Goal: Contribute content: Add original content to the website for others to see

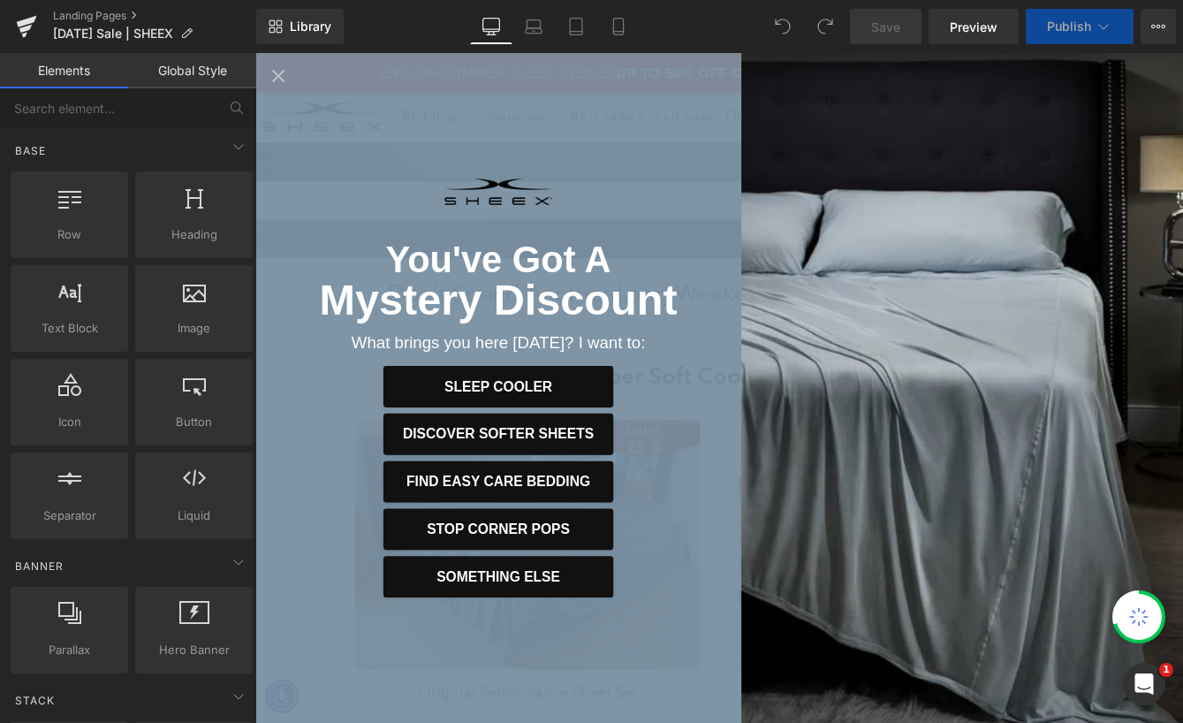
click at [271, 75] on icon "Close popup" at bounding box center [281, 79] width 25 height 25
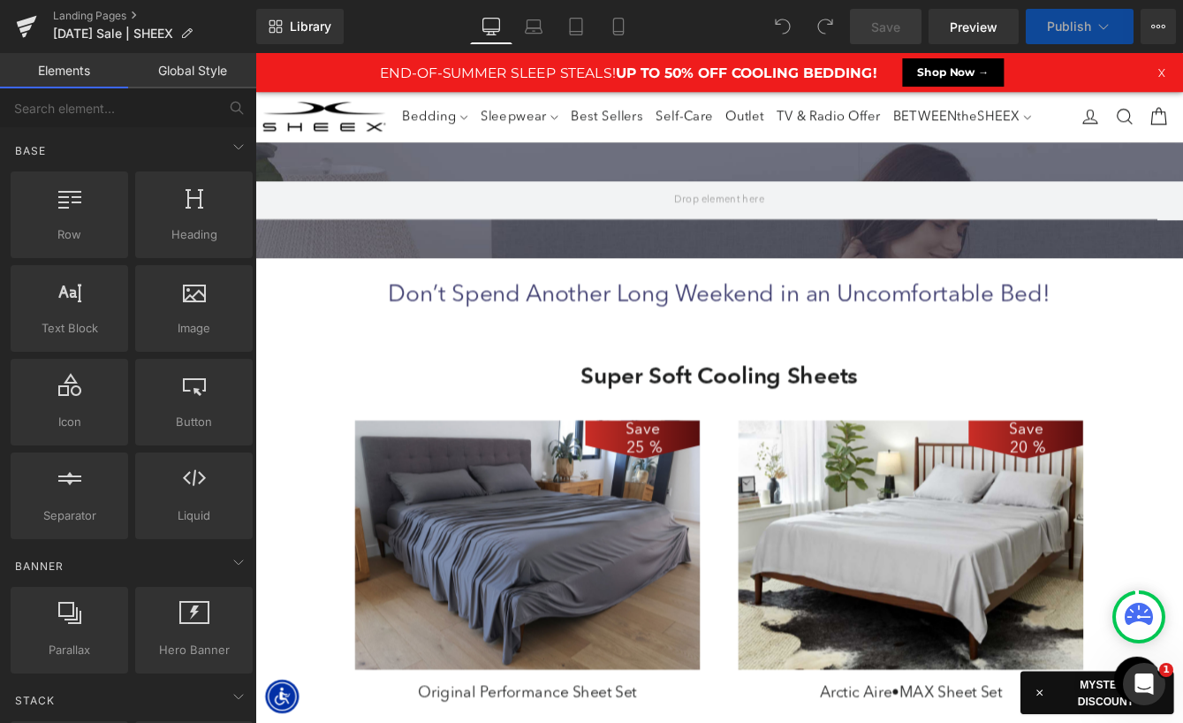
select select "XL"
select select "M"
click at [754, 169] on icon at bounding box center [749, 169] width 12 height 12
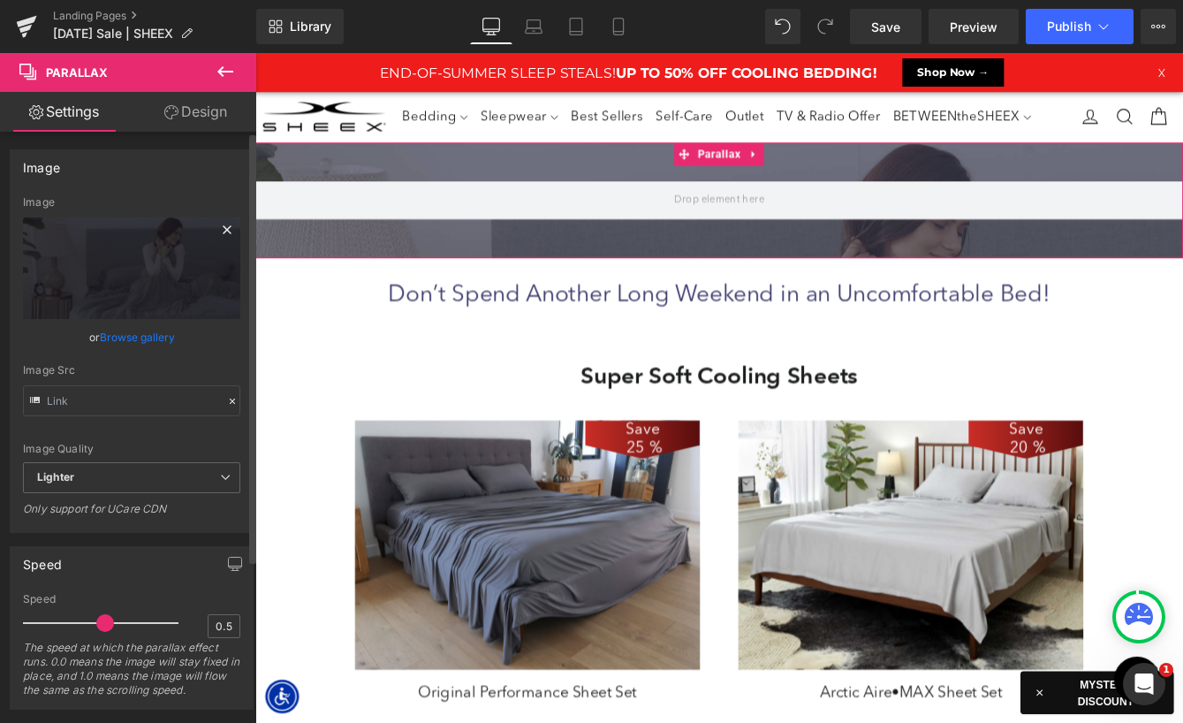
click at [225, 220] on icon at bounding box center [226, 229] width 21 height 21
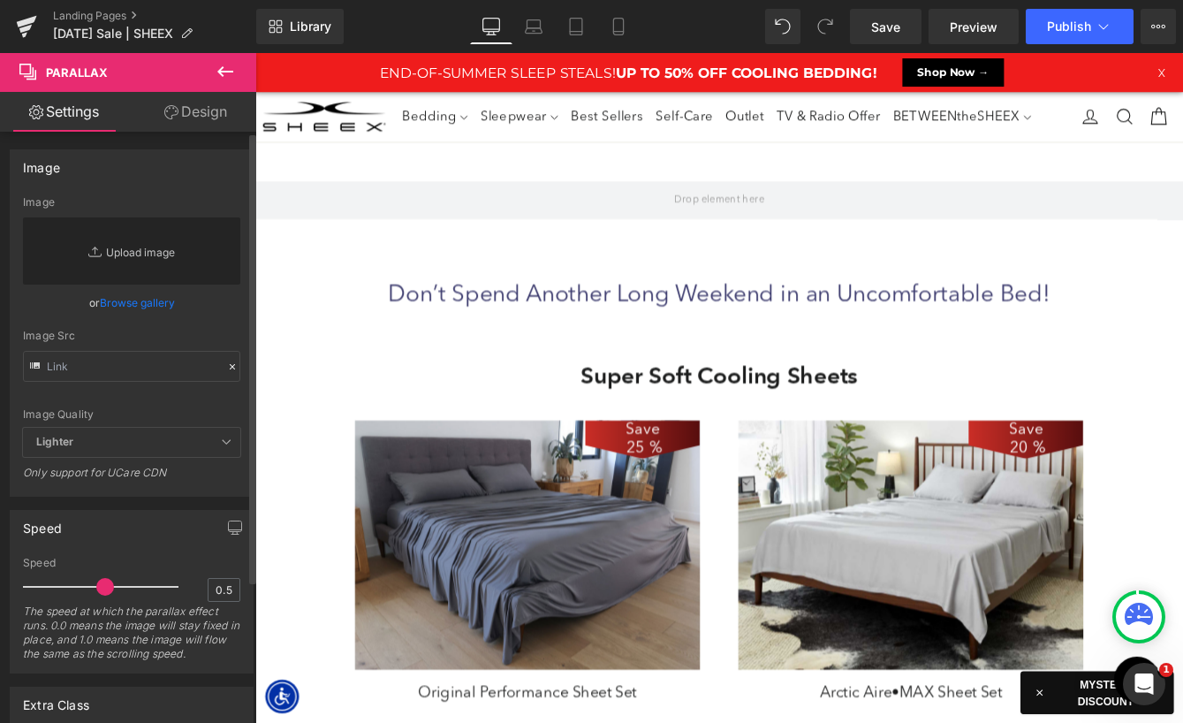
click at [137, 247] on link "Replace Image" at bounding box center [131, 250] width 217 height 67
type input "C:\fakepath\LP-LaborDaySale-HeroBG.jpg"
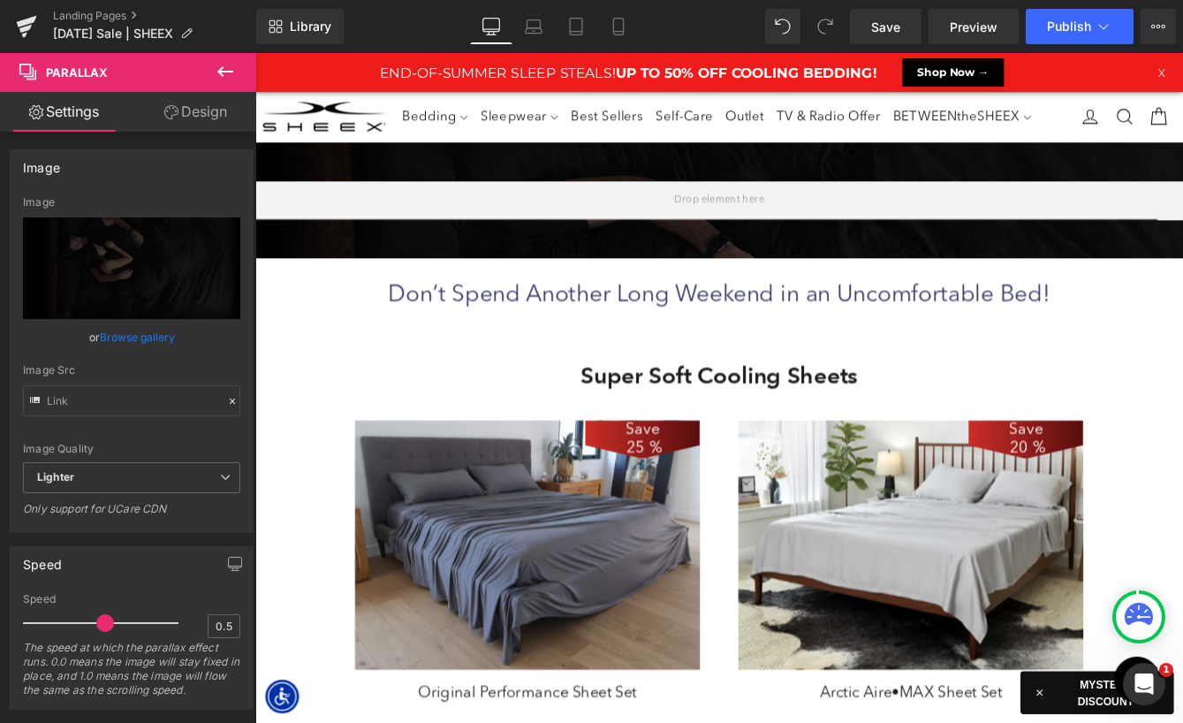
click at [224, 64] on icon at bounding box center [225, 71] width 21 height 21
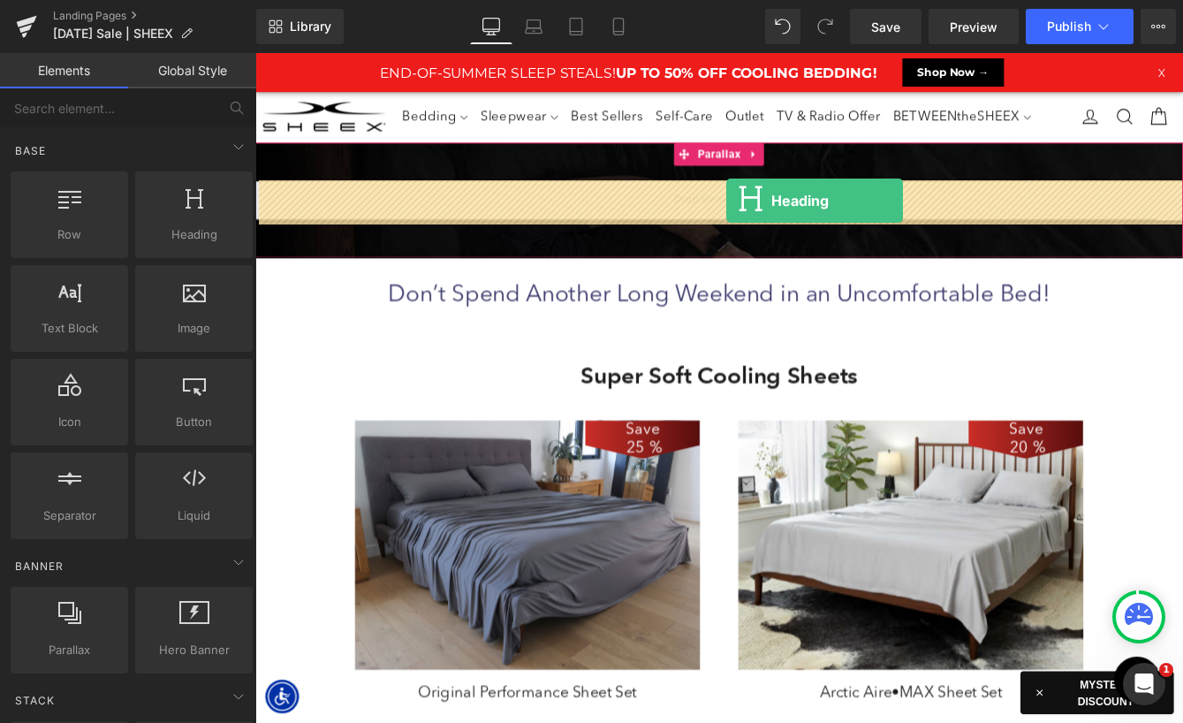
drag, startPoint x: 443, startPoint y: 269, endPoint x: 795, endPoint y: 216, distance: 356.4
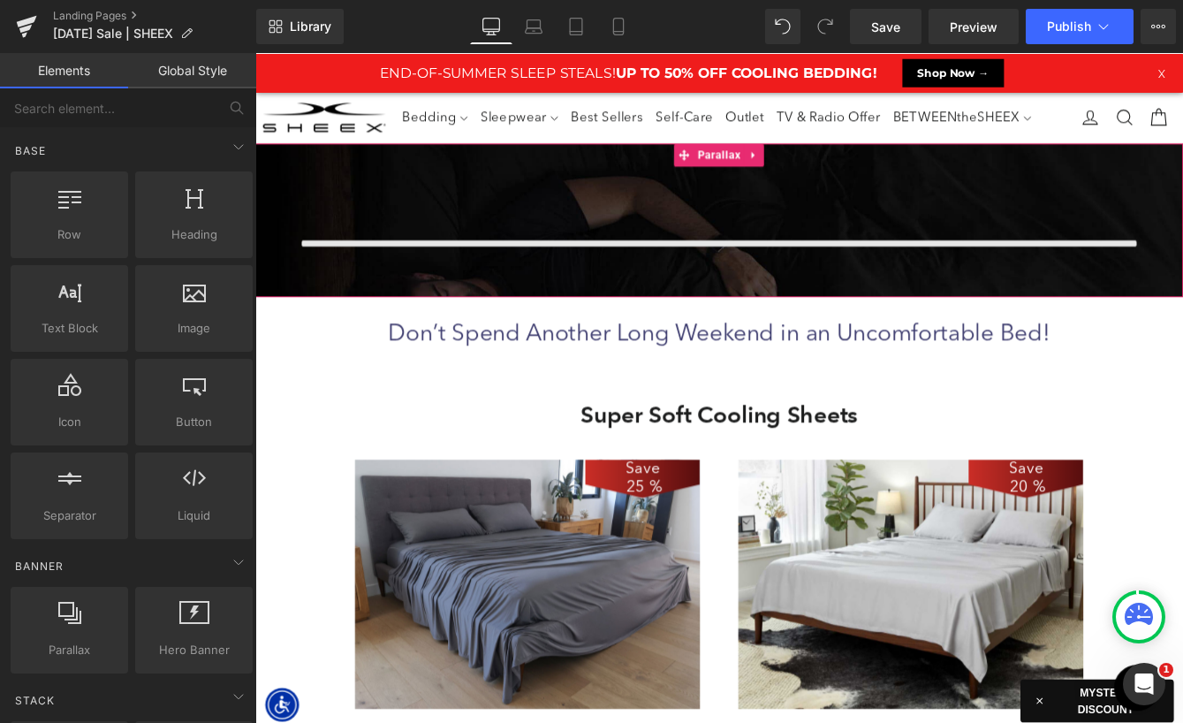
scroll to position [10156, 1069]
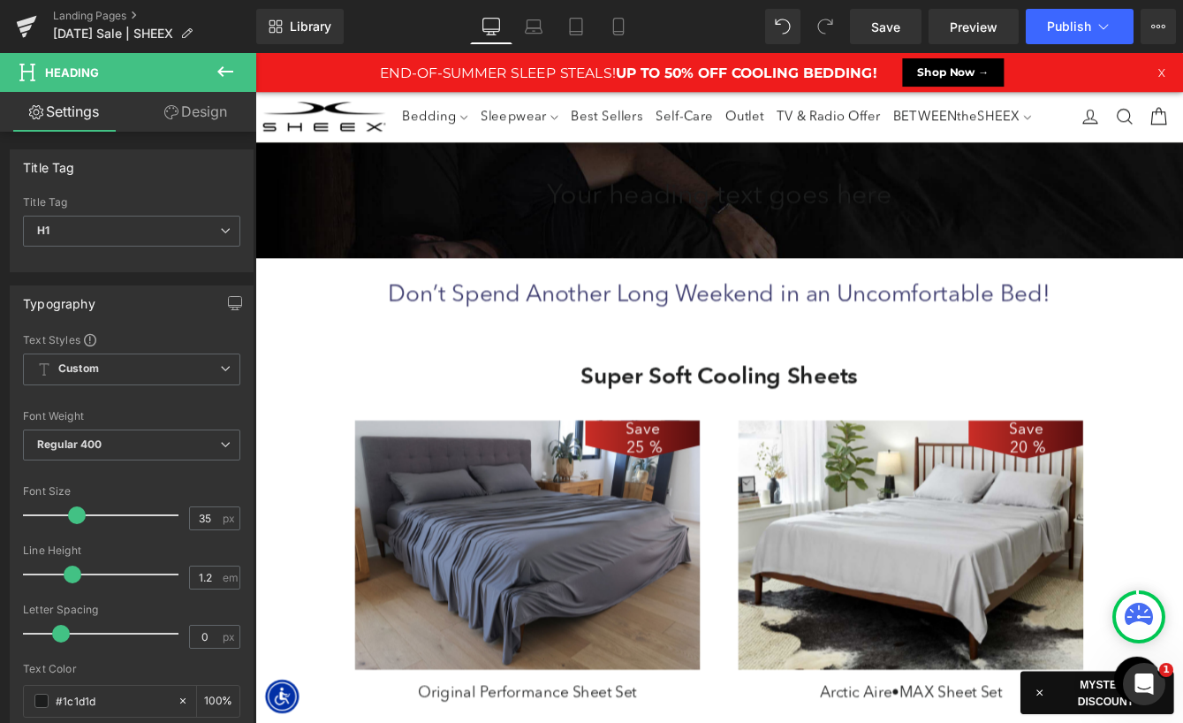
click at [223, 75] on icon at bounding box center [225, 71] width 16 height 11
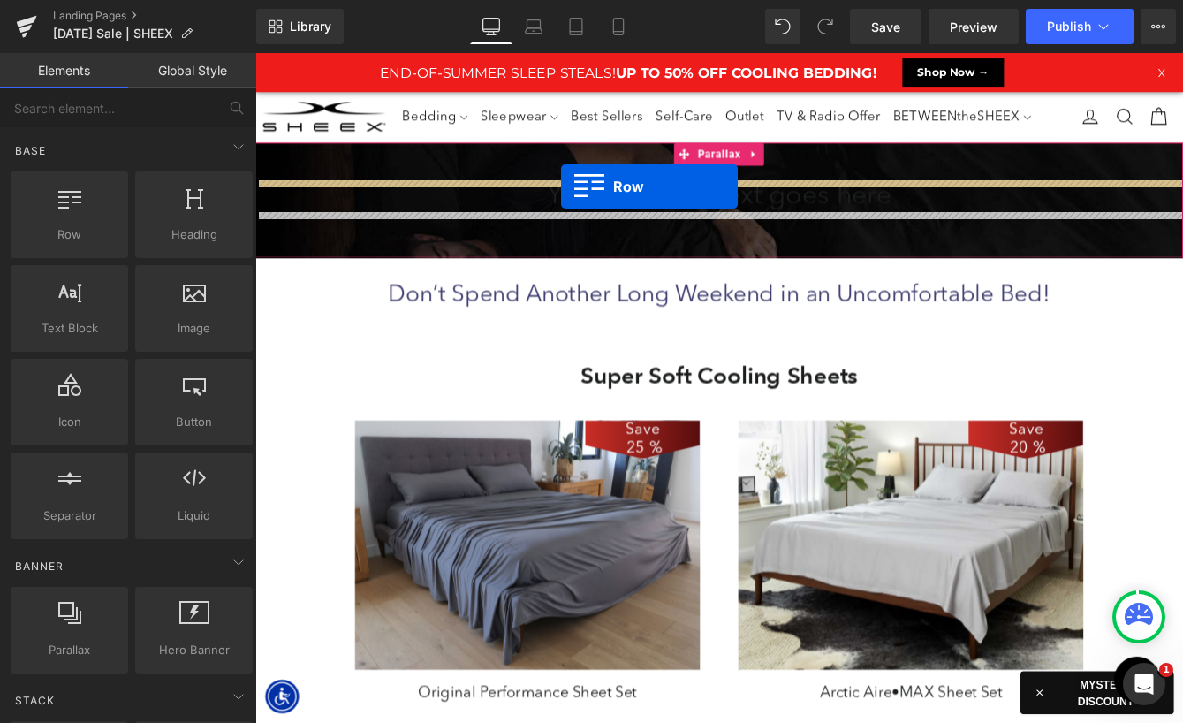
drag, startPoint x: 310, startPoint y: 250, endPoint x: 608, endPoint y: 207, distance: 300.8
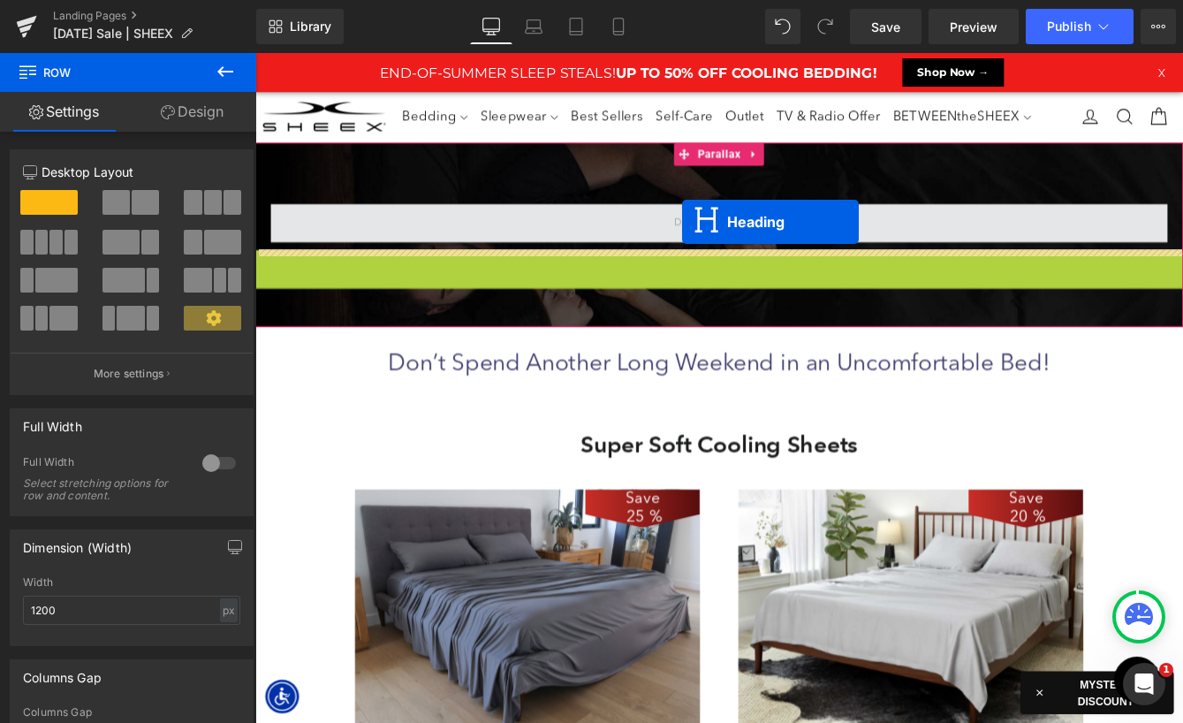
scroll to position [9, 9]
drag, startPoint x: 751, startPoint y: 298, endPoint x: 744, endPoint y: 236, distance: 62.2
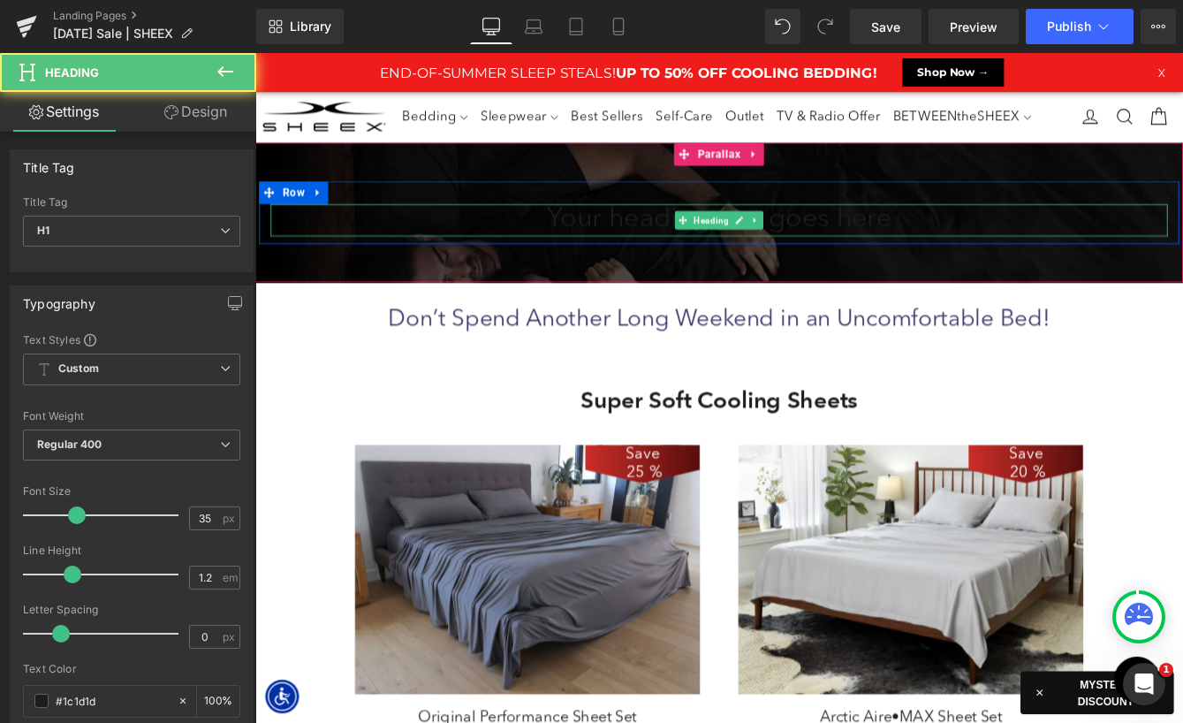
scroll to position [10184, 1069]
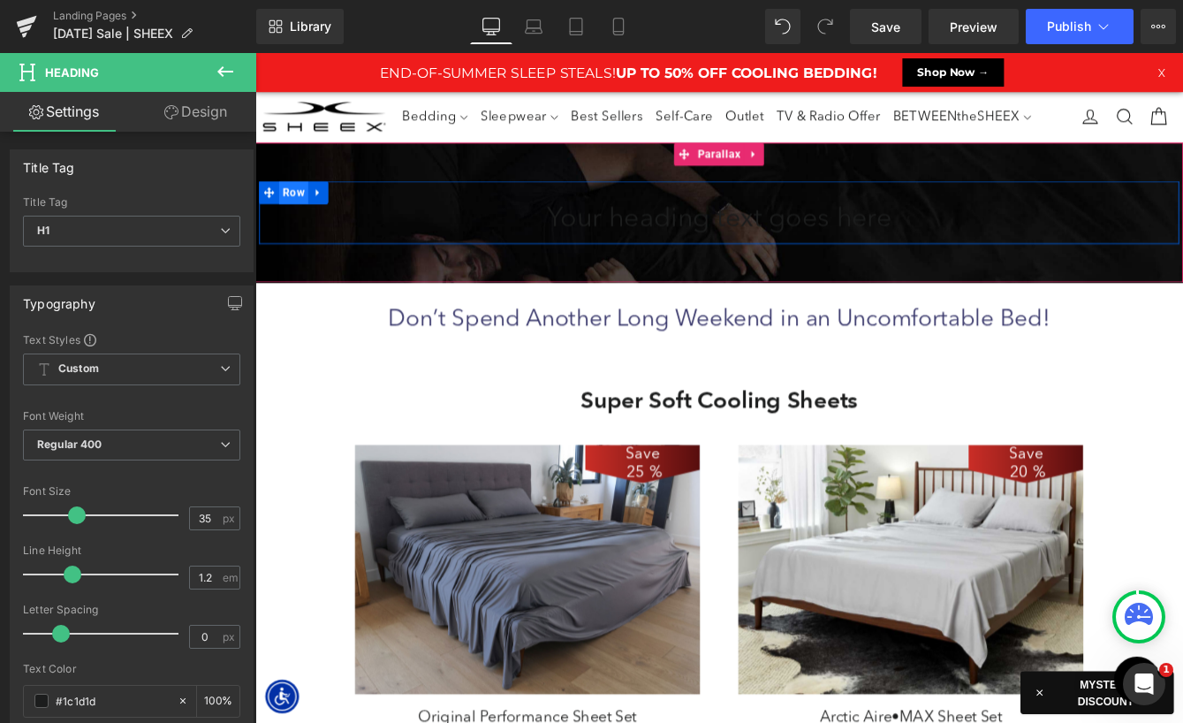
click at [299, 219] on span "Row" at bounding box center [300, 214] width 34 height 27
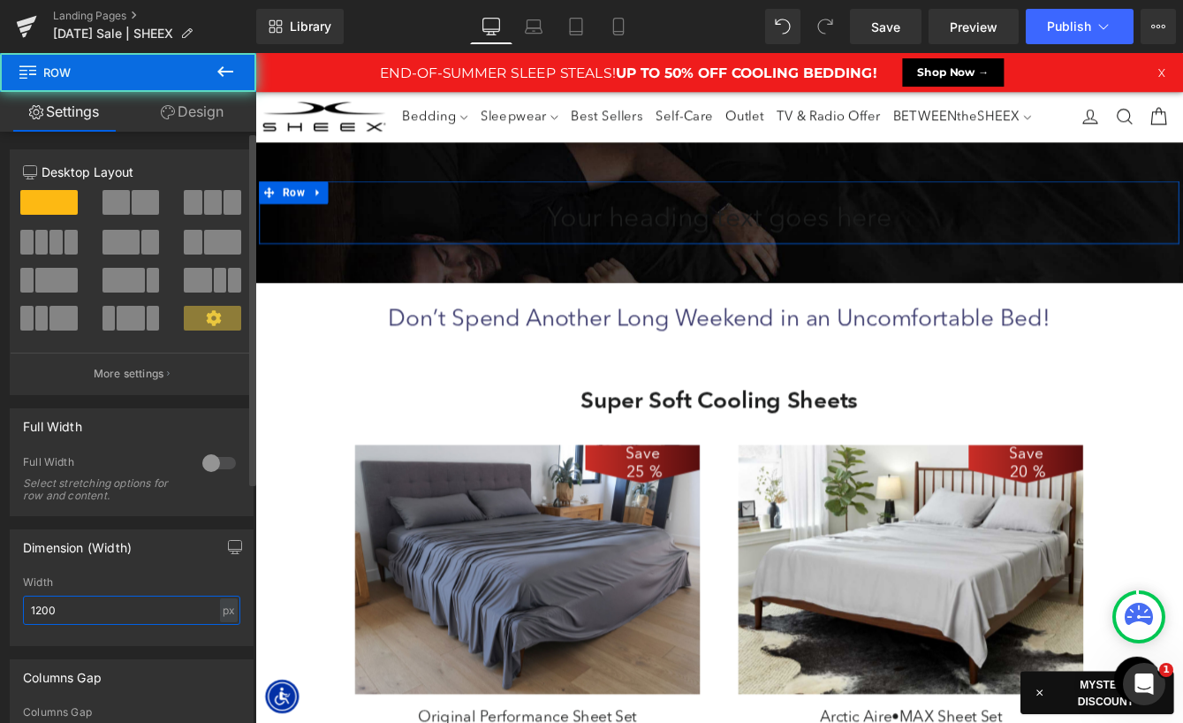
click at [86, 610] on input "1200" at bounding box center [131, 609] width 217 height 29
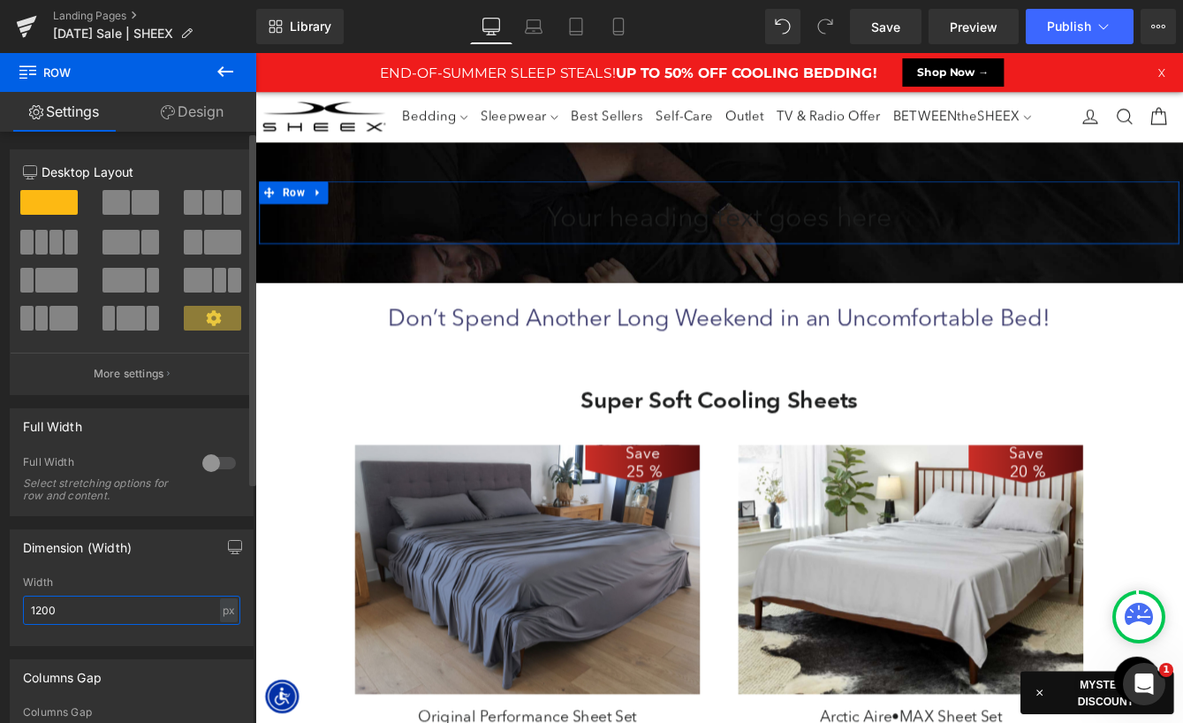
click at [86, 610] on input "1200" at bounding box center [131, 609] width 217 height 29
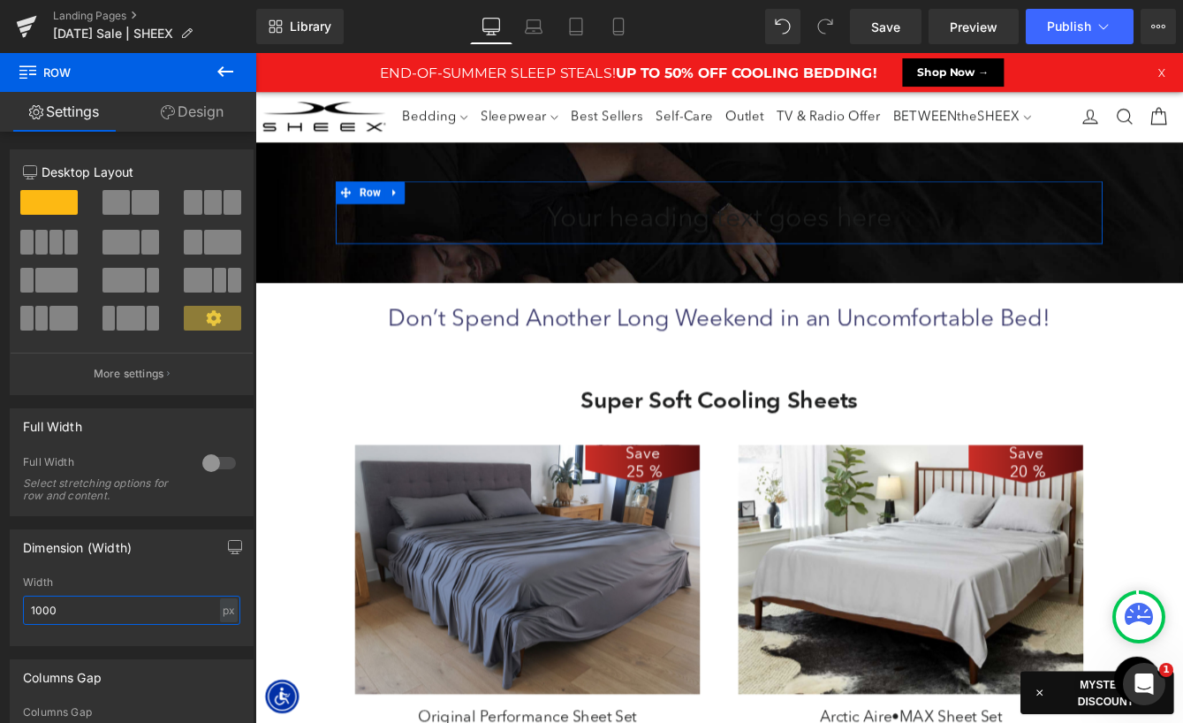
type input "1000"
click at [193, 111] on link "Design" at bounding box center [192, 112] width 128 height 40
click at [0, 0] on div "Spacing" at bounding box center [0, 0] width 0 height 0
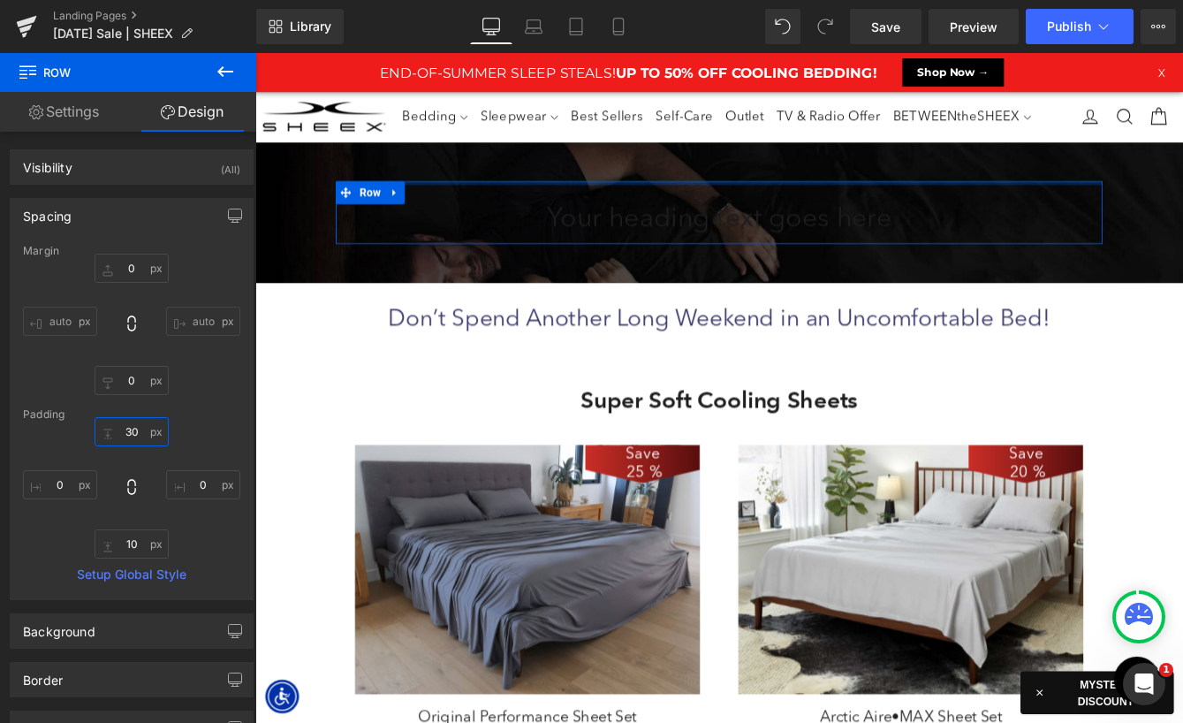
drag, startPoint x: 127, startPoint y: 428, endPoint x: 152, endPoint y: 446, distance: 30.9
click at [127, 428] on input "30" at bounding box center [132, 431] width 74 height 29
type input "10"
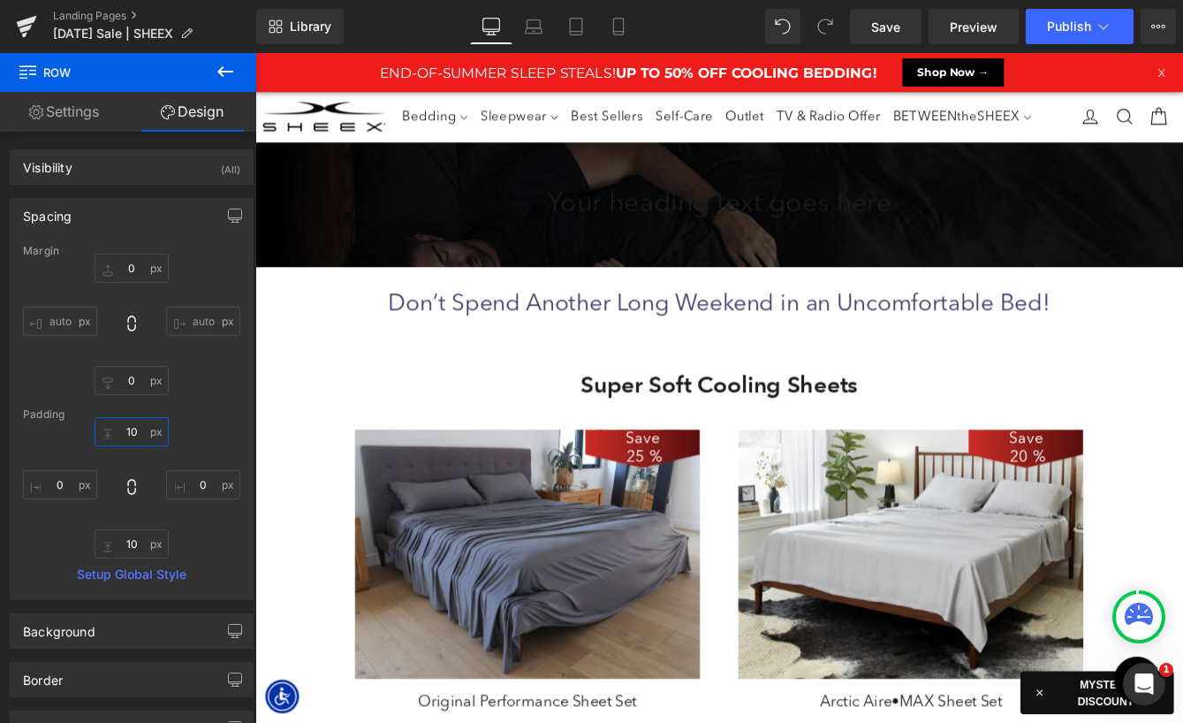
scroll to position [10166, 1069]
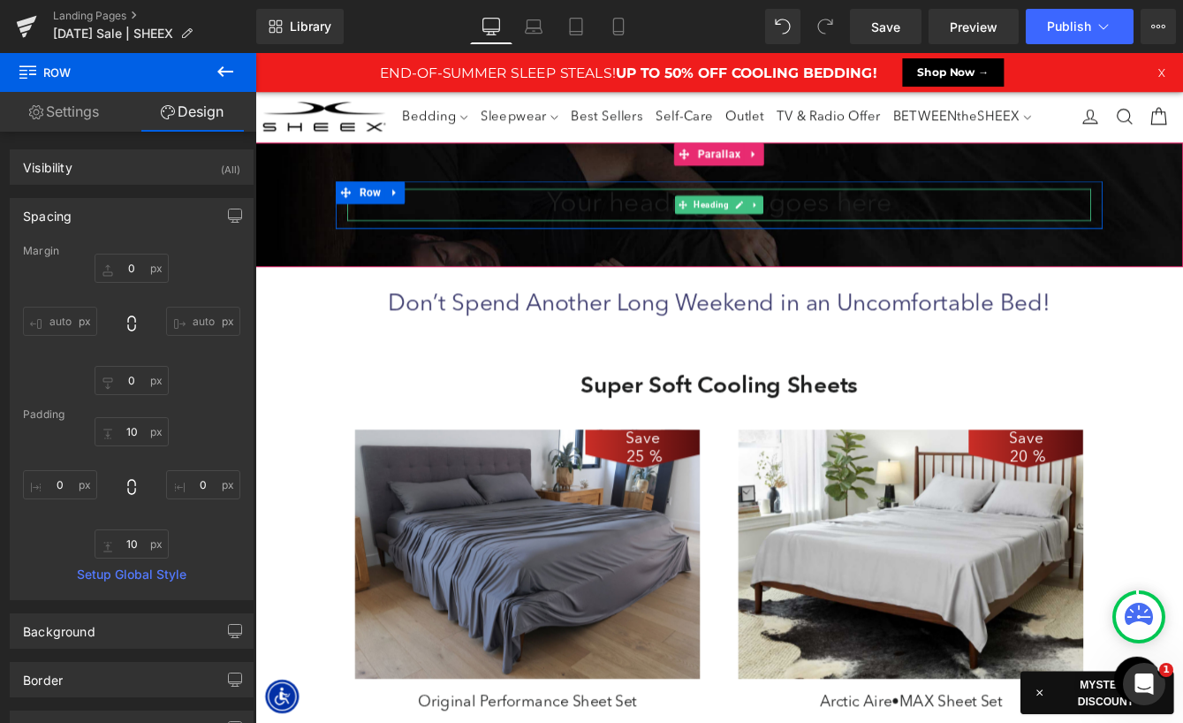
click at [678, 234] on h1 "Your heading text goes here" at bounding box center [789, 227] width 857 height 37
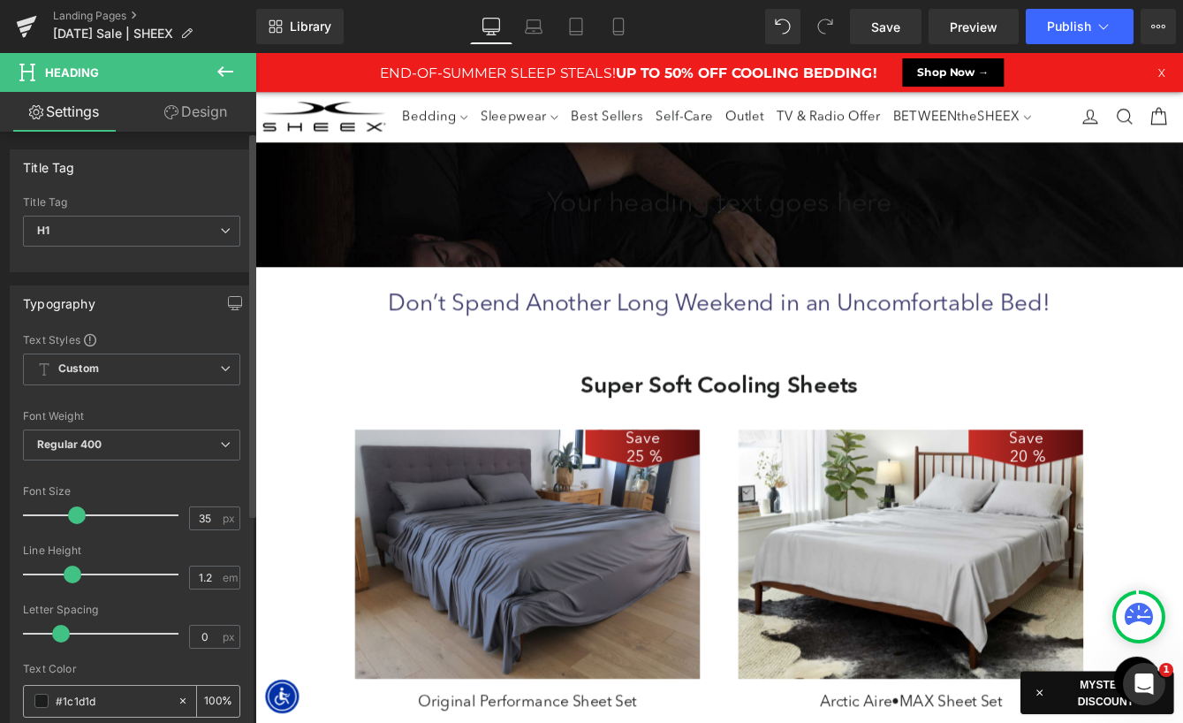
click at [44, 699] on span at bounding box center [41, 700] width 14 height 14
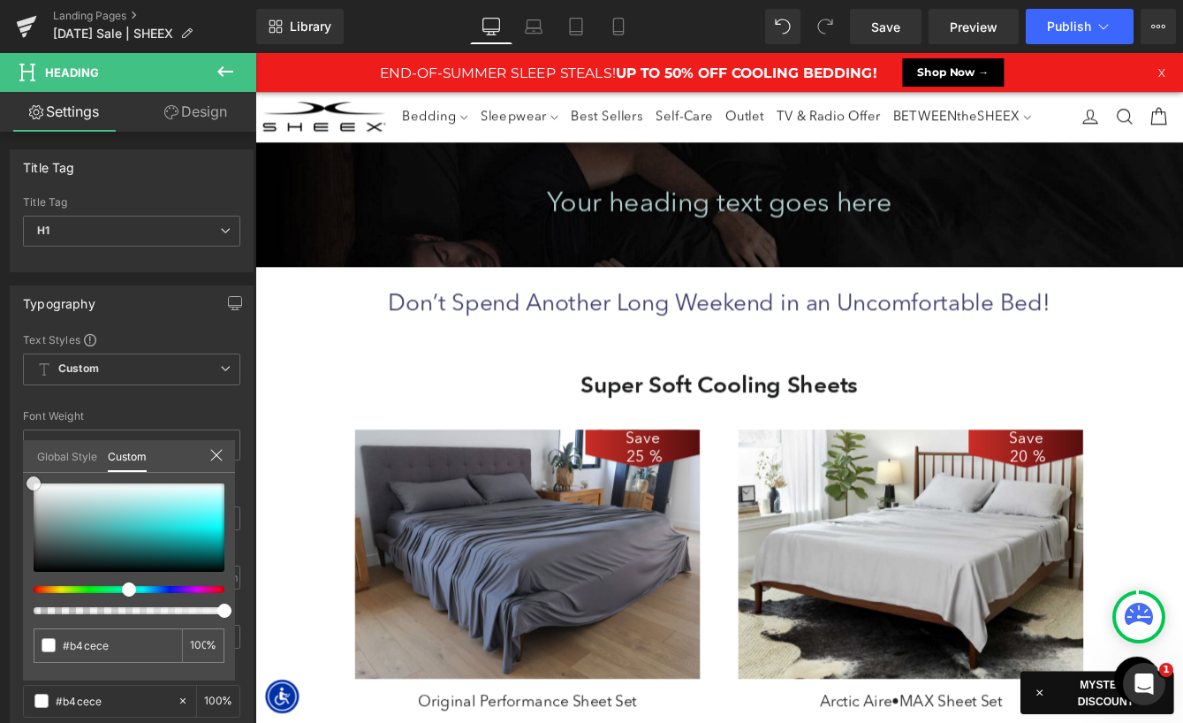
drag, startPoint x: 75, startPoint y: 504, endPoint x: -13, endPoint y: 444, distance: 106.8
click at [0, 444] on html "Row You are previewing how the will restyle your page. You can not edit Element…" at bounding box center [591, 361] width 1183 height 723
click at [788, 226] on span "Heading" at bounding box center [780, 227] width 47 height 21
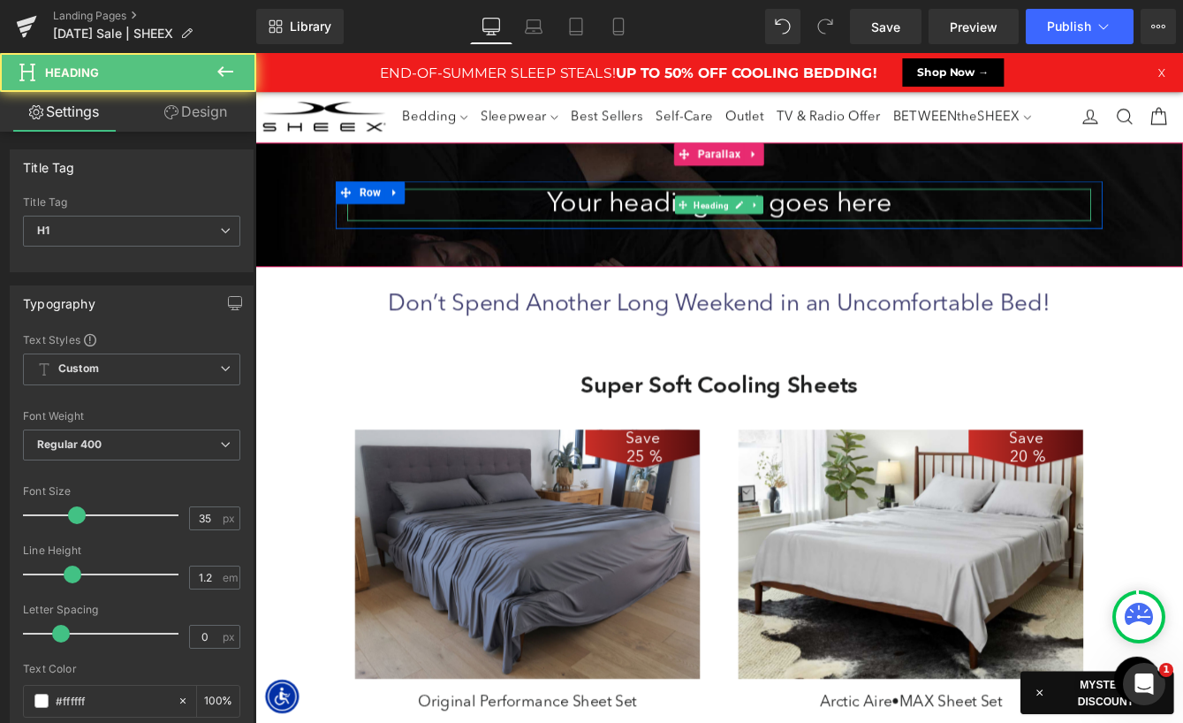
click at [788, 226] on span "Heading" at bounding box center [780, 228] width 47 height 21
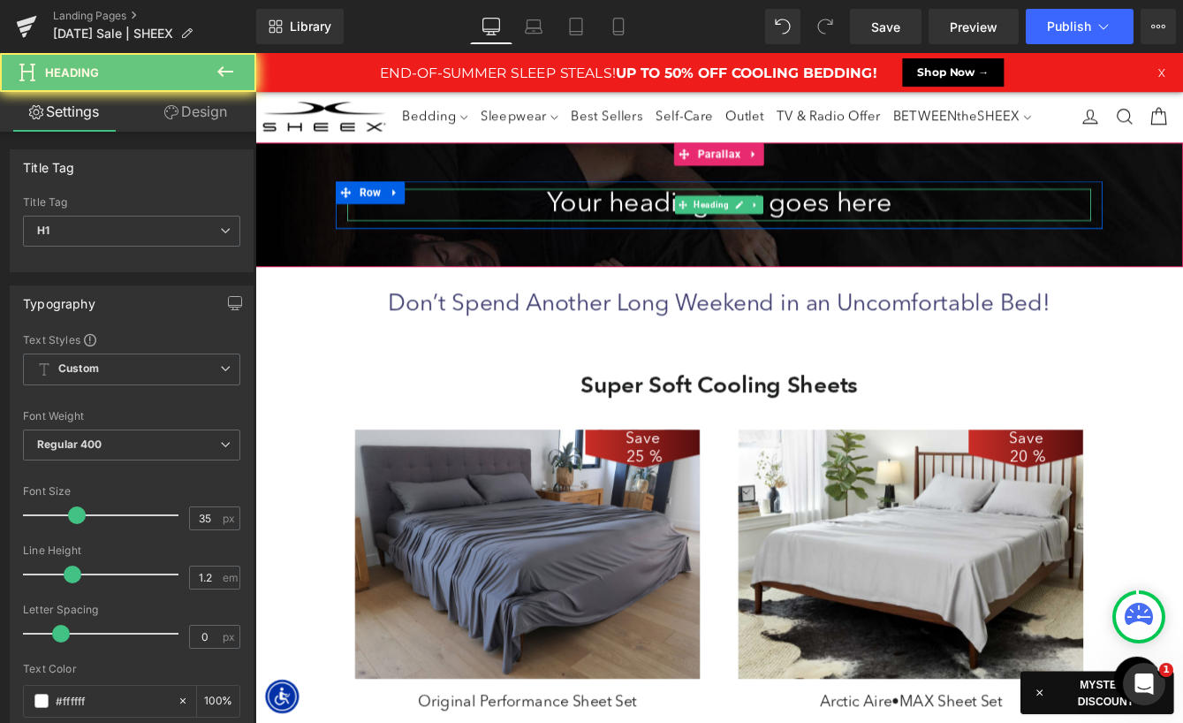
click at [693, 238] on h1 "Your heading text goes here" at bounding box center [789, 227] width 857 height 37
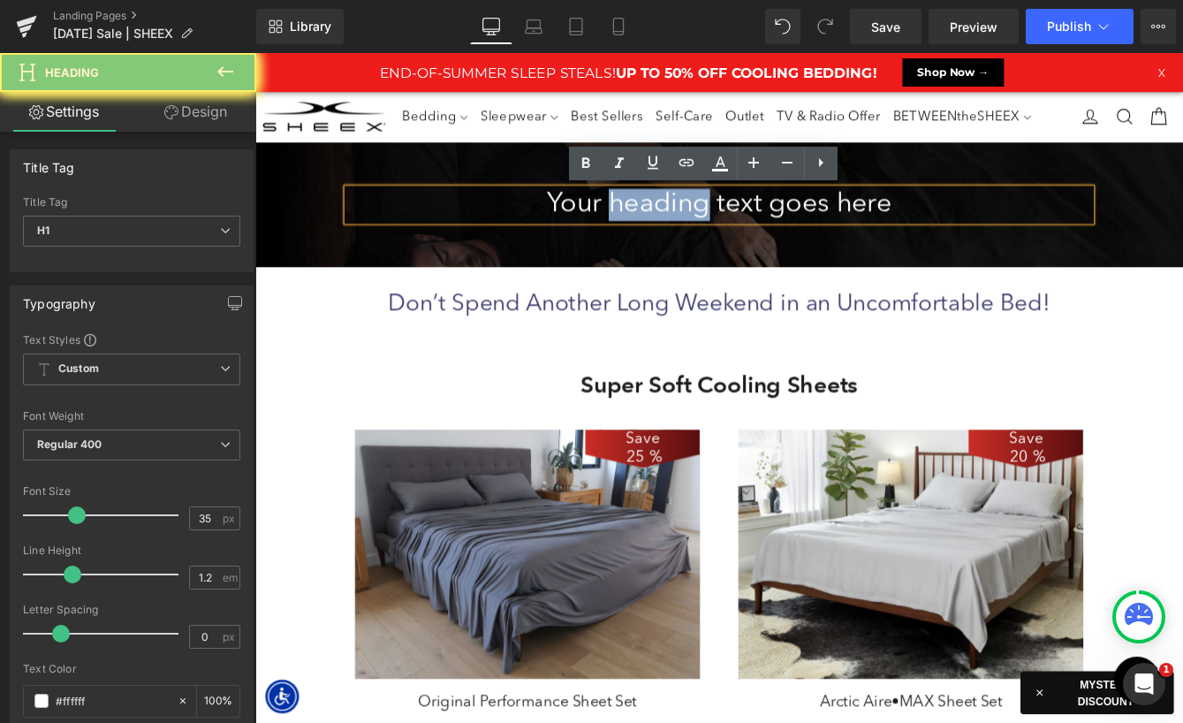
click at [693, 238] on h1 "Your heading text goes here" at bounding box center [789, 227] width 857 height 37
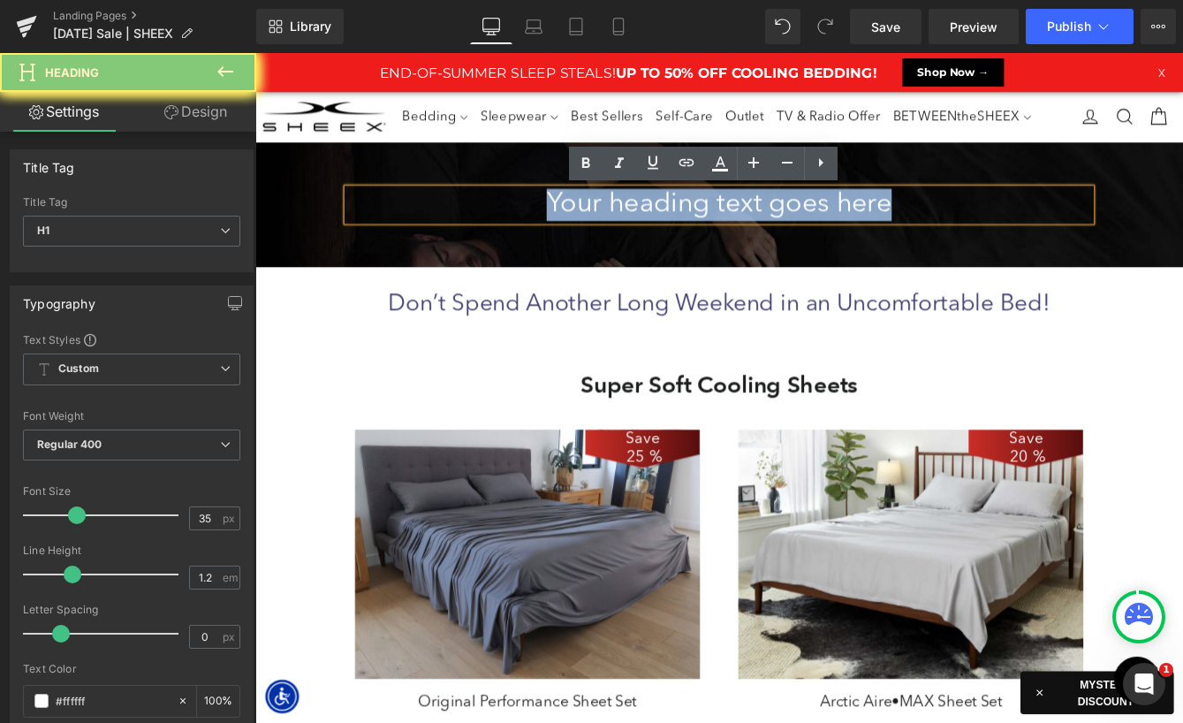
click at [693, 238] on h1 "Your heading text goes here" at bounding box center [789, 227] width 857 height 37
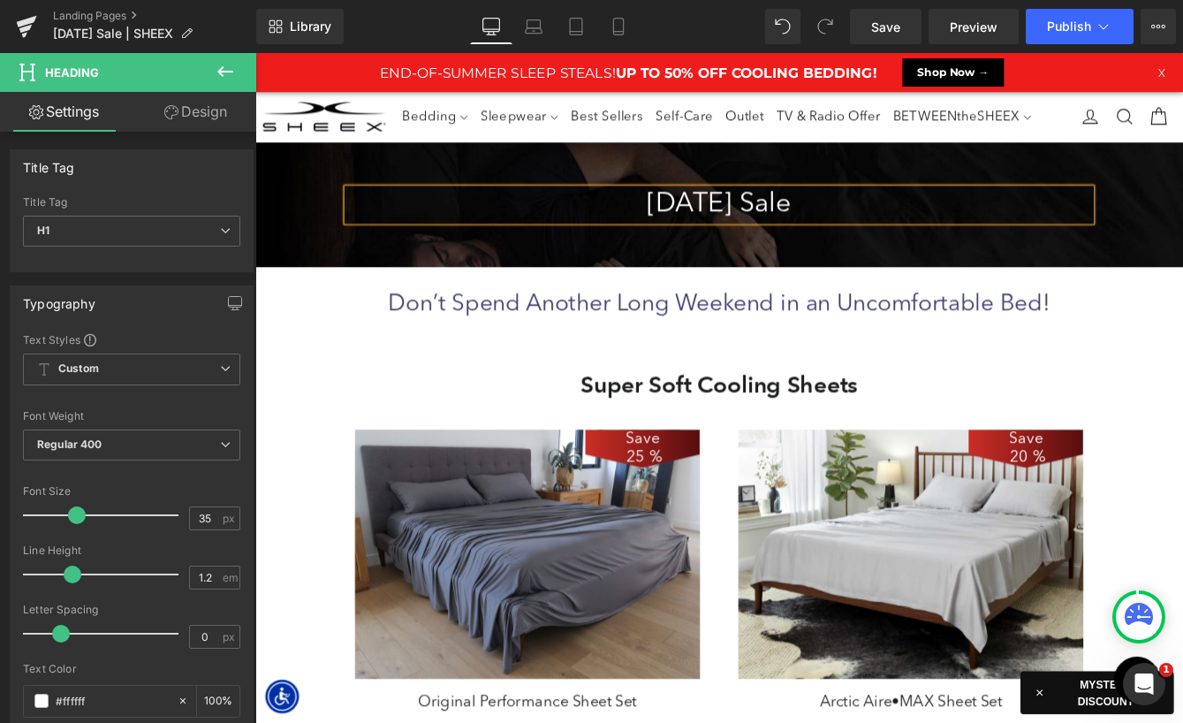
click at [762, 186] on div at bounding box center [789, 449] width 1069 height 771
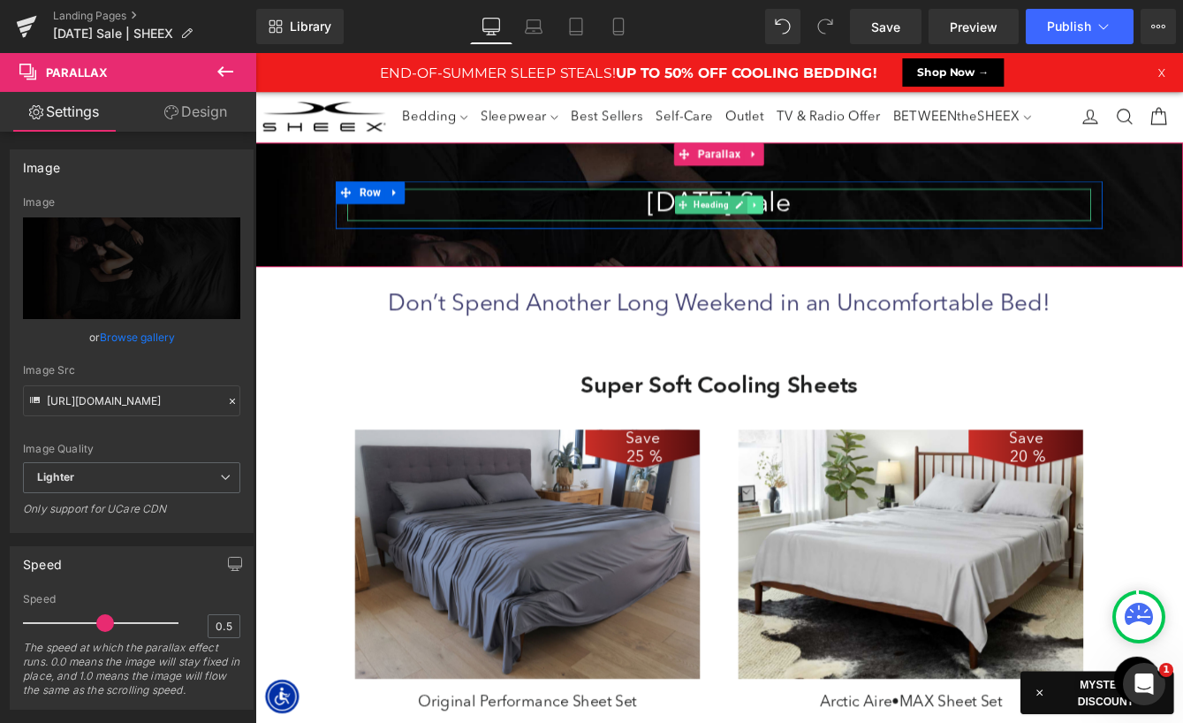
click at [832, 230] on icon at bounding box center [832, 228] width 10 height 11
click at [824, 230] on icon at bounding box center [822, 228] width 10 height 11
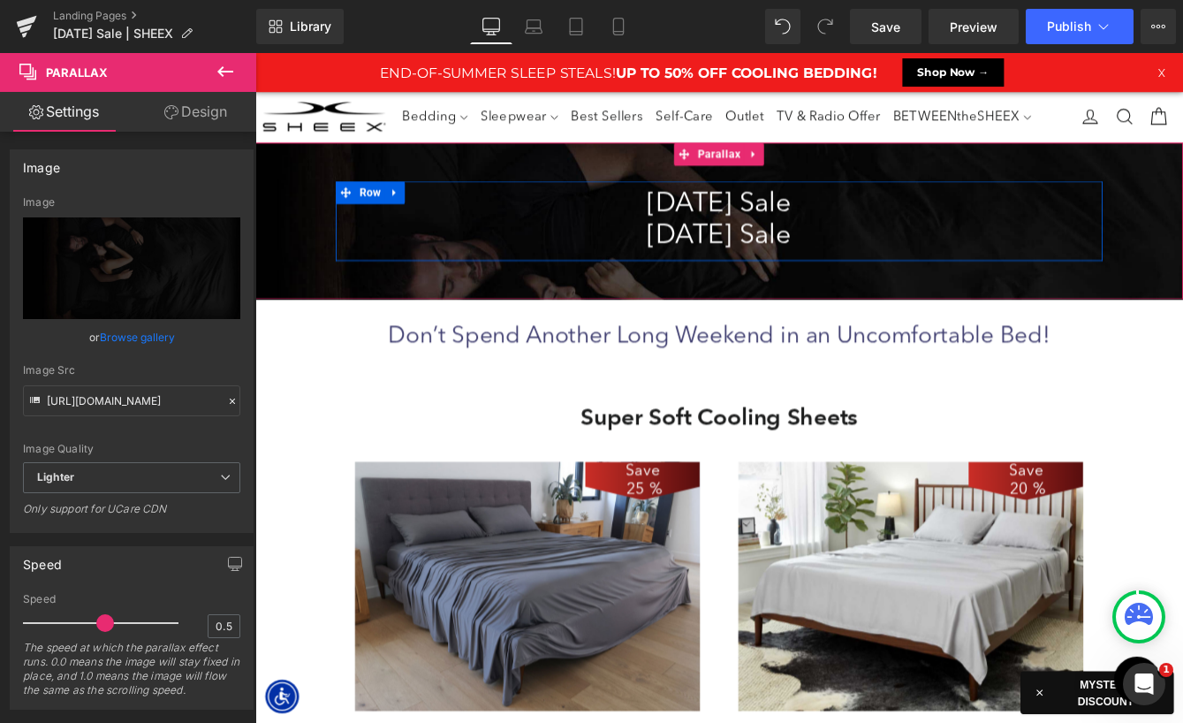
scroll to position [10203, 1069]
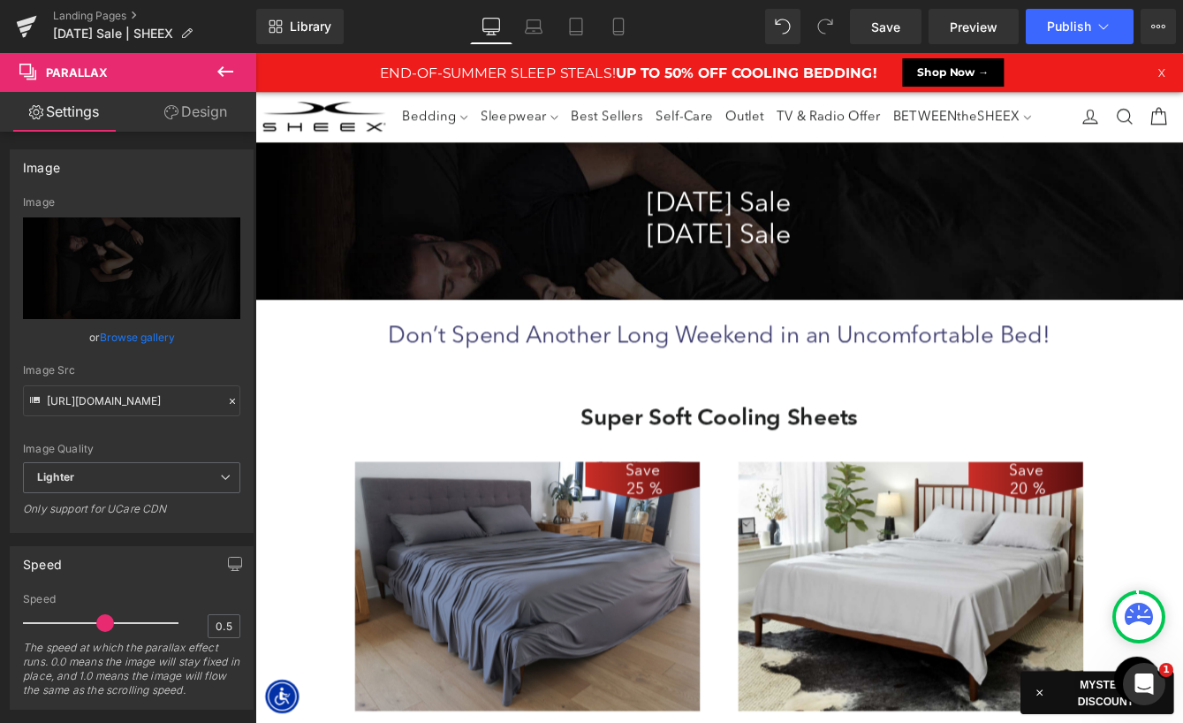
click at [700, 269] on h1 "[DATE] Sale" at bounding box center [789, 264] width 857 height 37
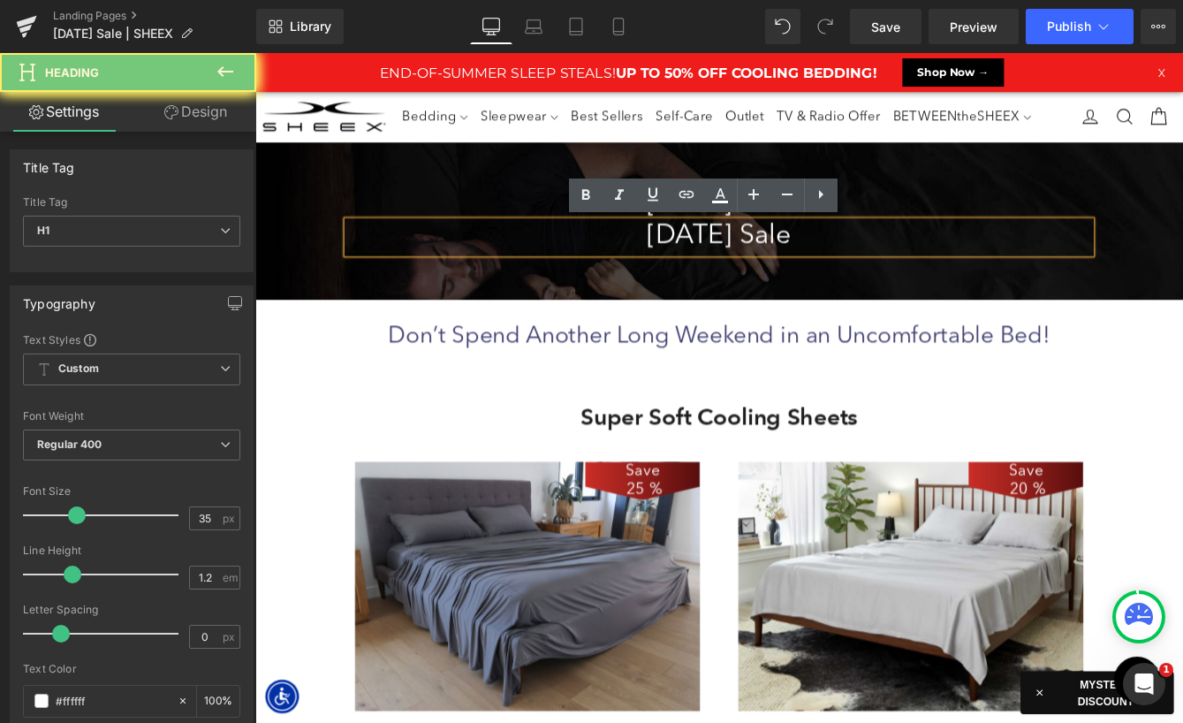
click at [700, 269] on h1 "[DATE] Sale" at bounding box center [789, 264] width 857 height 37
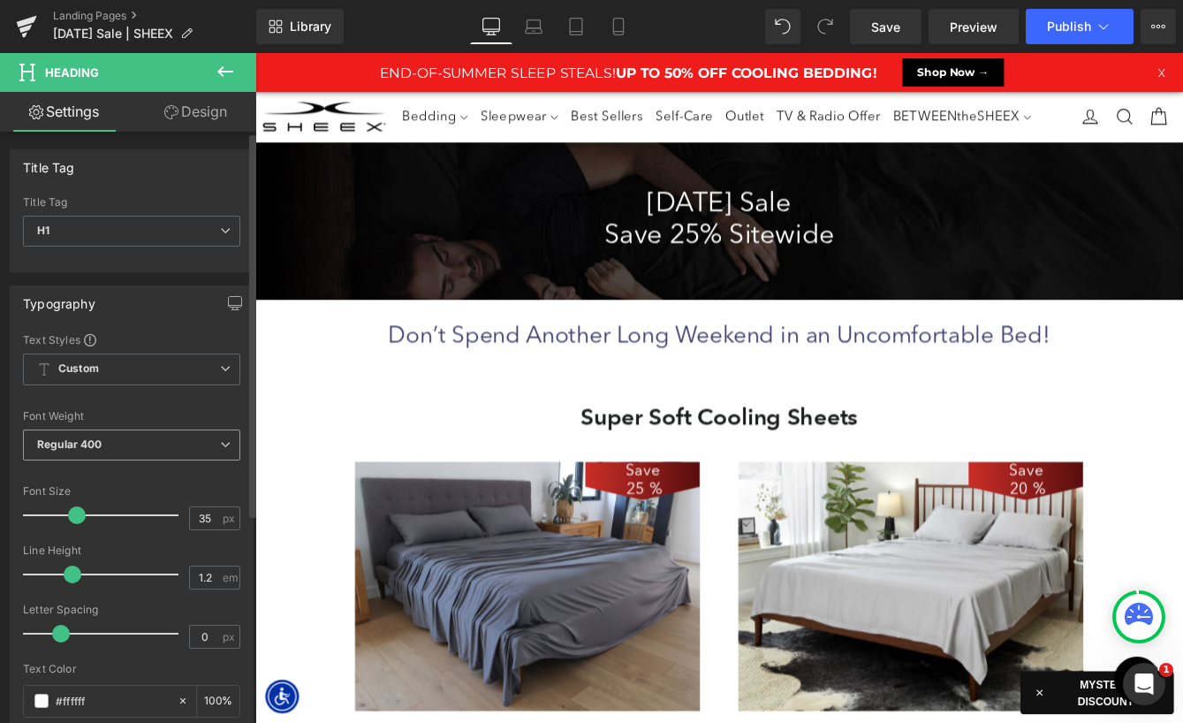
click at [199, 442] on span "Regular 400" at bounding box center [131, 444] width 217 height 31
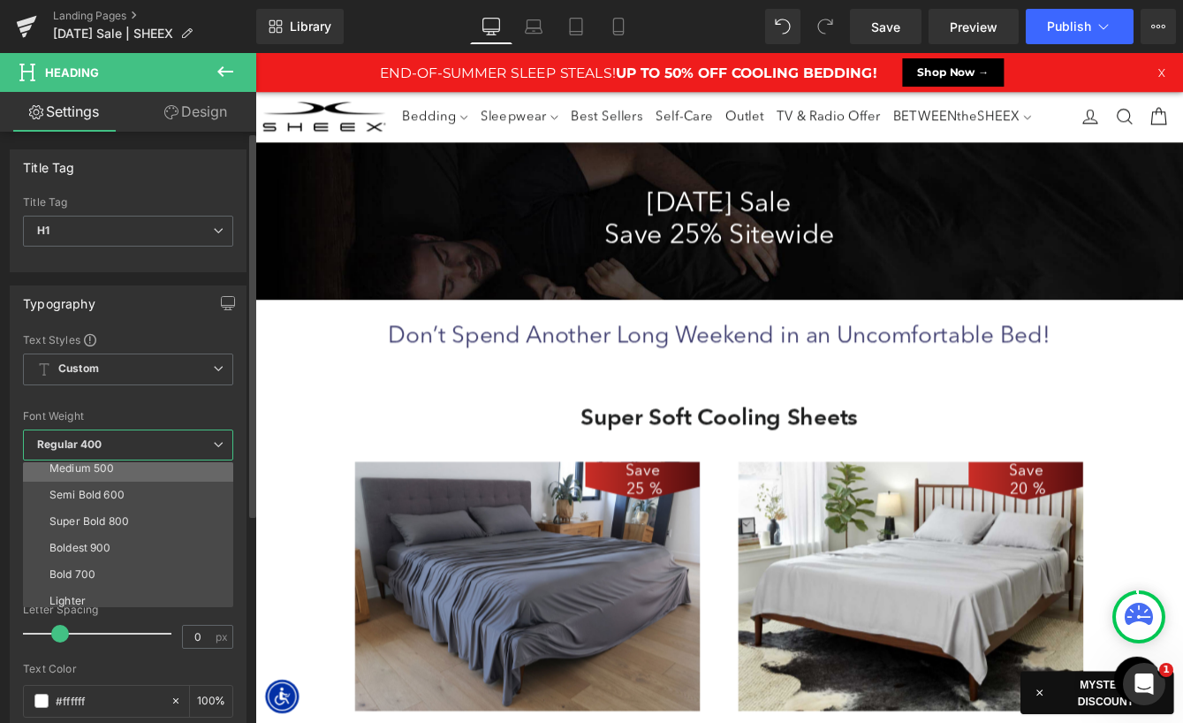
scroll to position [117, 0]
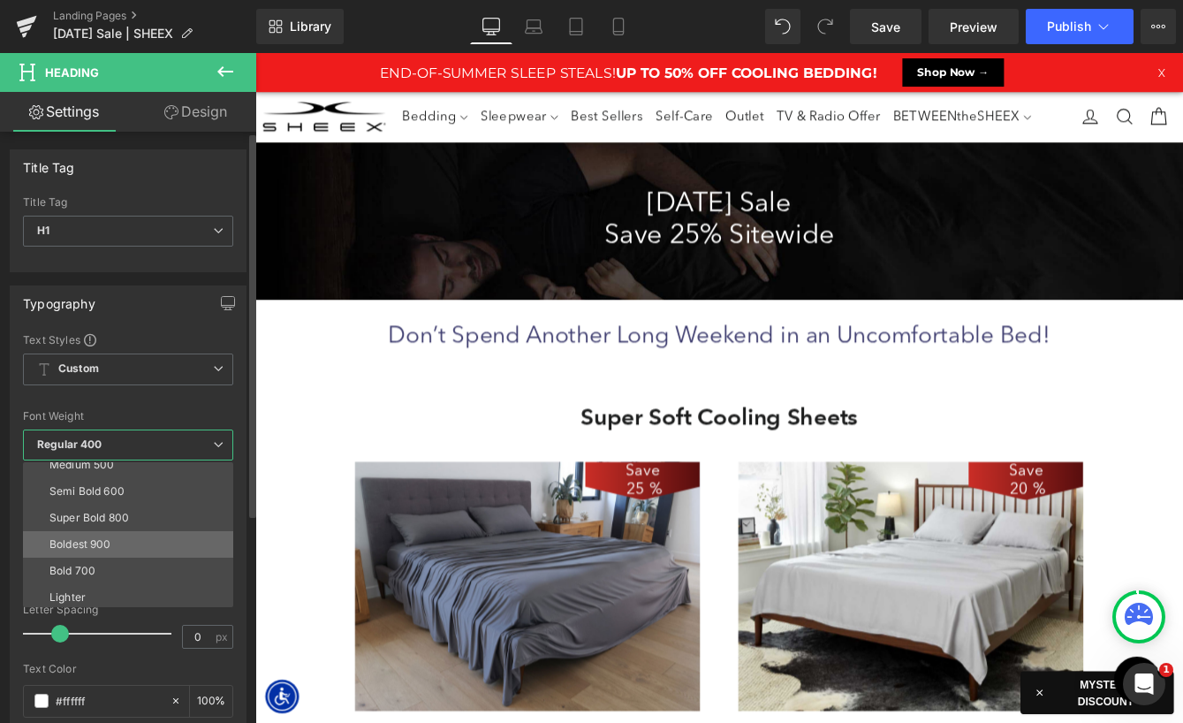
click at [128, 542] on li "Boldest 900" at bounding box center [132, 544] width 218 height 27
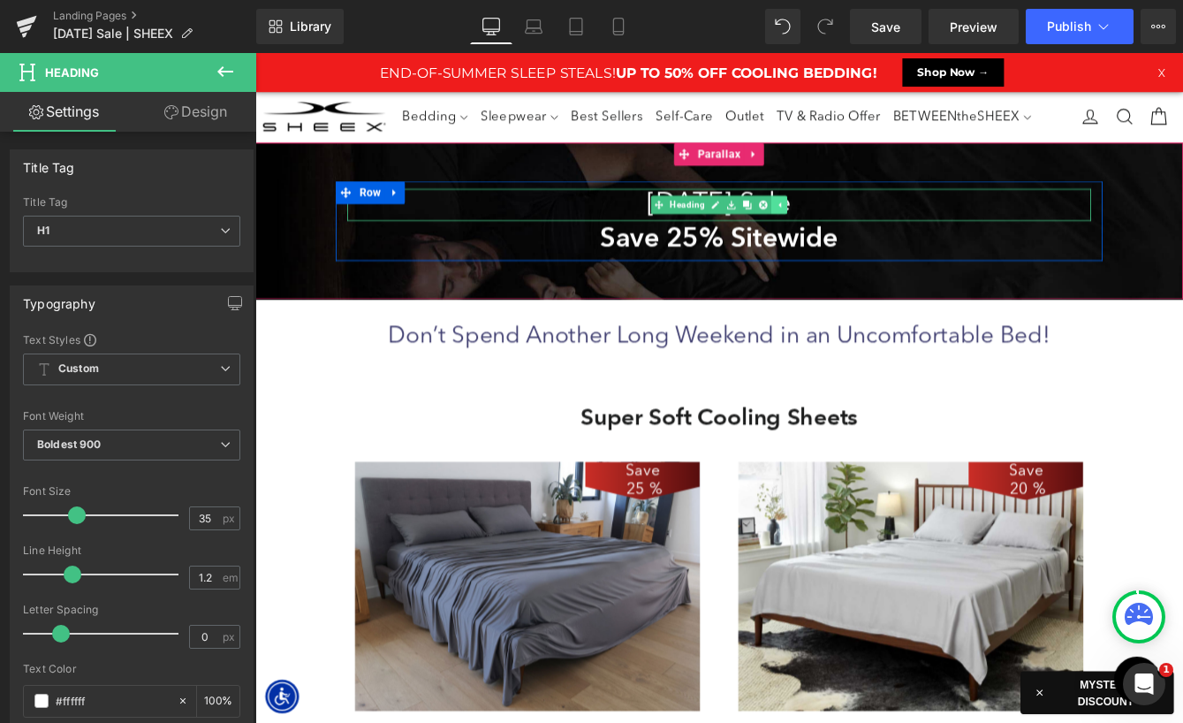
click at [857, 229] on icon at bounding box center [859, 228] width 10 height 11
click at [832, 233] on link at bounding box center [831, 227] width 19 height 21
click at [818, 231] on icon at bounding box center [822, 228] width 10 height 11
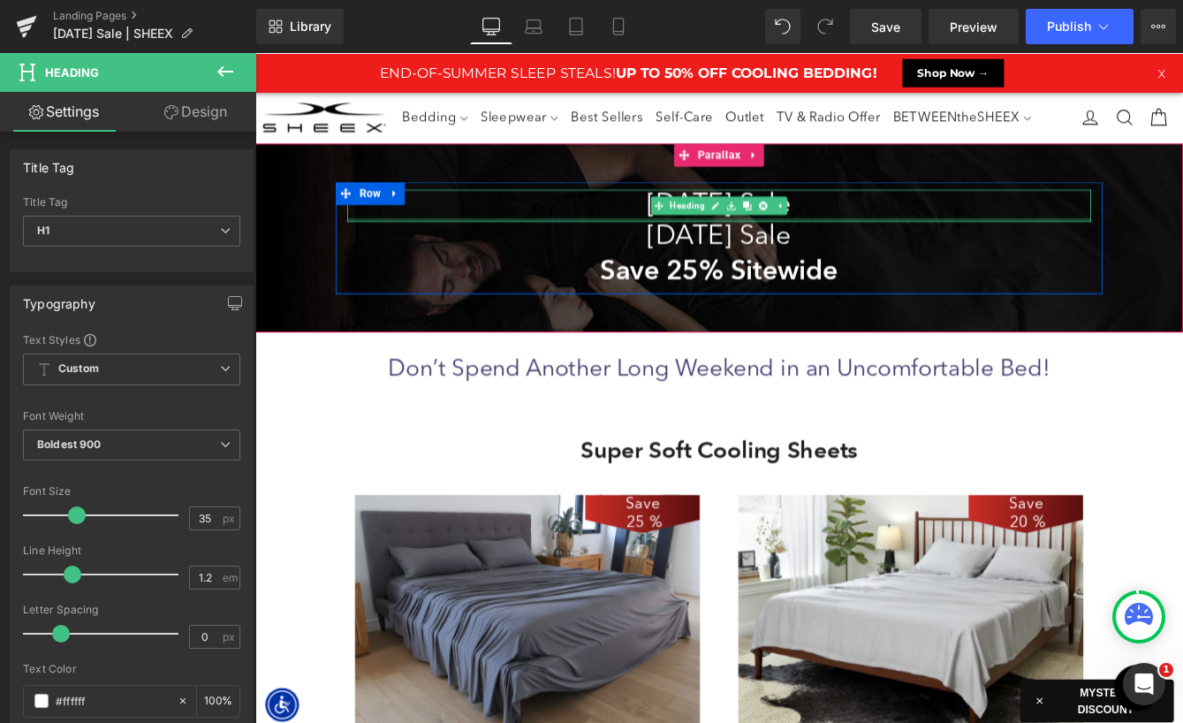
scroll to position [10240, 1069]
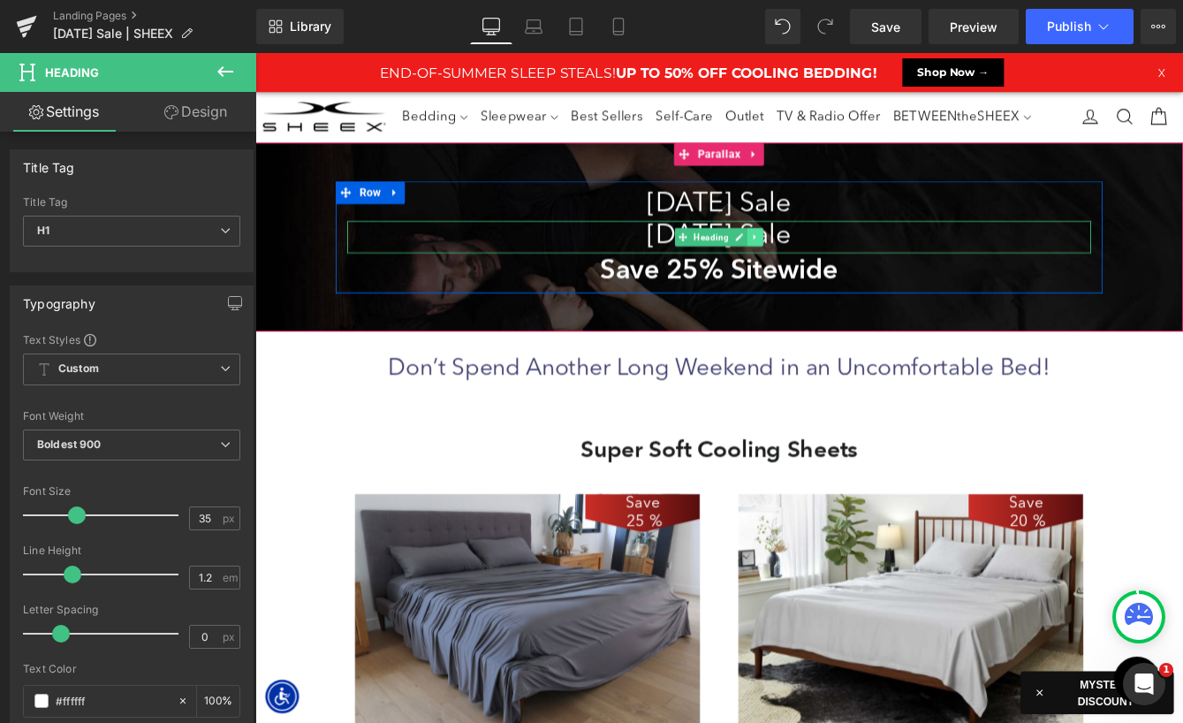
click at [832, 261] on icon at bounding box center [832, 265] width 10 height 11
click at [837, 264] on icon at bounding box center [841, 265] width 10 height 10
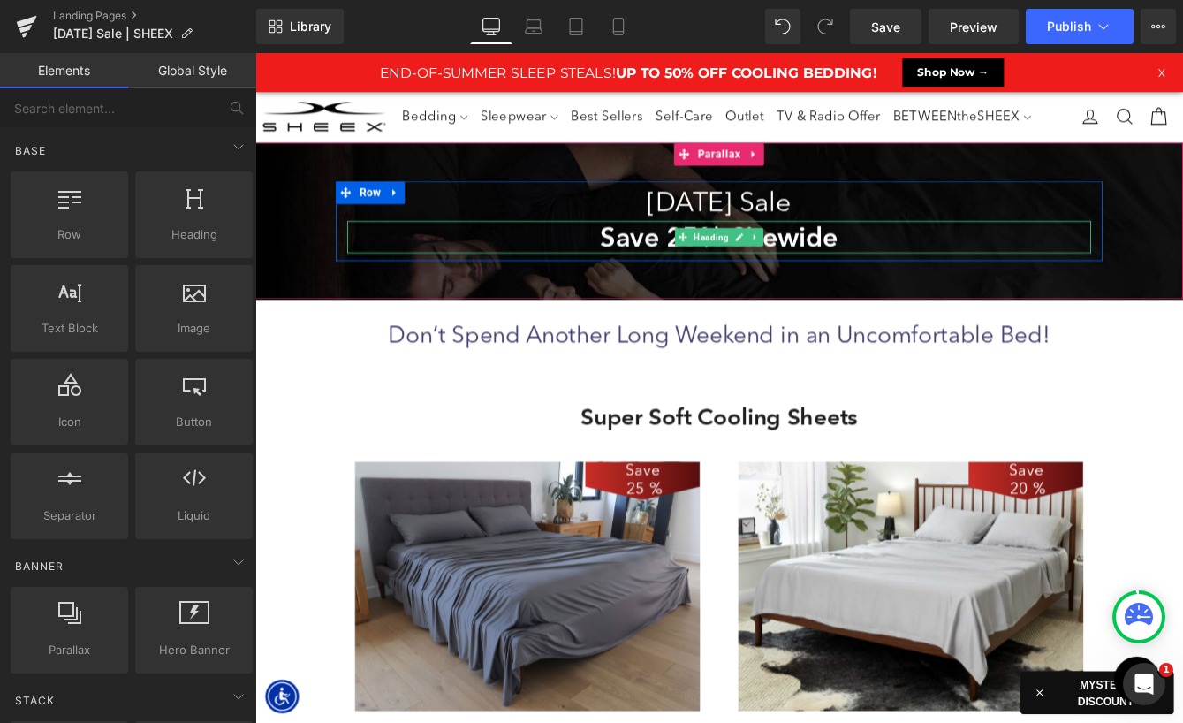
scroll to position [10203, 1069]
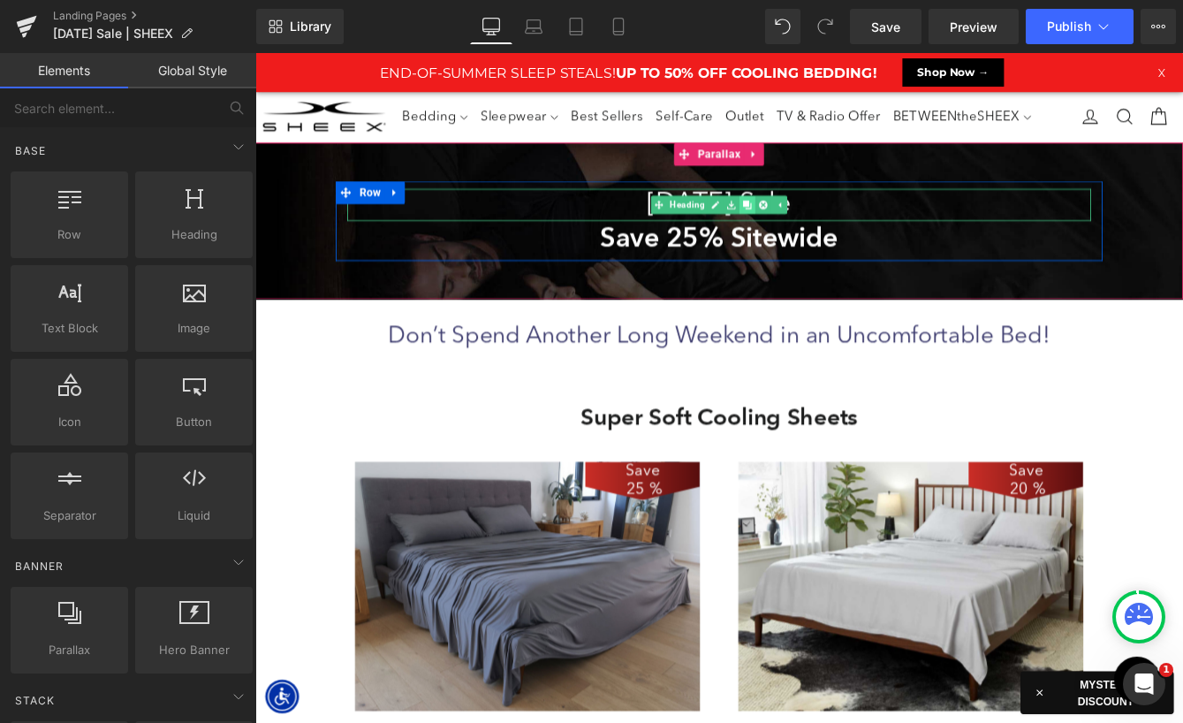
click at [827, 224] on link at bounding box center [822, 227] width 19 height 21
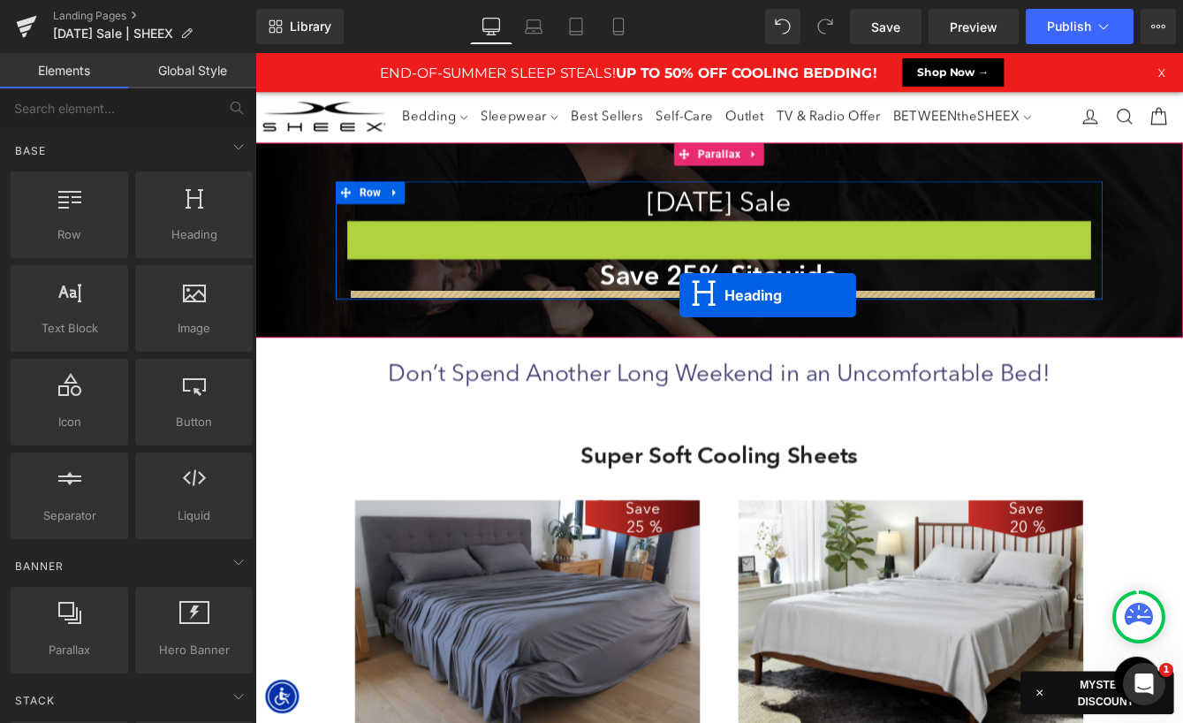
scroll to position [10248, 1069]
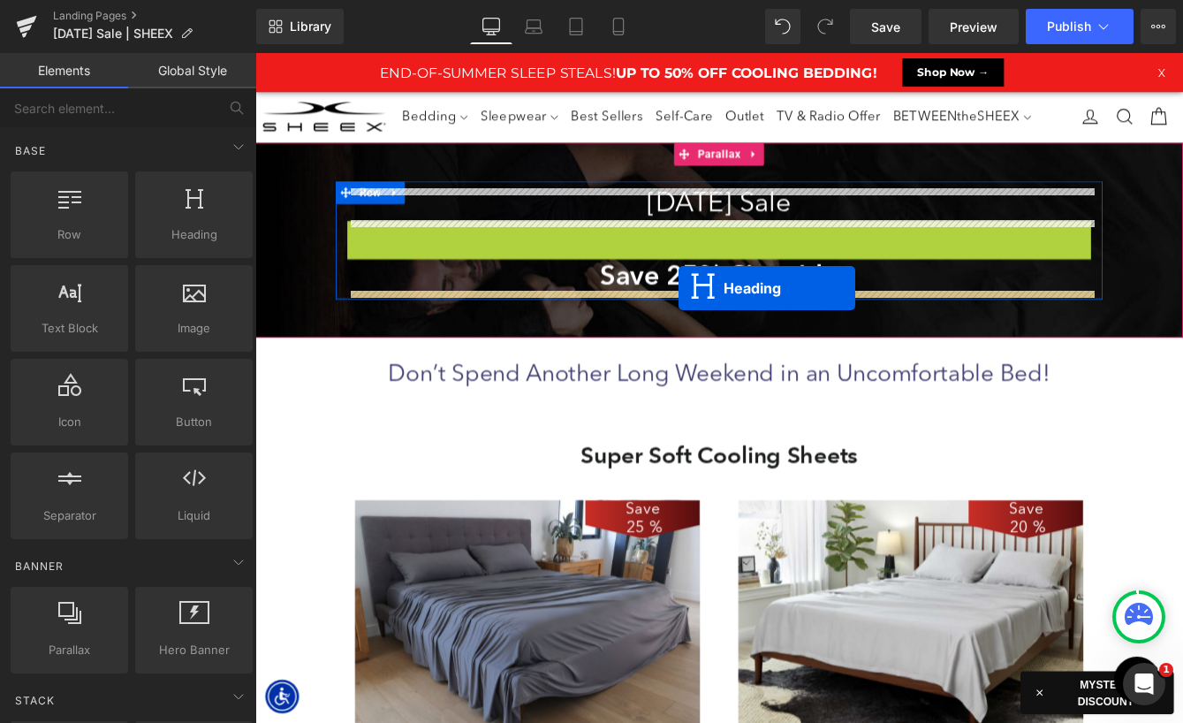
drag, startPoint x: 746, startPoint y: 319, endPoint x: 1319, endPoint y: 203, distance: 584.9
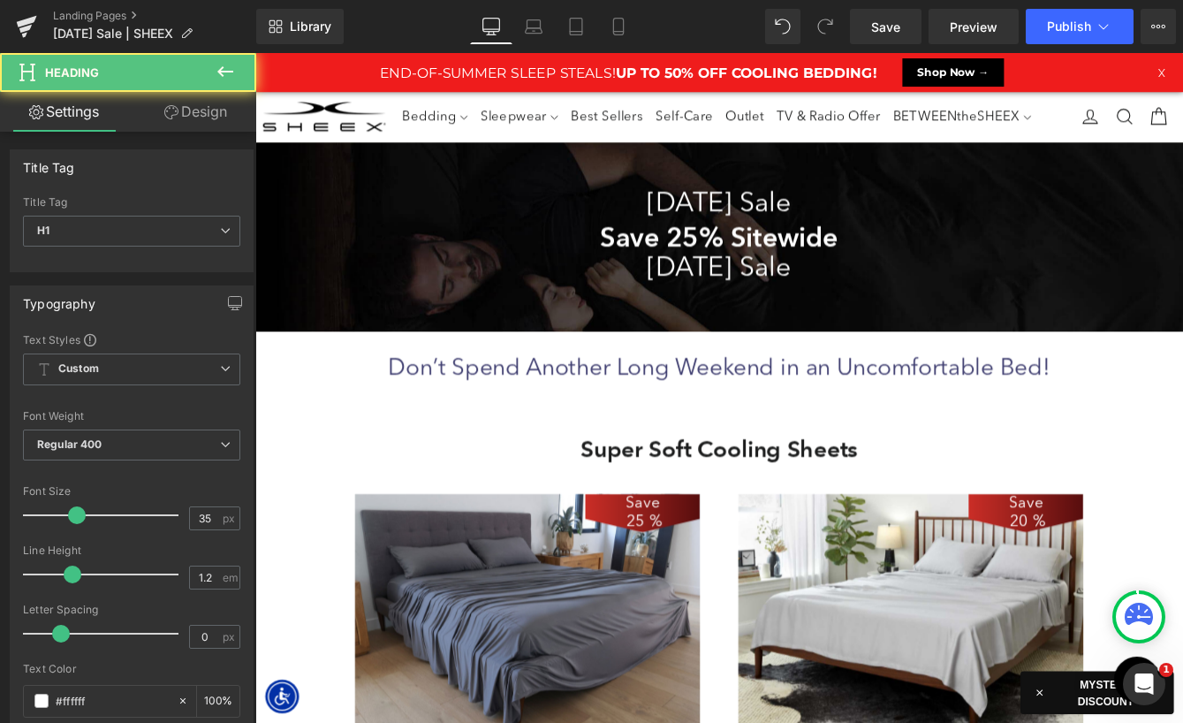
scroll to position [10240, 1069]
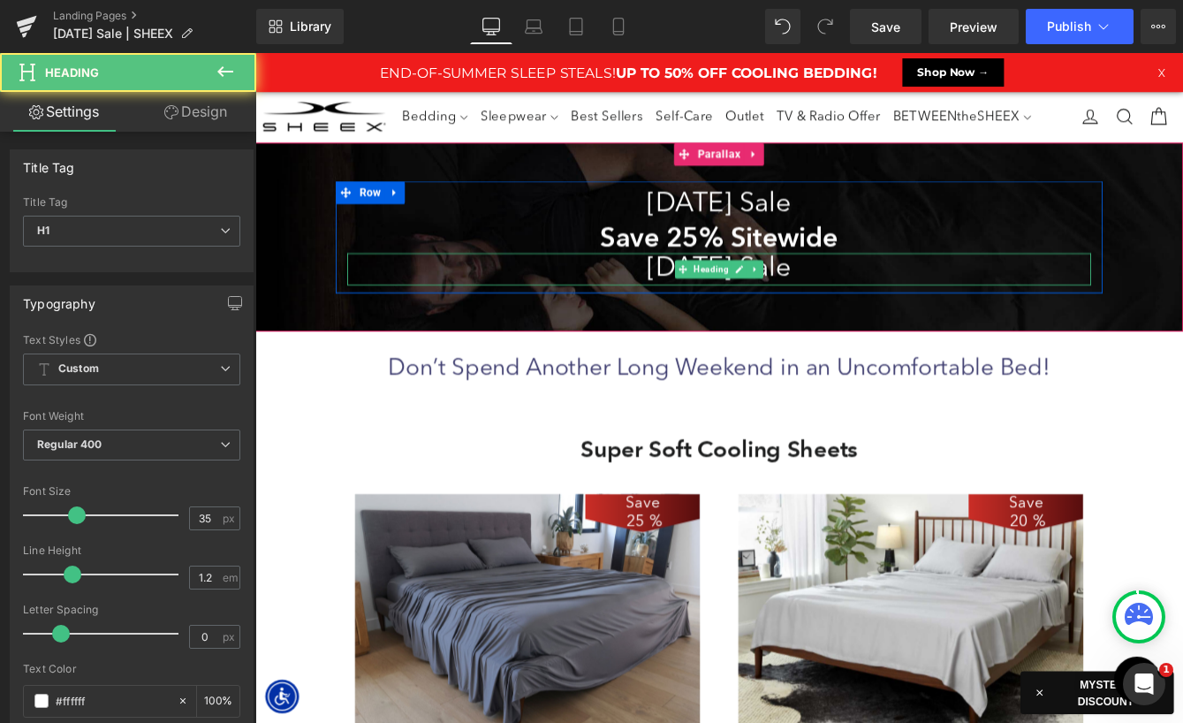
click at [698, 302] on h1 "[DATE] Sale" at bounding box center [789, 302] width 857 height 37
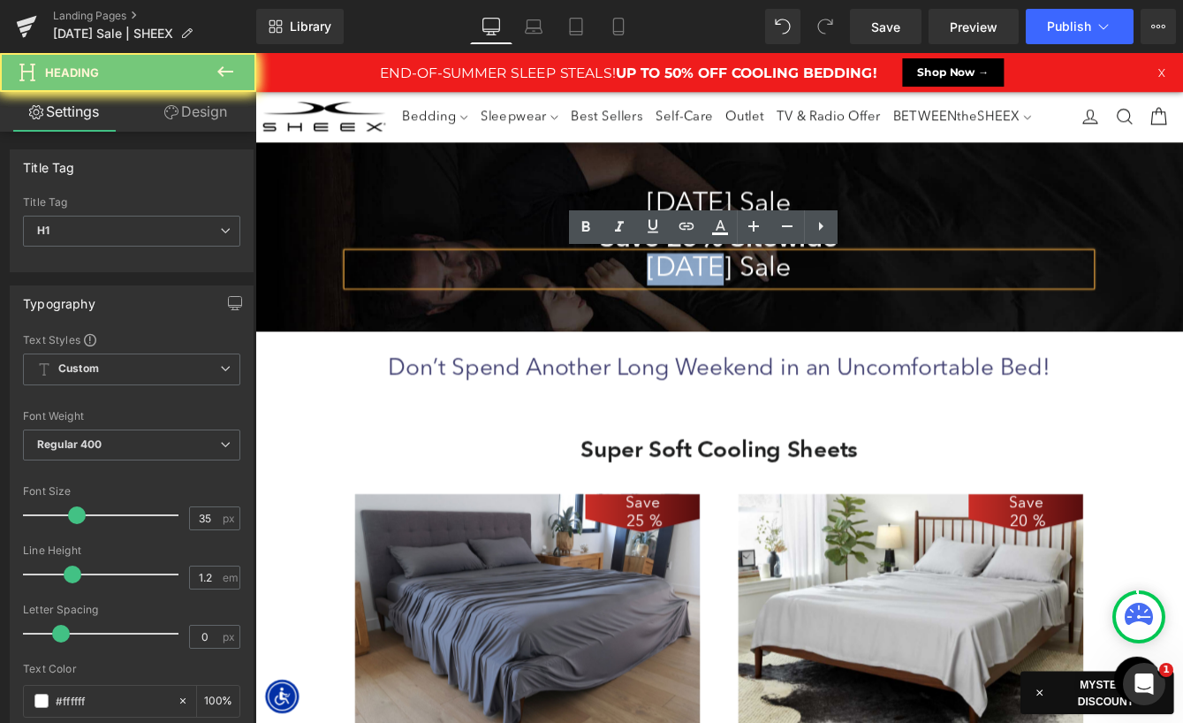
click at [698, 302] on h1 "[DATE] Sale" at bounding box center [789, 302] width 857 height 37
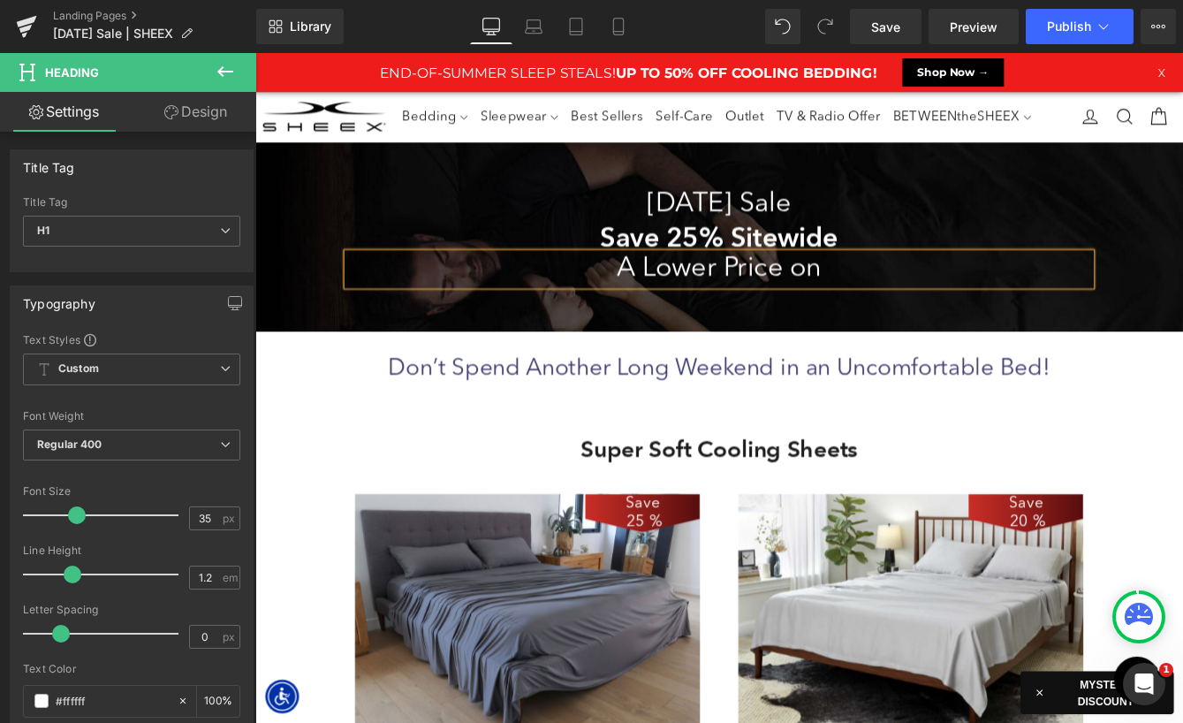
click at [727, 303] on h1 "A Lower Price on" at bounding box center [789, 302] width 857 height 37
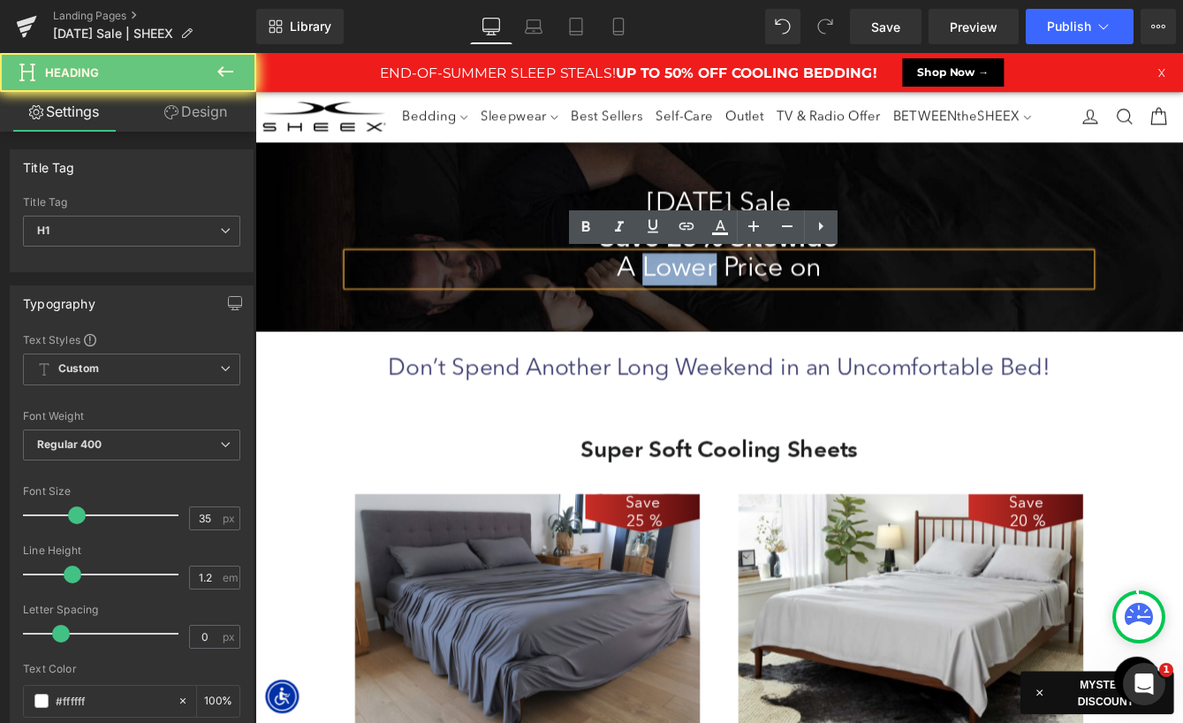
click at [727, 303] on h1 "A Lower Price on" at bounding box center [789, 302] width 857 height 37
click at [726, 304] on h1 "A Lower Price on" at bounding box center [789, 302] width 857 height 37
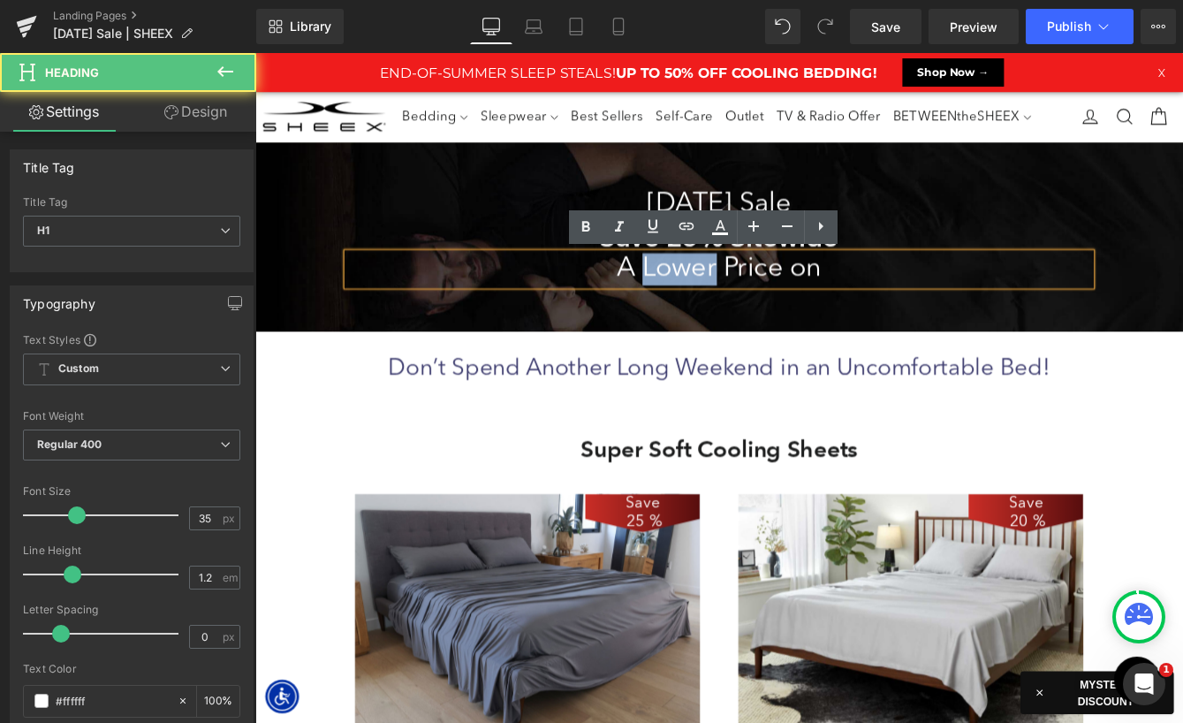
click at [726, 304] on h1 "A Lower Price on" at bounding box center [789, 302] width 857 height 37
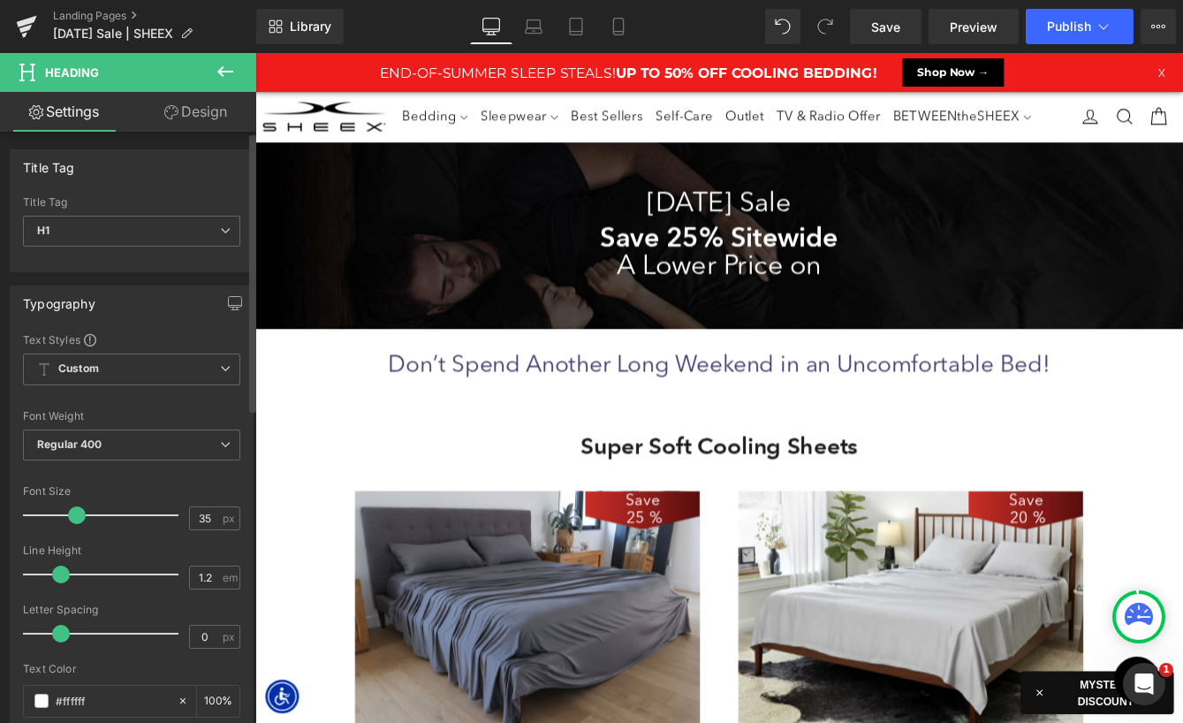
scroll to position [9, 9]
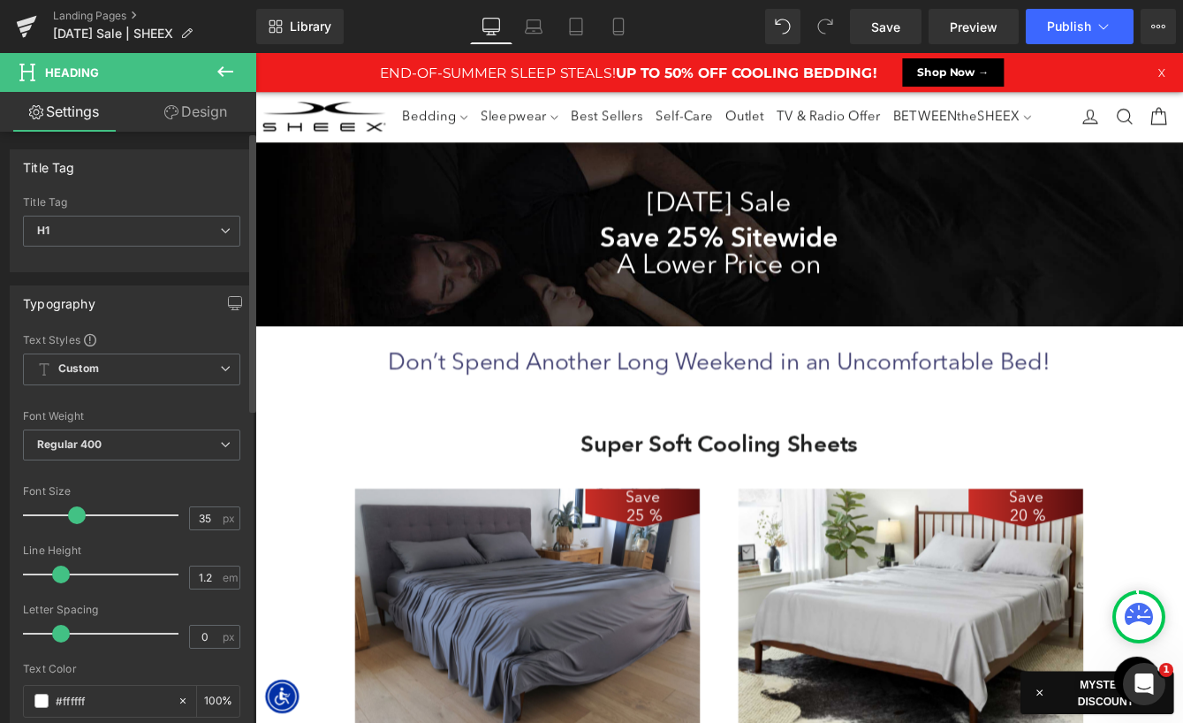
drag, startPoint x: 73, startPoint y: 574, endPoint x: 543, endPoint y: 234, distance: 580.1
click at [64, 575] on span at bounding box center [61, 574] width 18 height 18
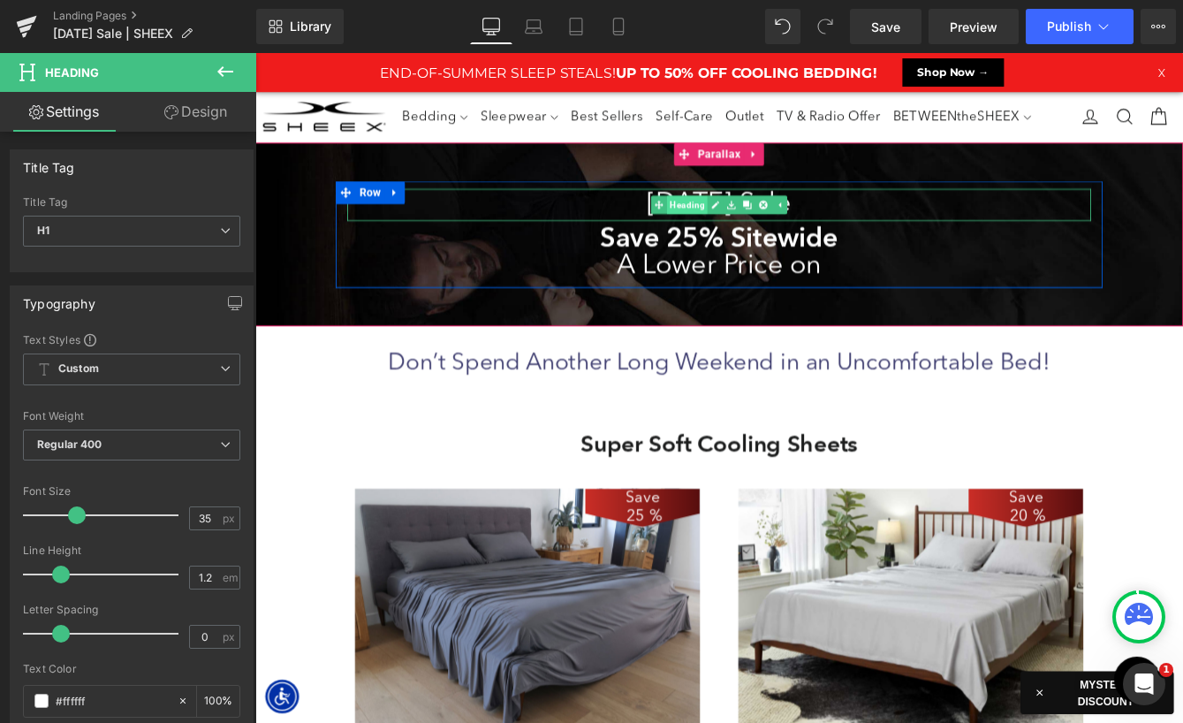
click at [739, 231] on link "Heading" at bounding box center [743, 227] width 65 height 21
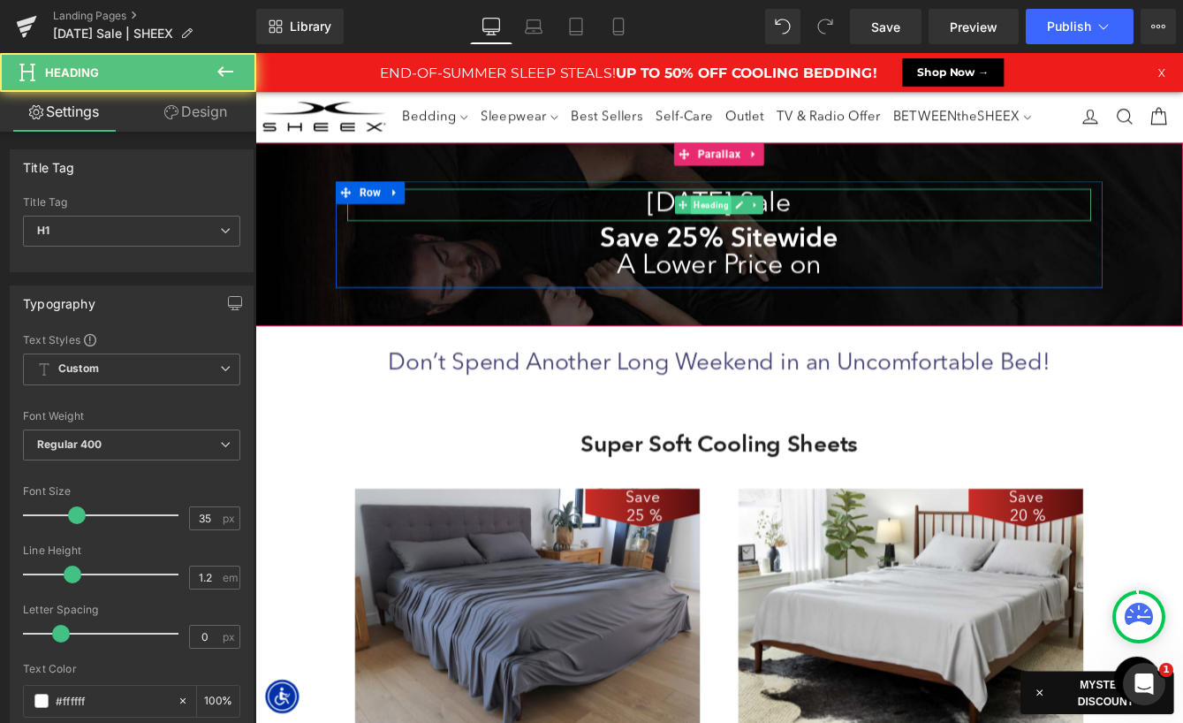
click at [739, 231] on span at bounding box center [748, 227] width 19 height 21
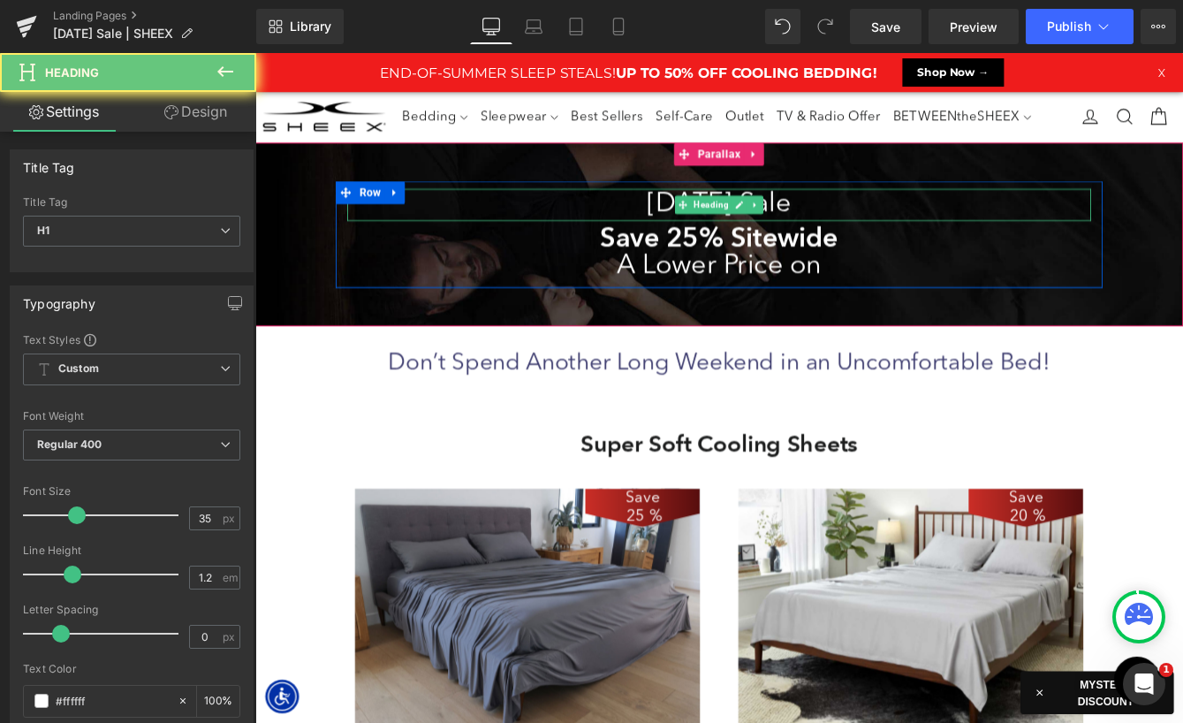
click at [696, 231] on h1 "[DATE] Sale" at bounding box center [789, 227] width 857 height 37
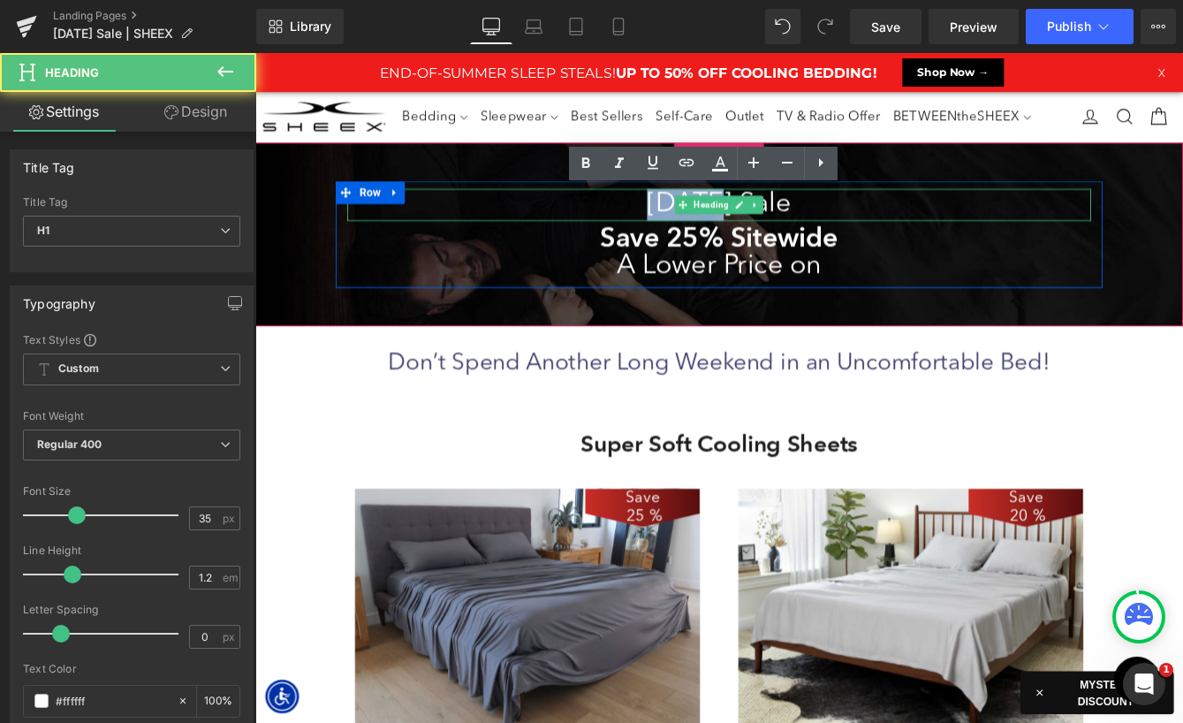
click at [696, 231] on h1 "[DATE] Sale" at bounding box center [789, 227] width 857 height 37
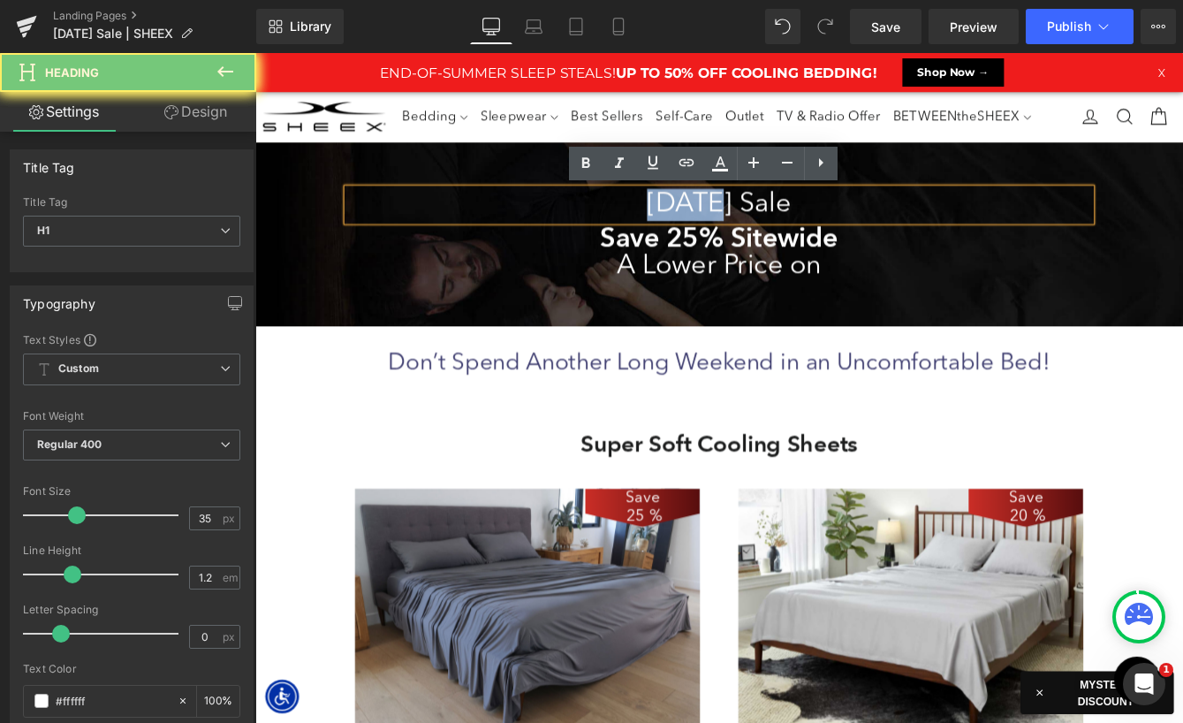
click at [696, 231] on h1 "[DATE] Sale" at bounding box center [789, 227] width 857 height 37
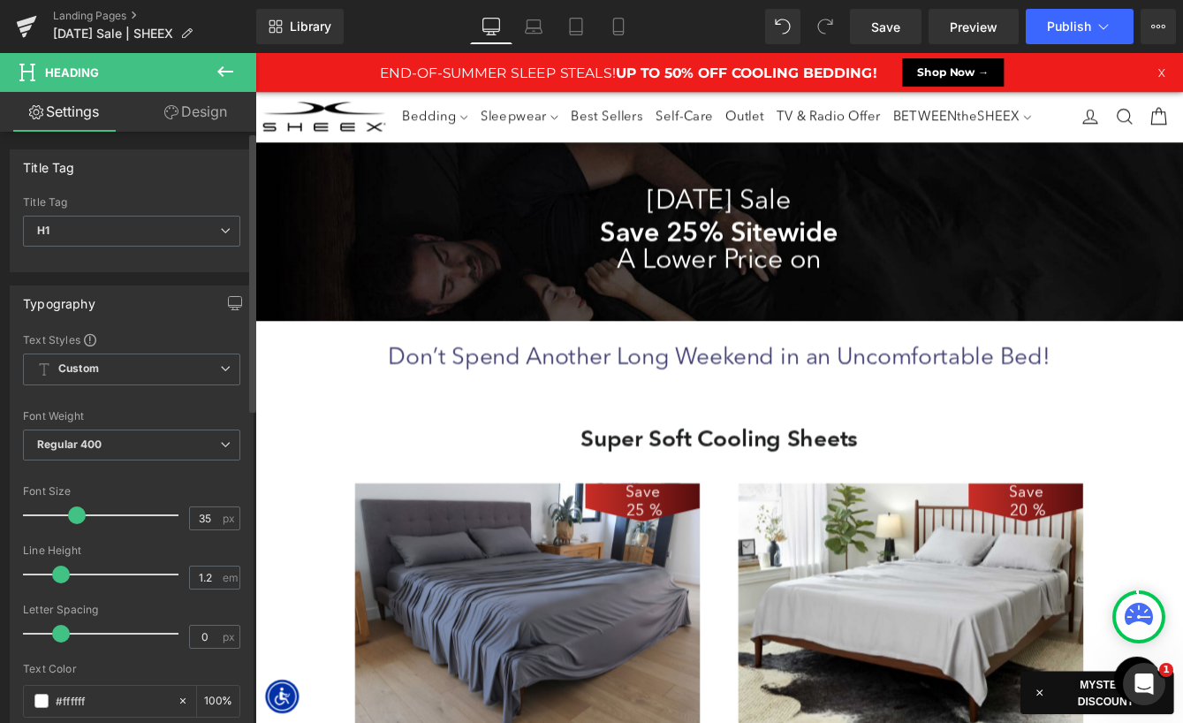
drag, startPoint x: 68, startPoint y: 574, endPoint x: 56, endPoint y: 574, distance: 12.4
click at [56, 574] on span at bounding box center [61, 574] width 18 height 18
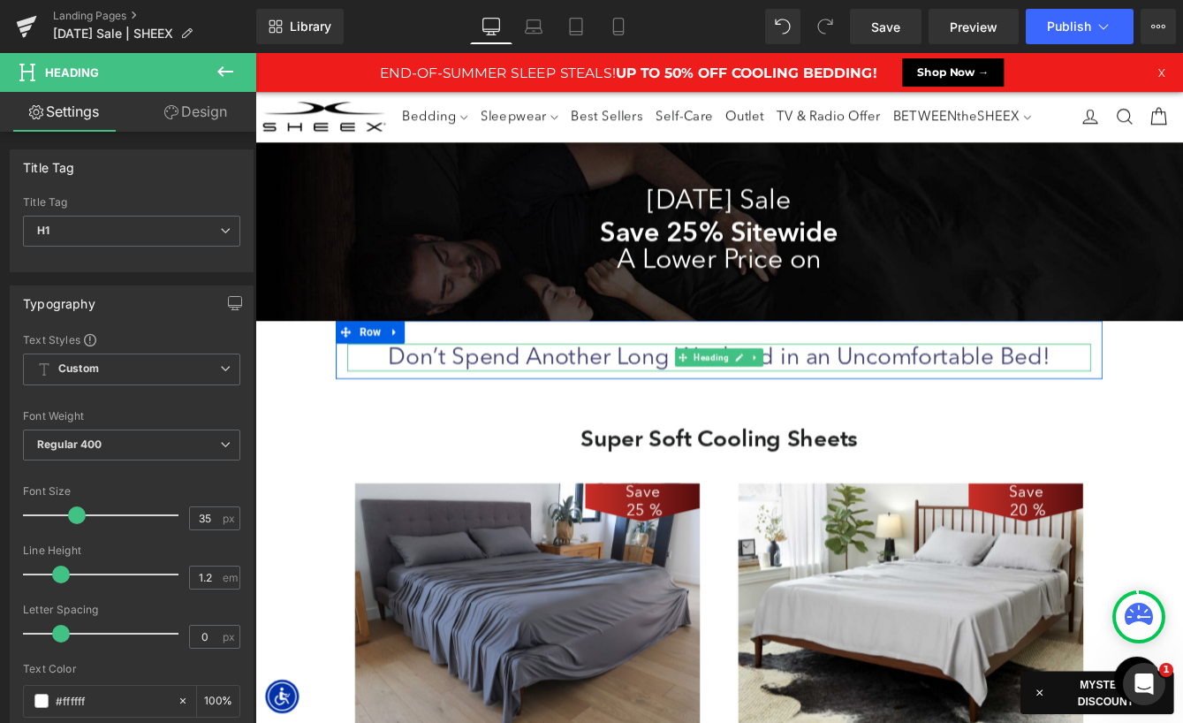
click at [735, 405] on h1 "Don’t Spend Another Long Weekend in an Uncomfortable Bed!" at bounding box center [789, 404] width 857 height 32
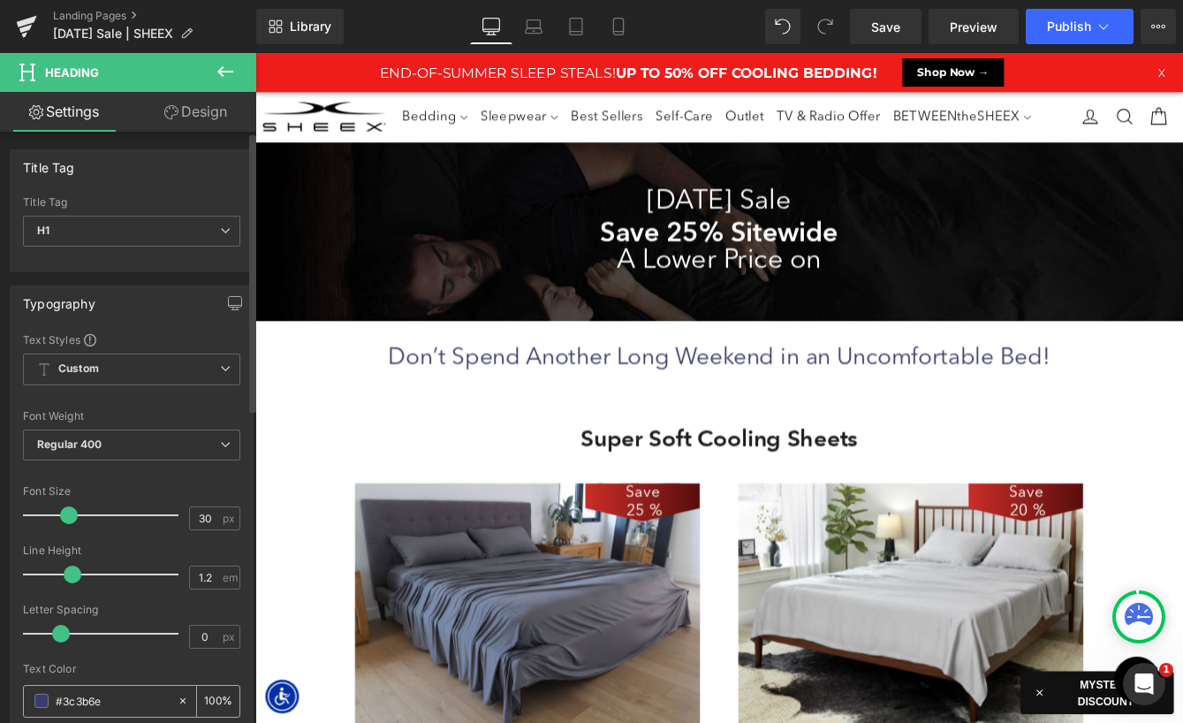
drag, startPoint x: 63, startPoint y: 701, endPoint x: 172, endPoint y: 701, distance: 109.5
click at [172, 701] on div "#3c3b6e 100 %" at bounding box center [131, 701] width 217 height 33
paste input "a99a8f"
type input "#a99a8f"
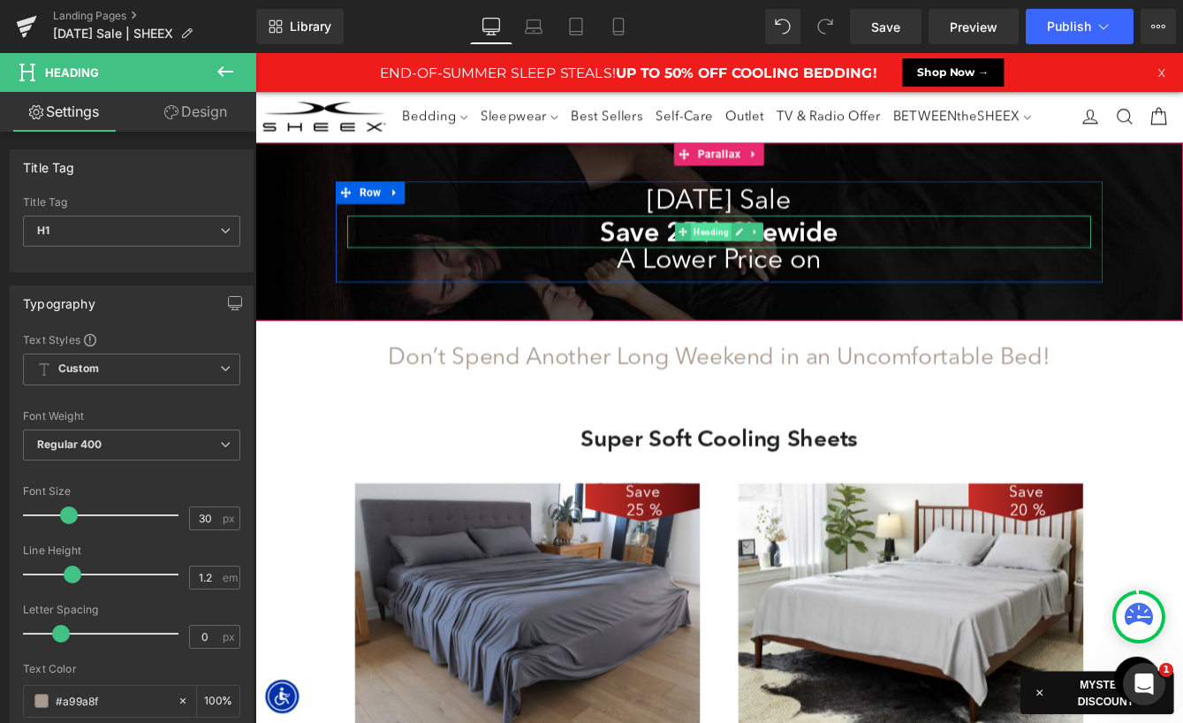
click at [763, 259] on span "Heading" at bounding box center [780, 258] width 47 height 21
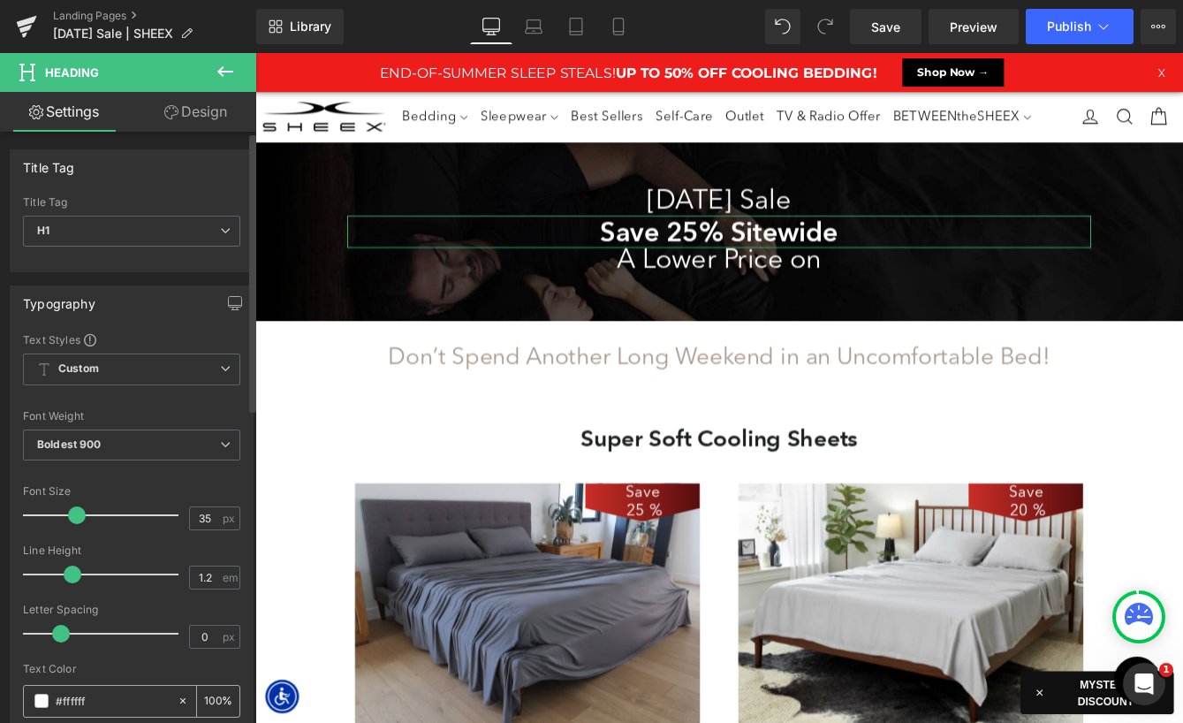
drag, startPoint x: 61, startPoint y: 701, endPoint x: 152, endPoint y: 701, distance: 91.0
click at [152, 701] on input "#ffffff" at bounding box center [112, 700] width 113 height 19
paste input "a99a8"
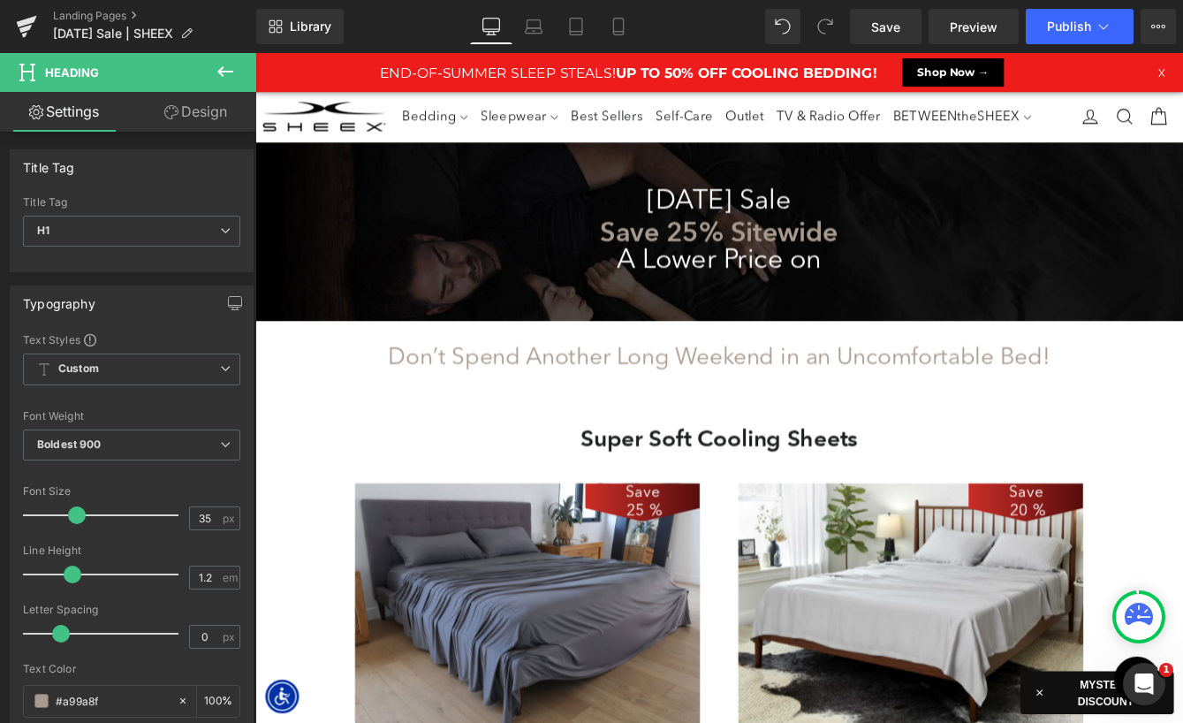
type input "#a99a8f"
click at [221, 70] on icon at bounding box center [225, 71] width 21 height 21
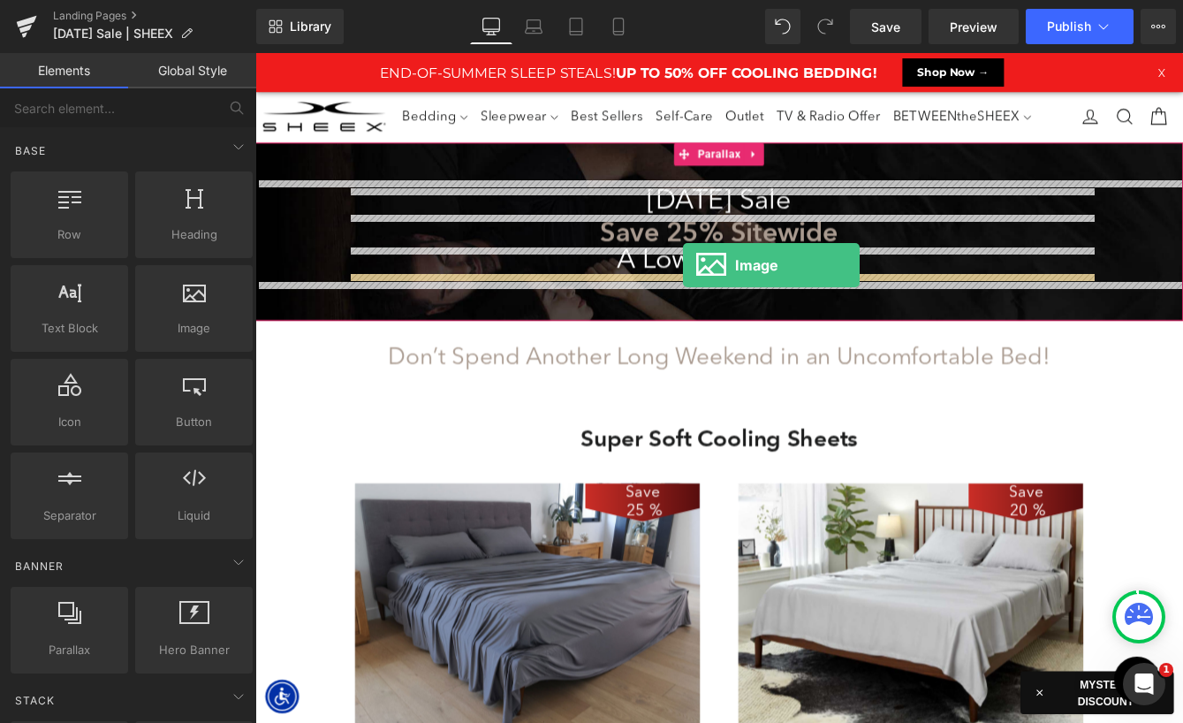
drag, startPoint x: 736, startPoint y: 341, endPoint x: 748, endPoint y: 298, distance: 45.0
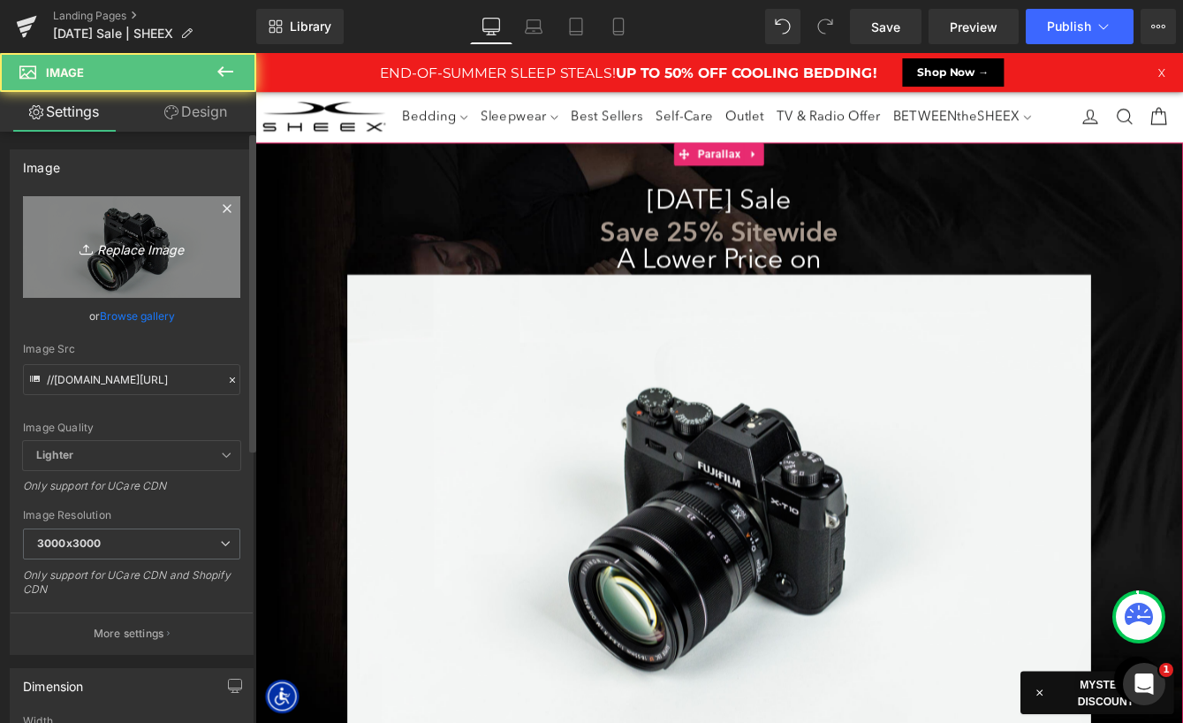
scroll to position [10795, 1069]
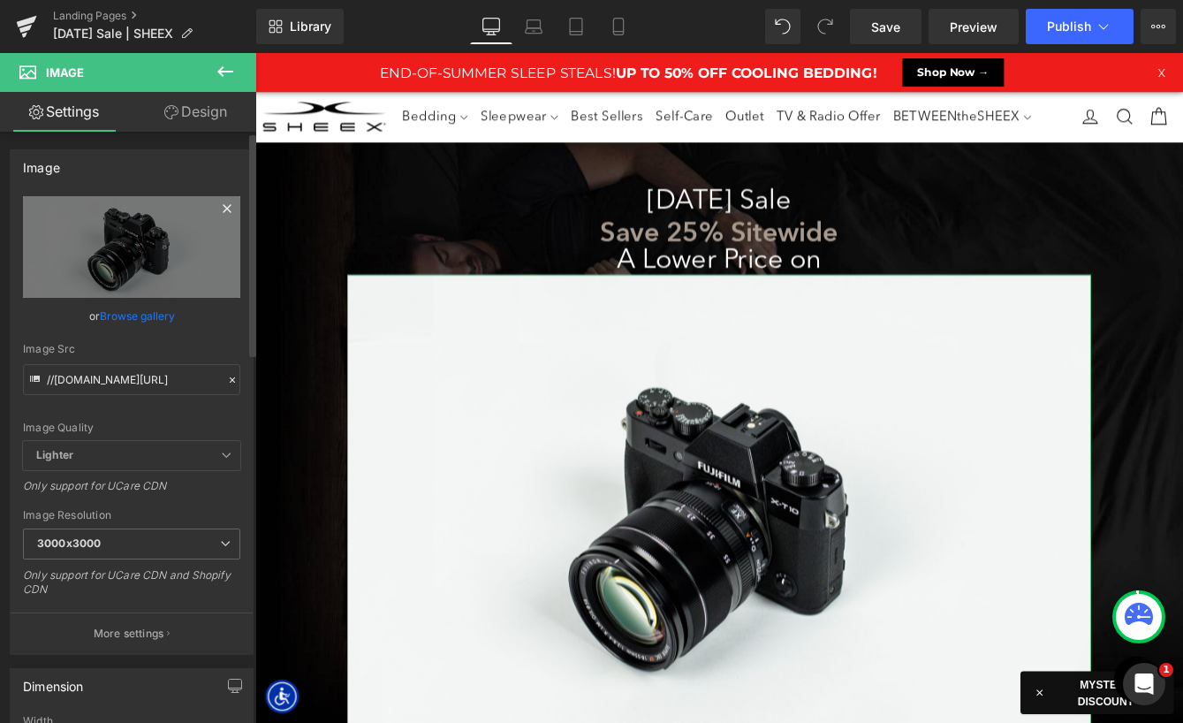
click at [223, 209] on icon at bounding box center [227, 208] width 8 height 8
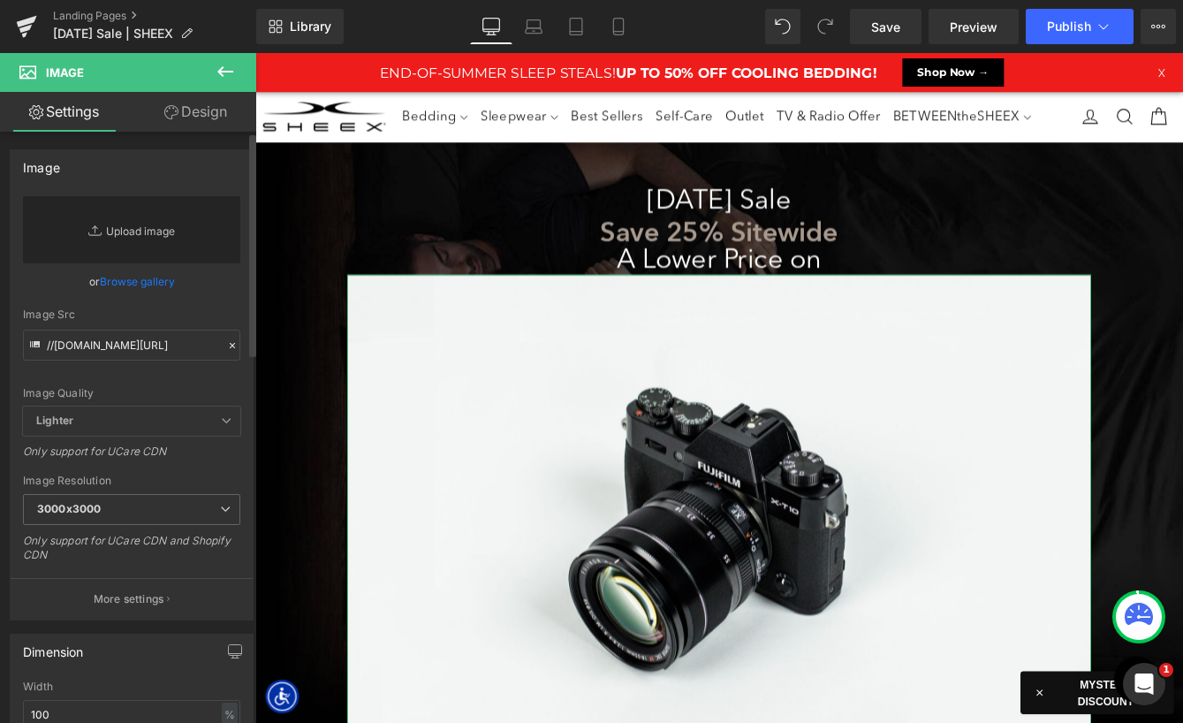
click at [148, 239] on link "Replace Image" at bounding box center [131, 229] width 217 height 67
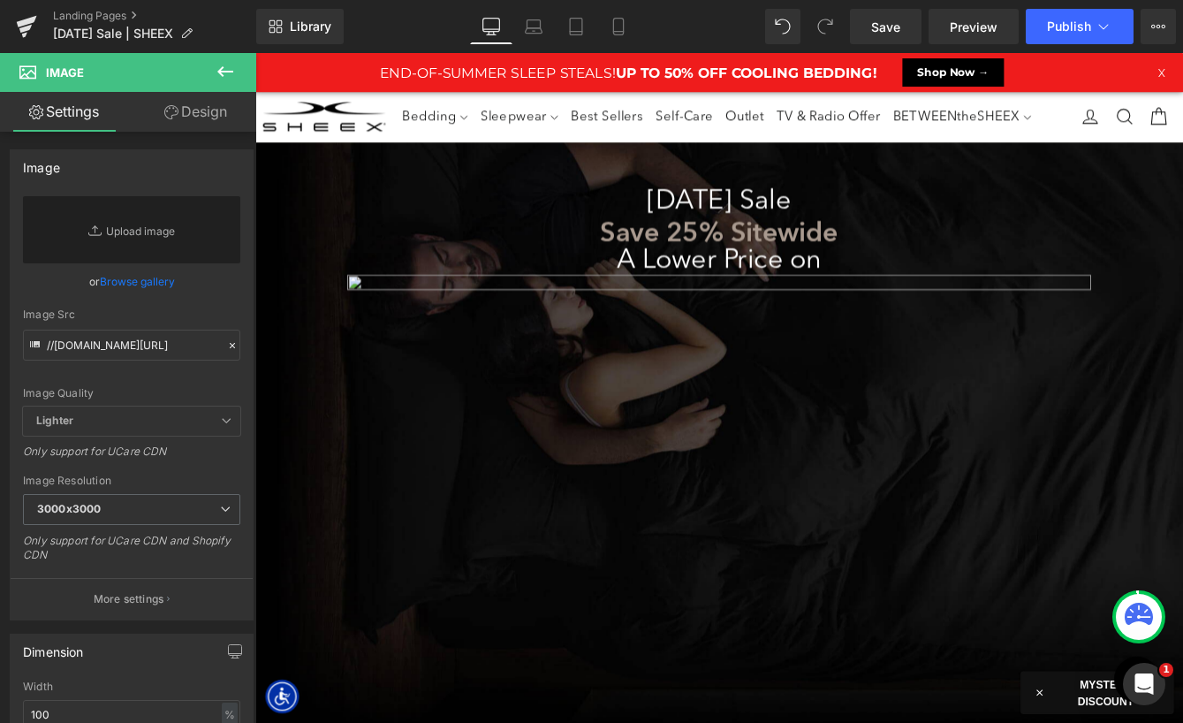
type input "C:\fakepath\LP-LaborDaySale-Luxe.png"
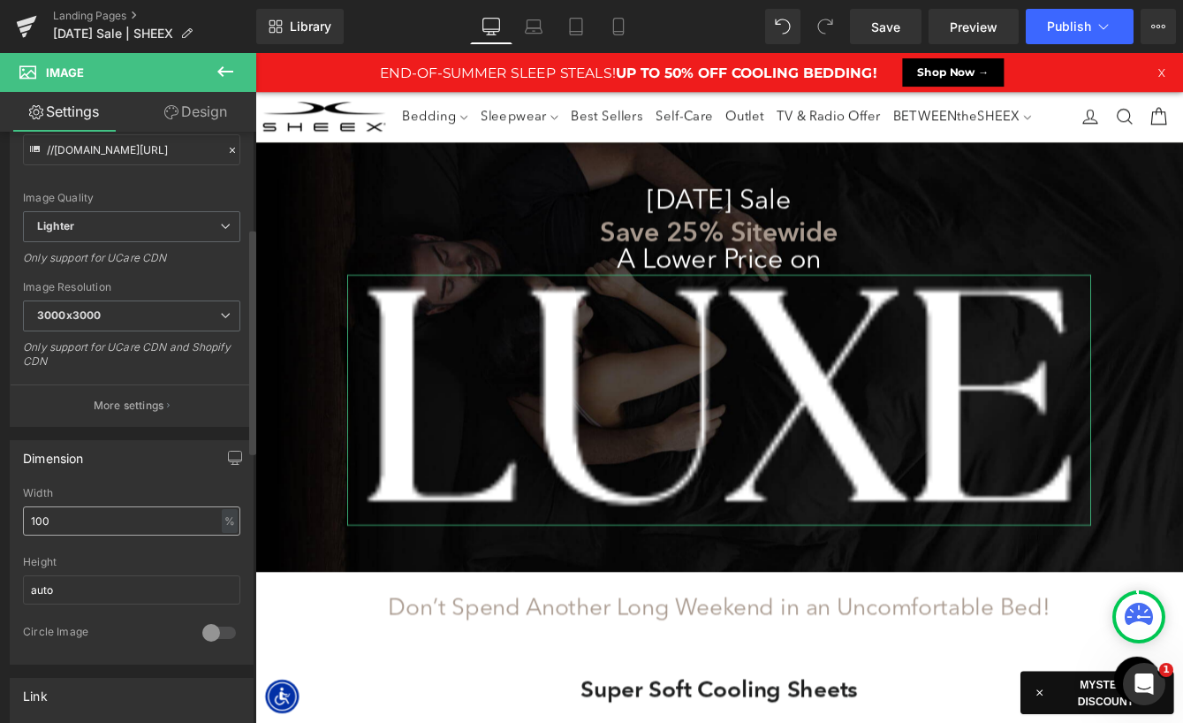
scroll to position [251, 0]
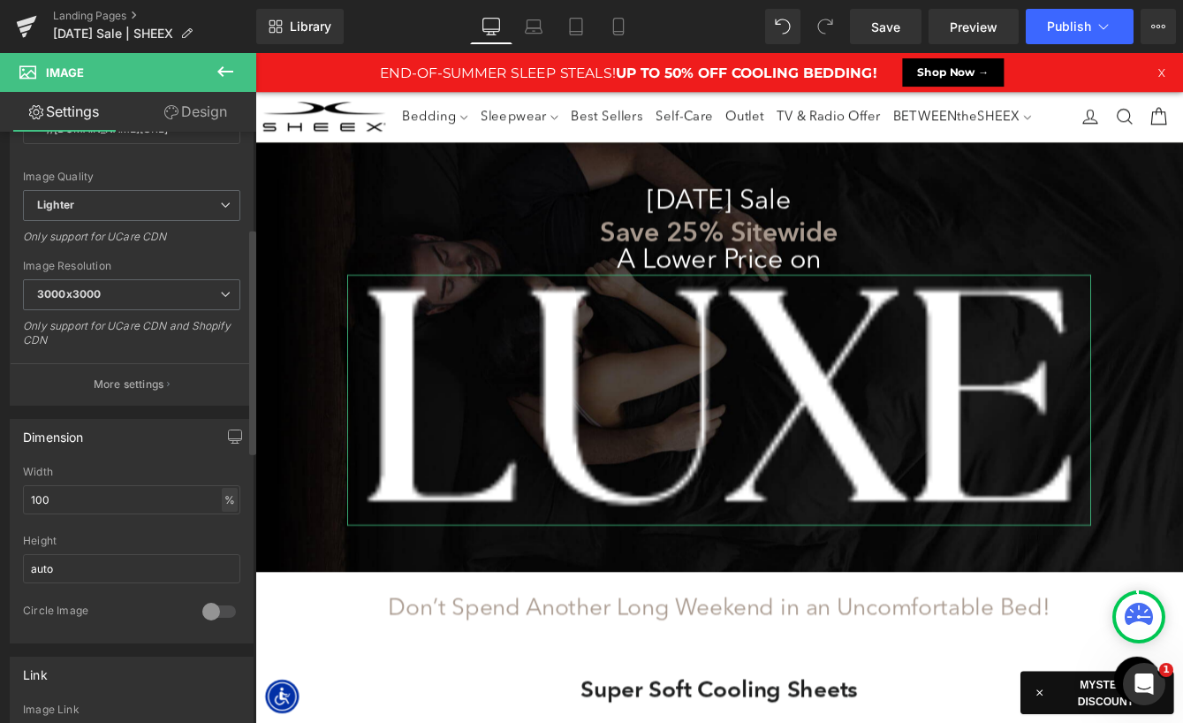
click at [222, 502] on div "%" at bounding box center [230, 500] width 16 height 24
click at [224, 552] on li "px" at bounding box center [228, 553] width 22 height 26
click at [166, 511] on input "100" at bounding box center [131, 499] width 217 height 29
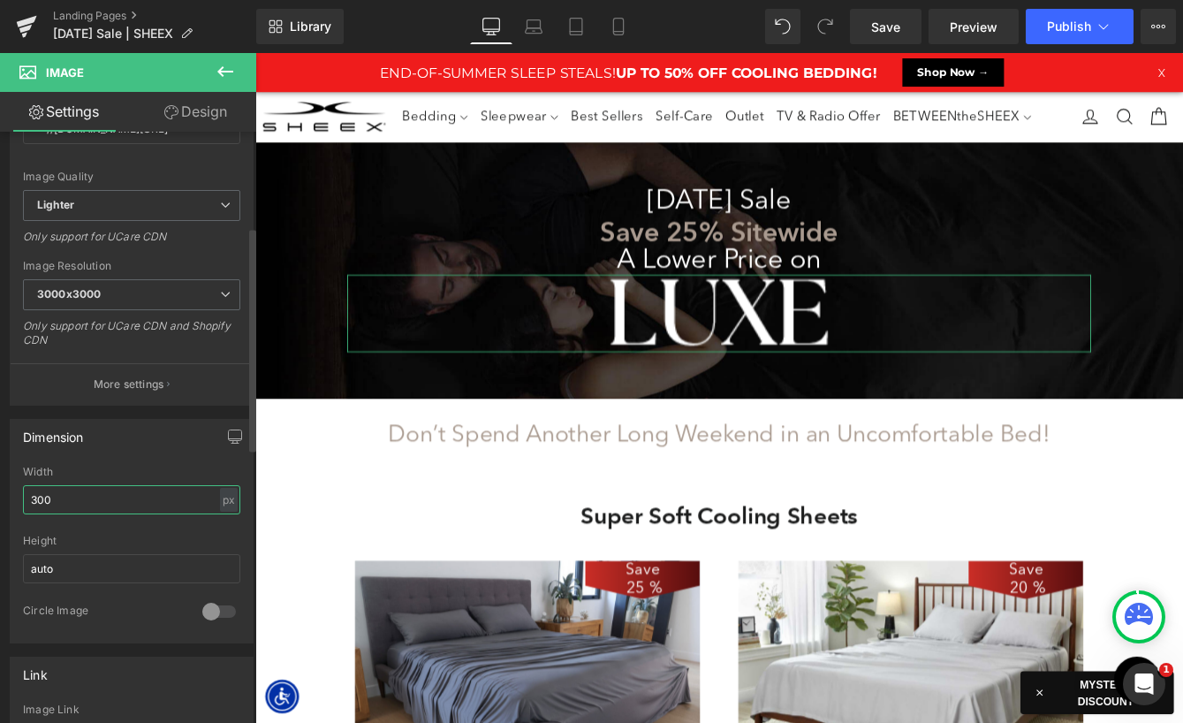
scroll to position [9, 9]
drag, startPoint x: 37, startPoint y: 498, endPoint x: -15, endPoint y: 498, distance: 52.1
click at [0, 498] on html "Image You are previewing how the will restyle your page. You can not edit Eleme…" at bounding box center [591, 361] width 1183 height 723
type input "200"
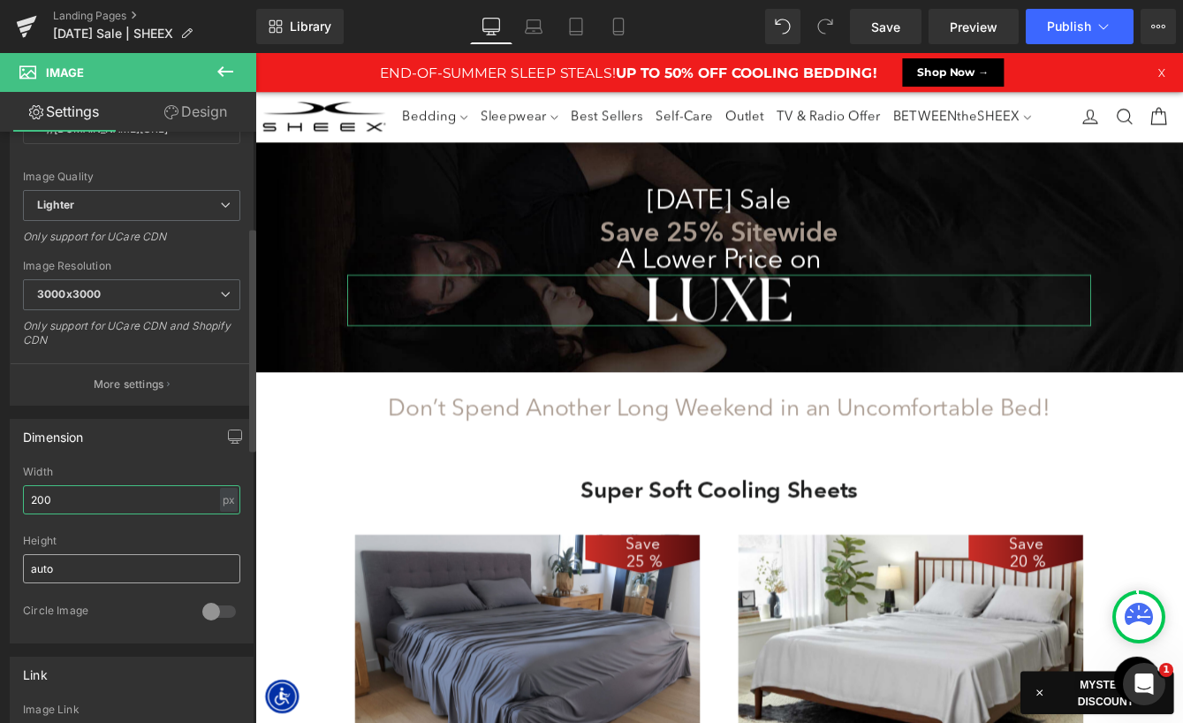
scroll to position [10287, 1069]
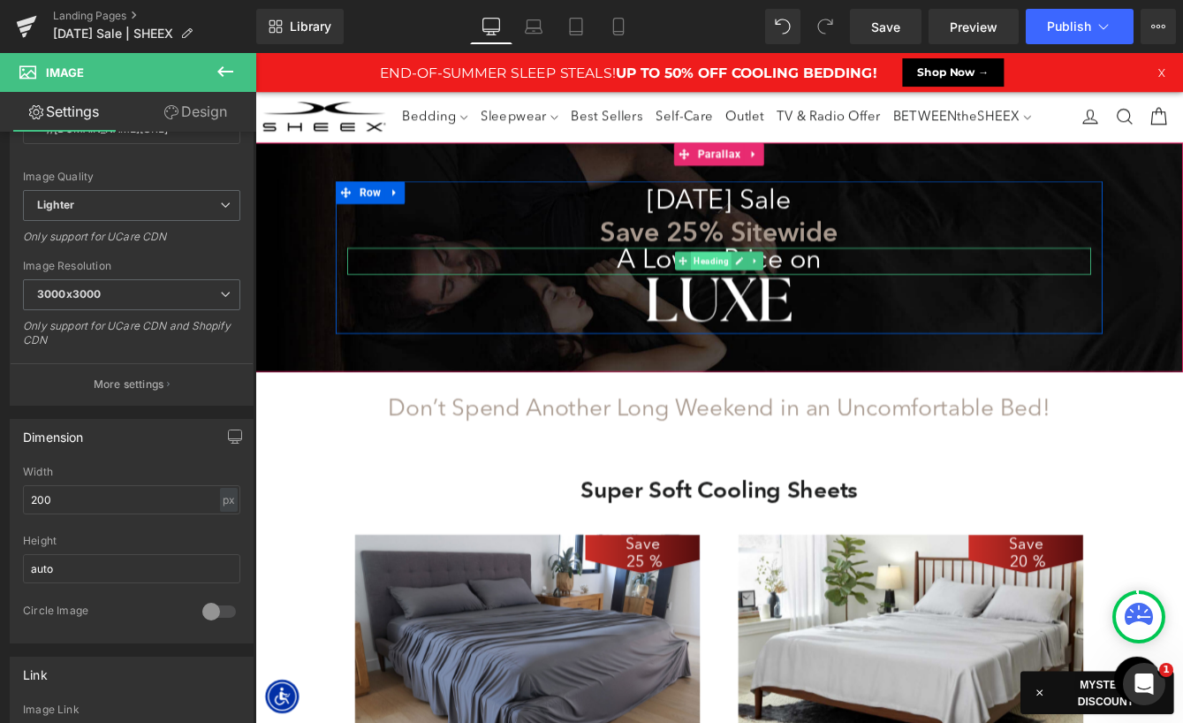
click at [769, 295] on span "Heading" at bounding box center [780, 292] width 47 height 21
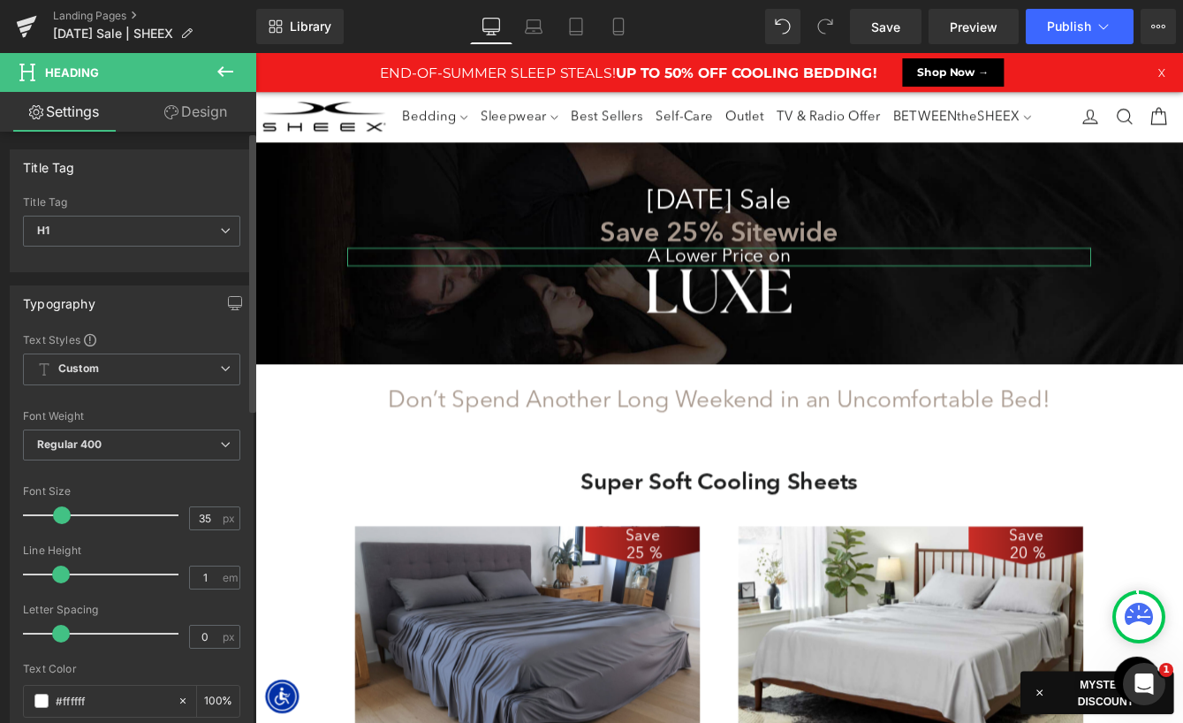
scroll to position [10278, 1069]
drag, startPoint x: 72, startPoint y: 514, endPoint x: 58, endPoint y: 514, distance: 14.1
click at [58, 514] on span at bounding box center [62, 515] width 18 height 18
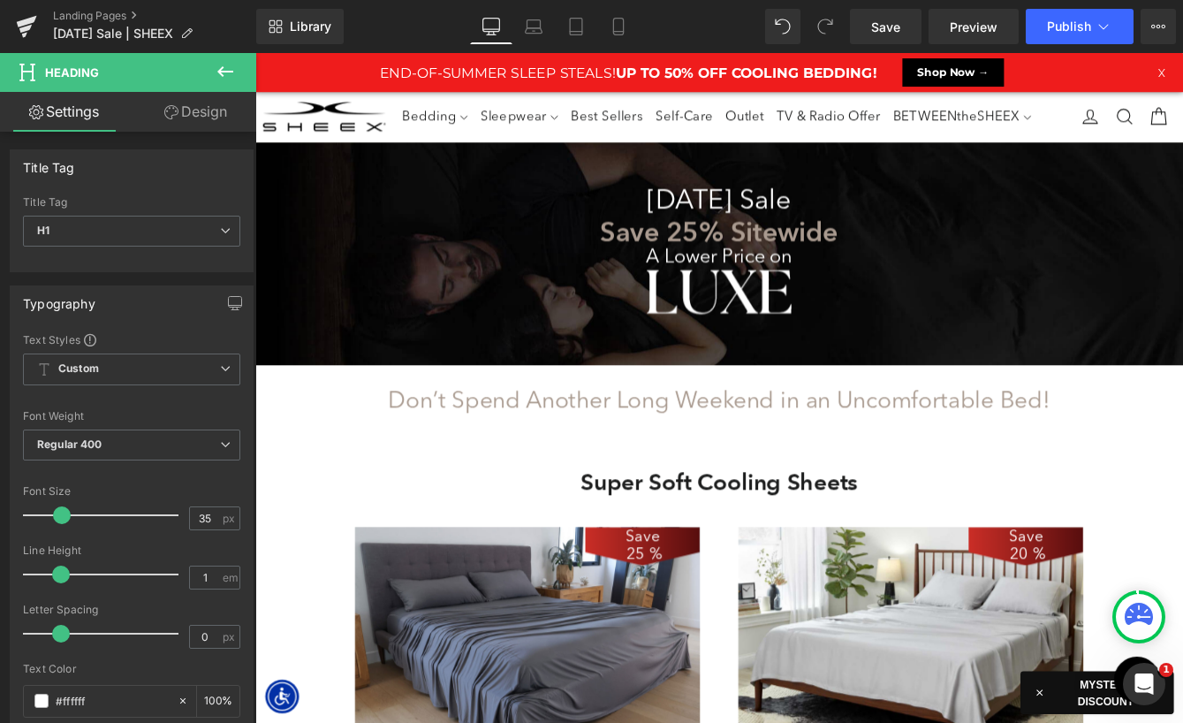
scroll to position [10278, 1069]
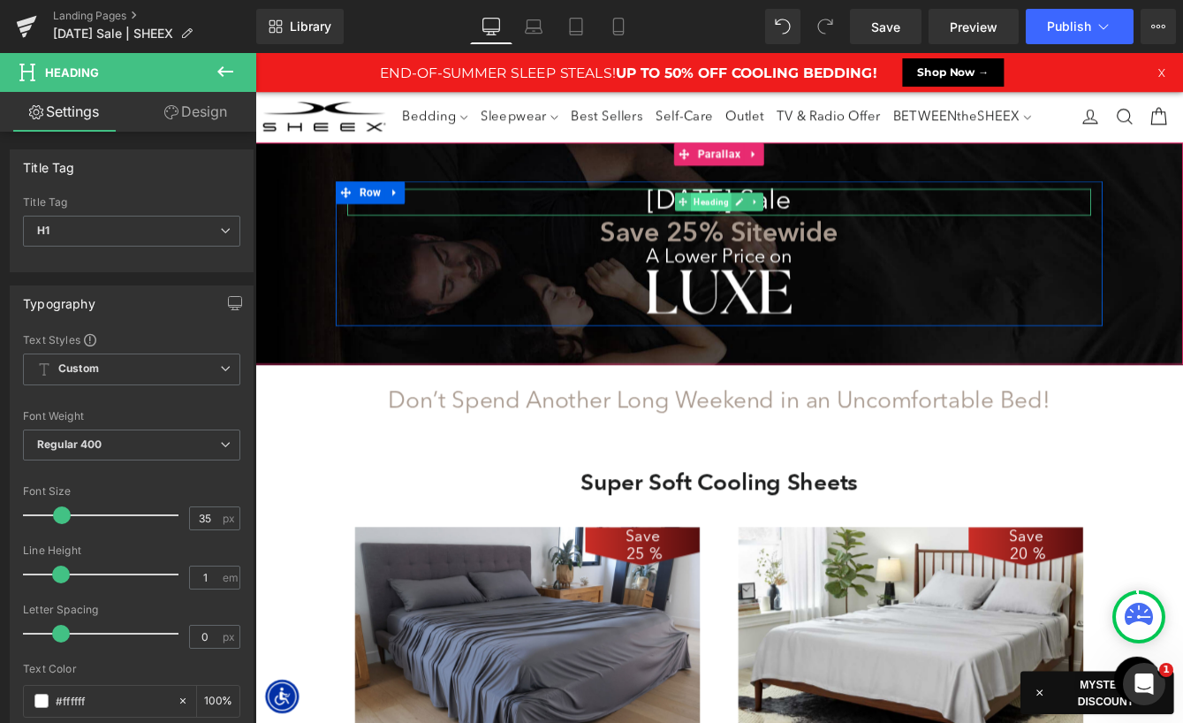
click at [778, 220] on span "Heading" at bounding box center [780, 224] width 47 height 21
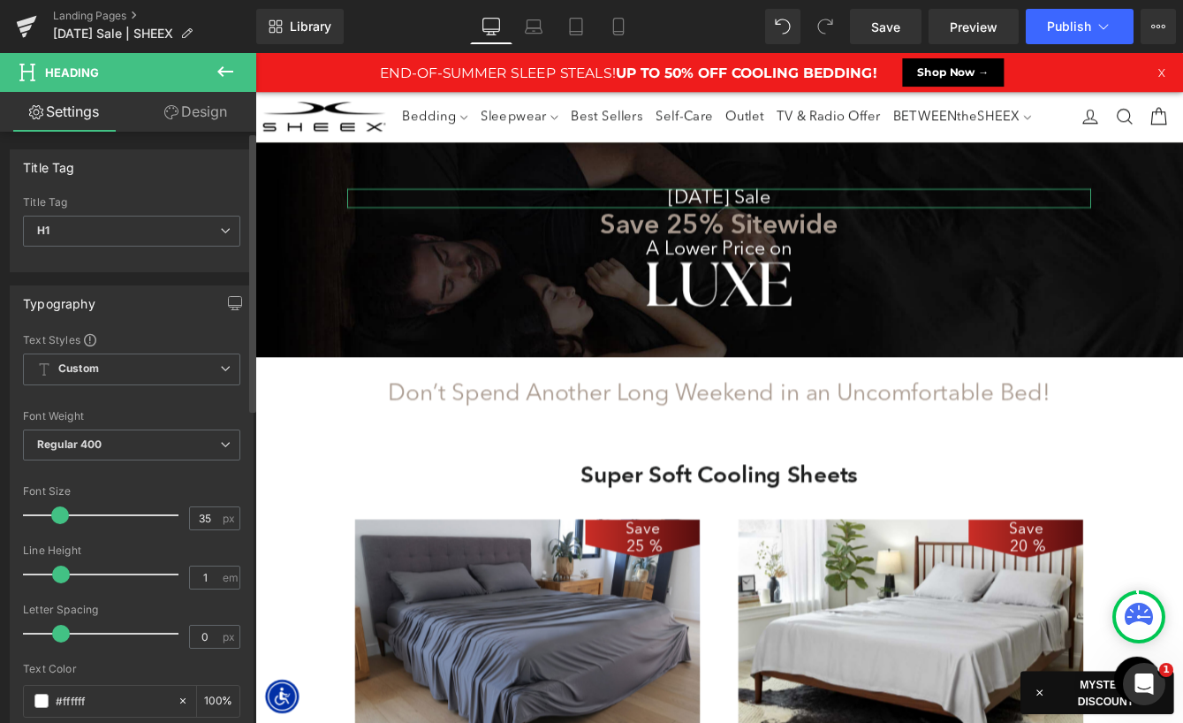
scroll to position [10270, 1069]
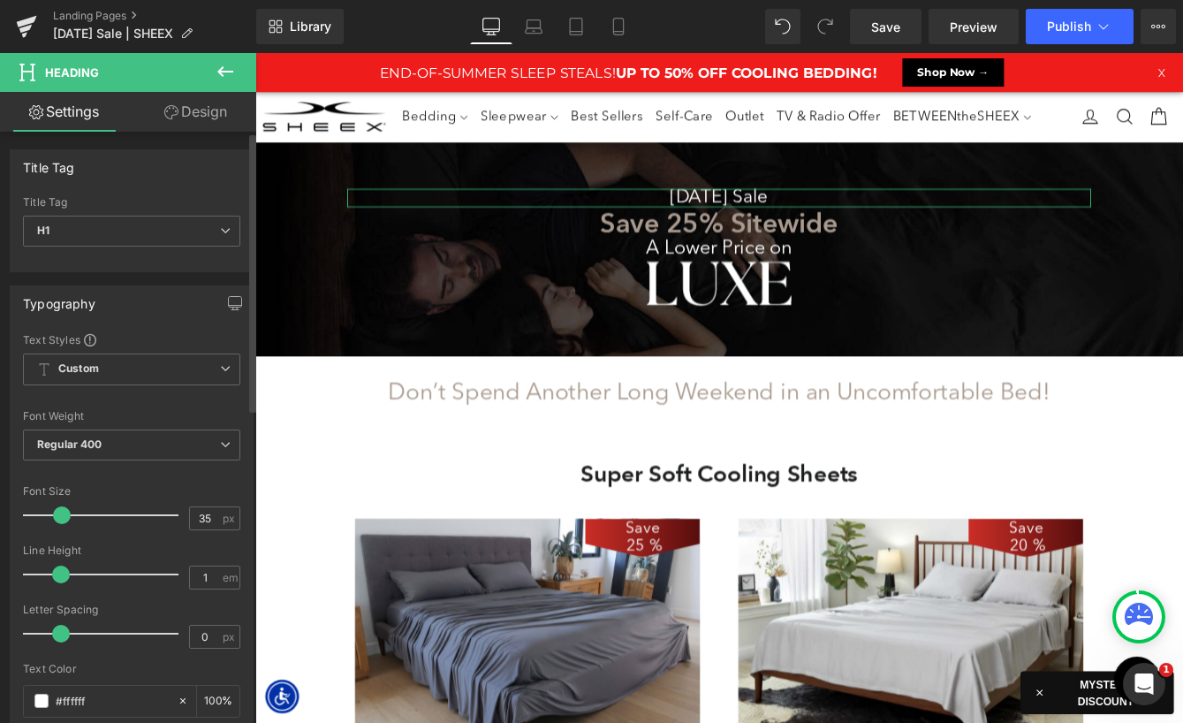
drag, startPoint x: 75, startPoint y: 513, endPoint x: 61, endPoint y: 520, distance: 15.8
click at [61, 520] on span at bounding box center [62, 515] width 18 height 18
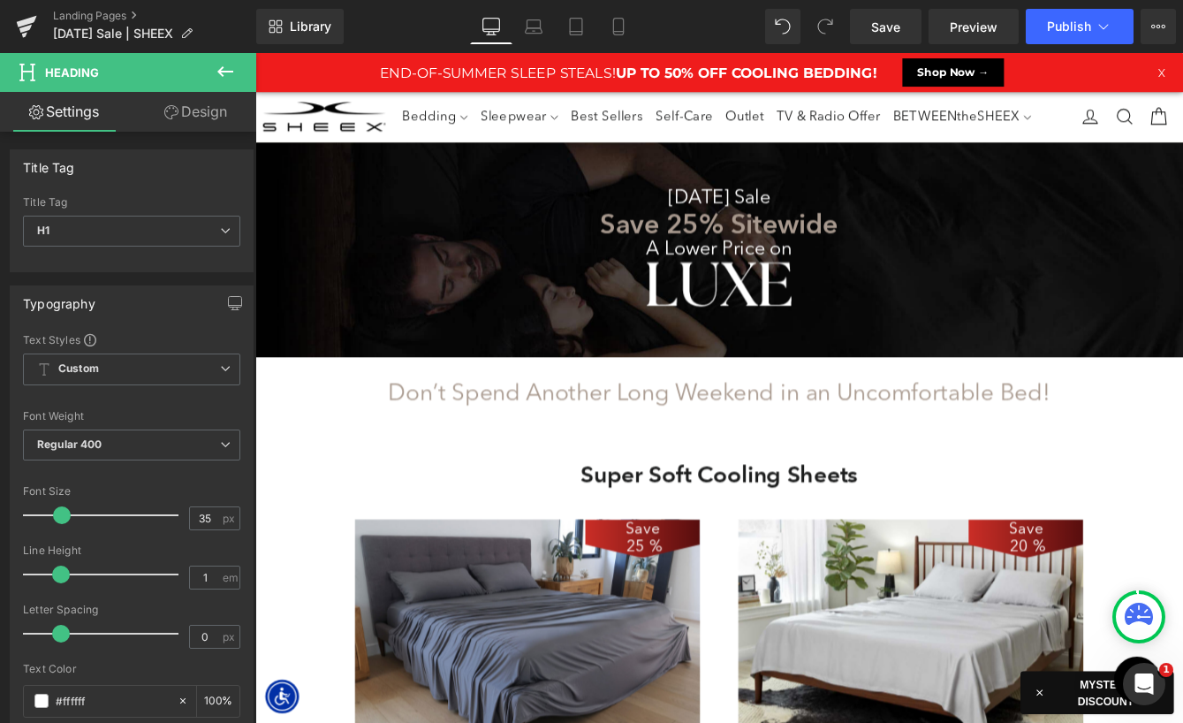
scroll to position [9, 9]
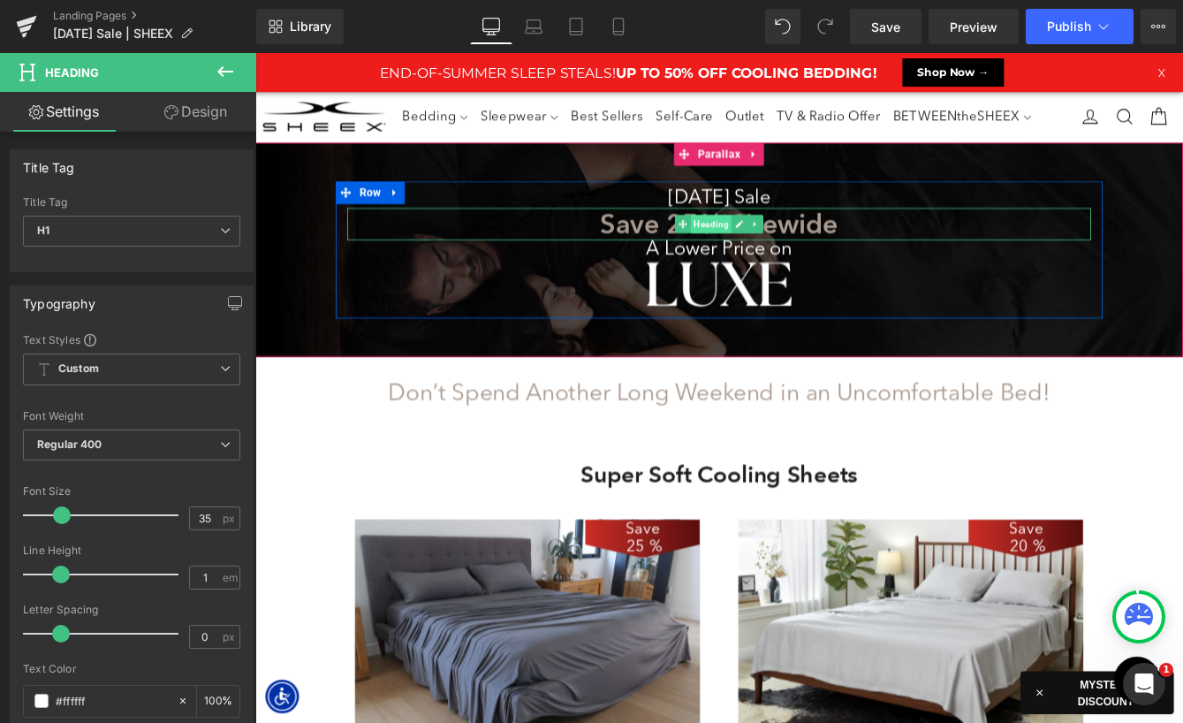
click at [770, 251] on span "Heading" at bounding box center [780, 249] width 47 height 21
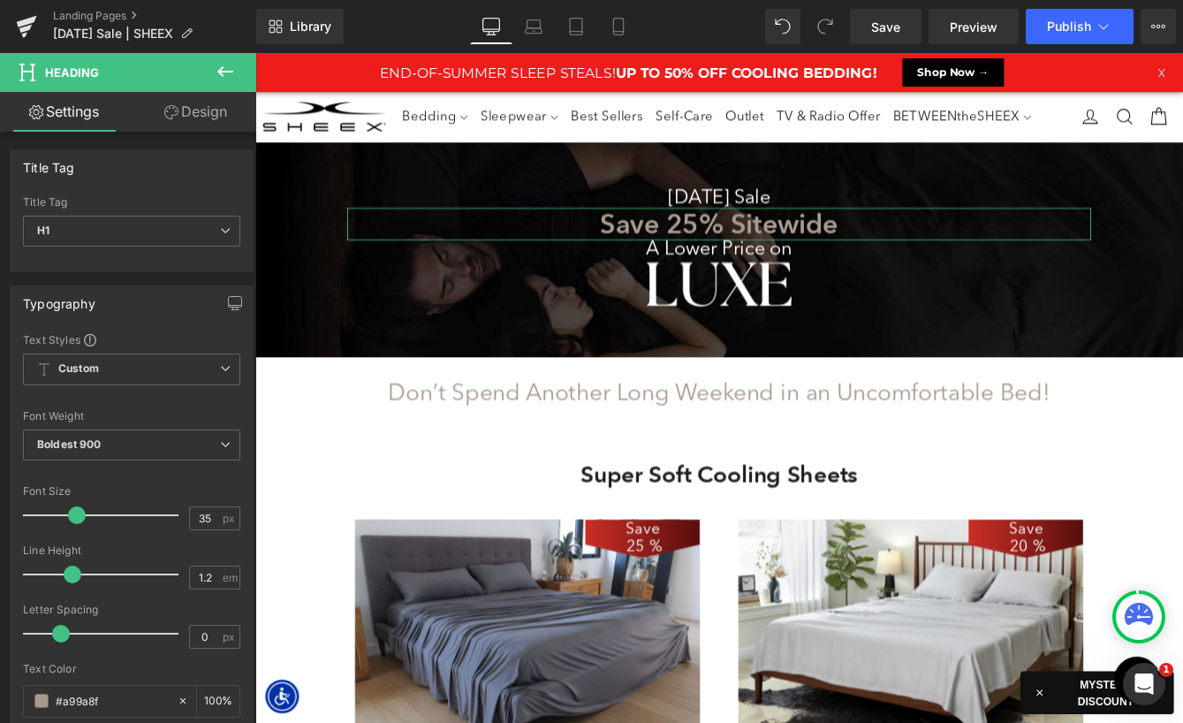
click at [206, 117] on link "Design" at bounding box center [196, 112] width 128 height 40
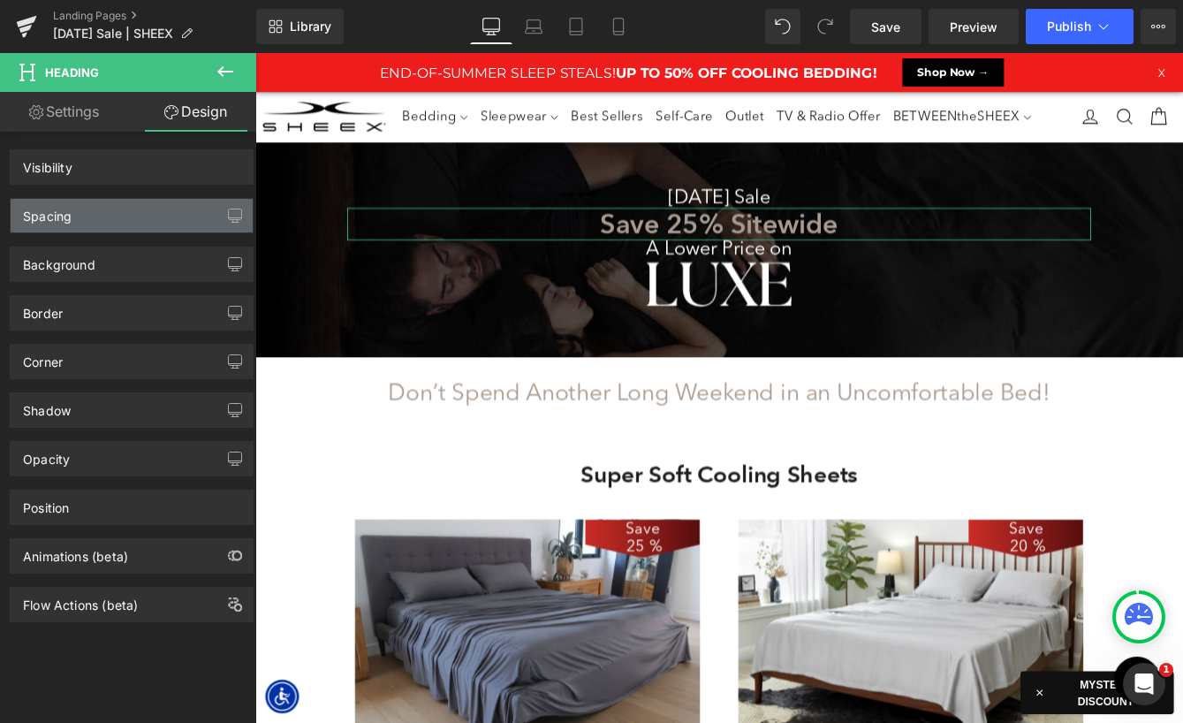
click at [116, 221] on div "Spacing" at bounding box center [132, 216] width 242 height 34
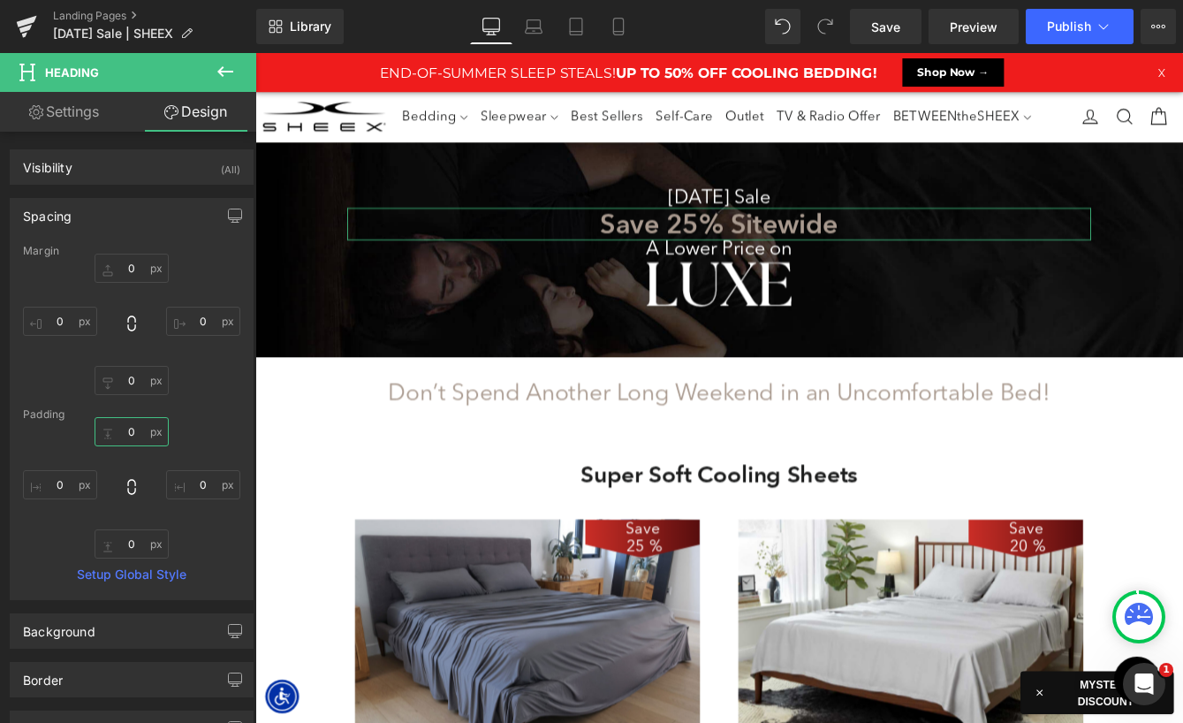
click at [116, 429] on input "text" at bounding box center [132, 431] width 74 height 29
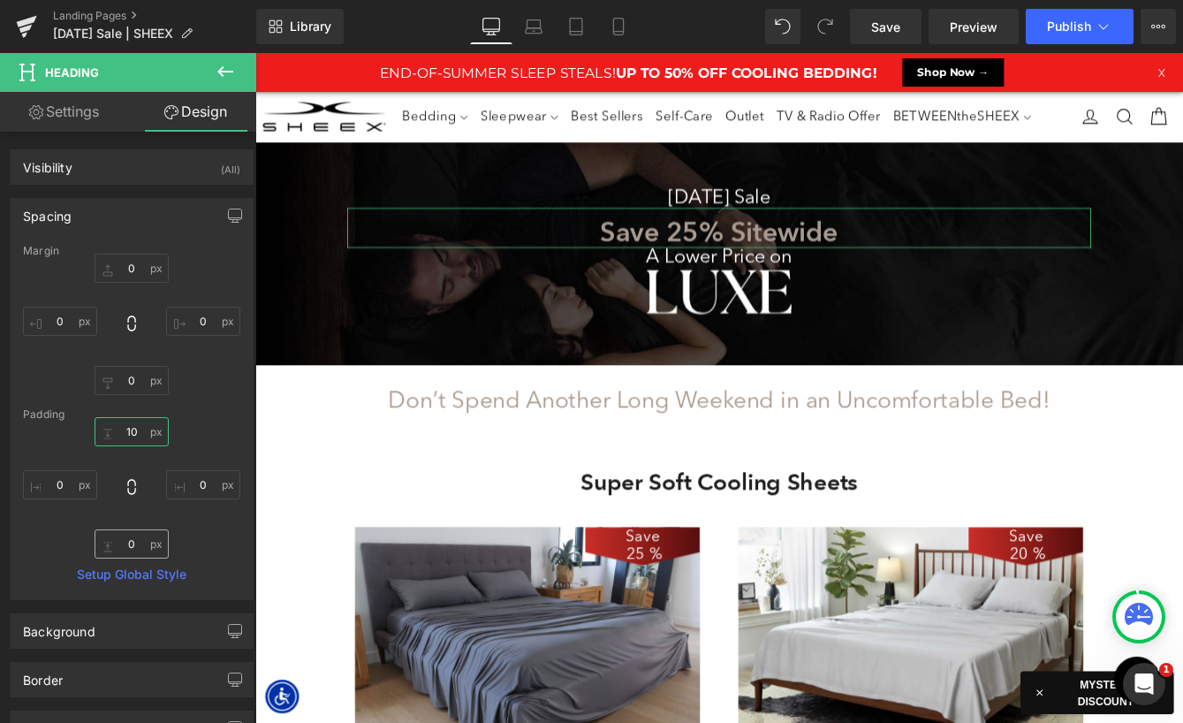
scroll to position [10278, 1069]
type input "10"
click at [122, 547] on input "text" at bounding box center [132, 543] width 74 height 29
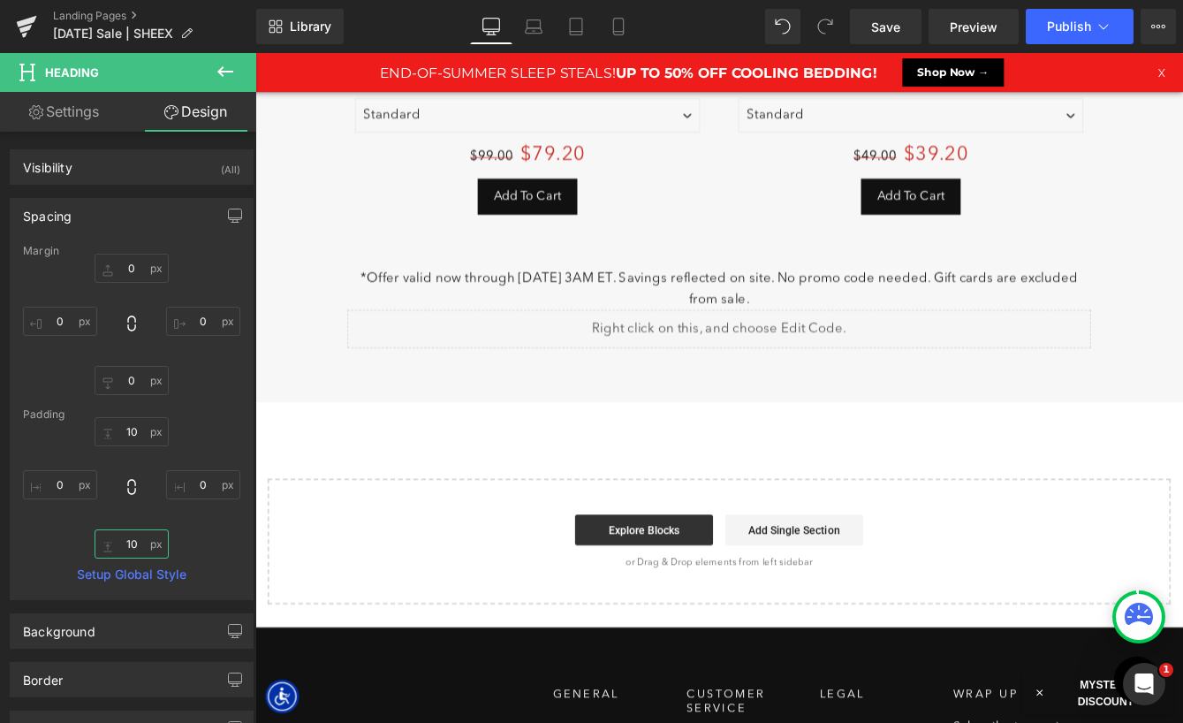
scroll to position [9043, 0]
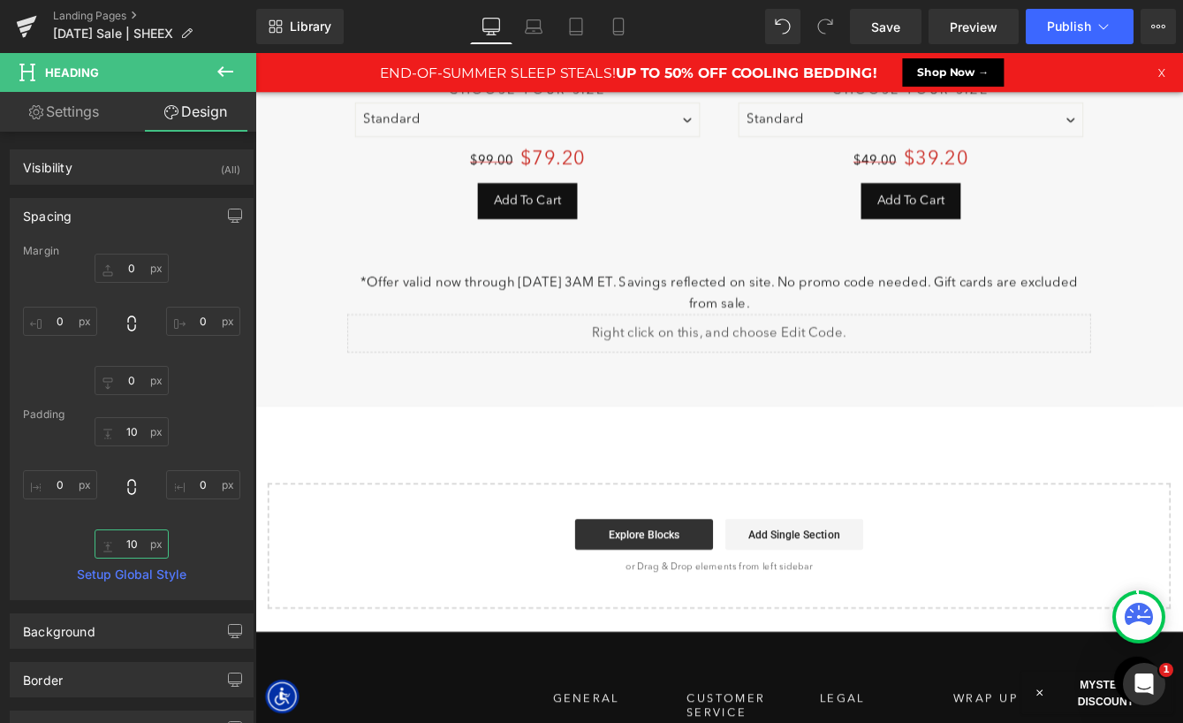
type input "10"
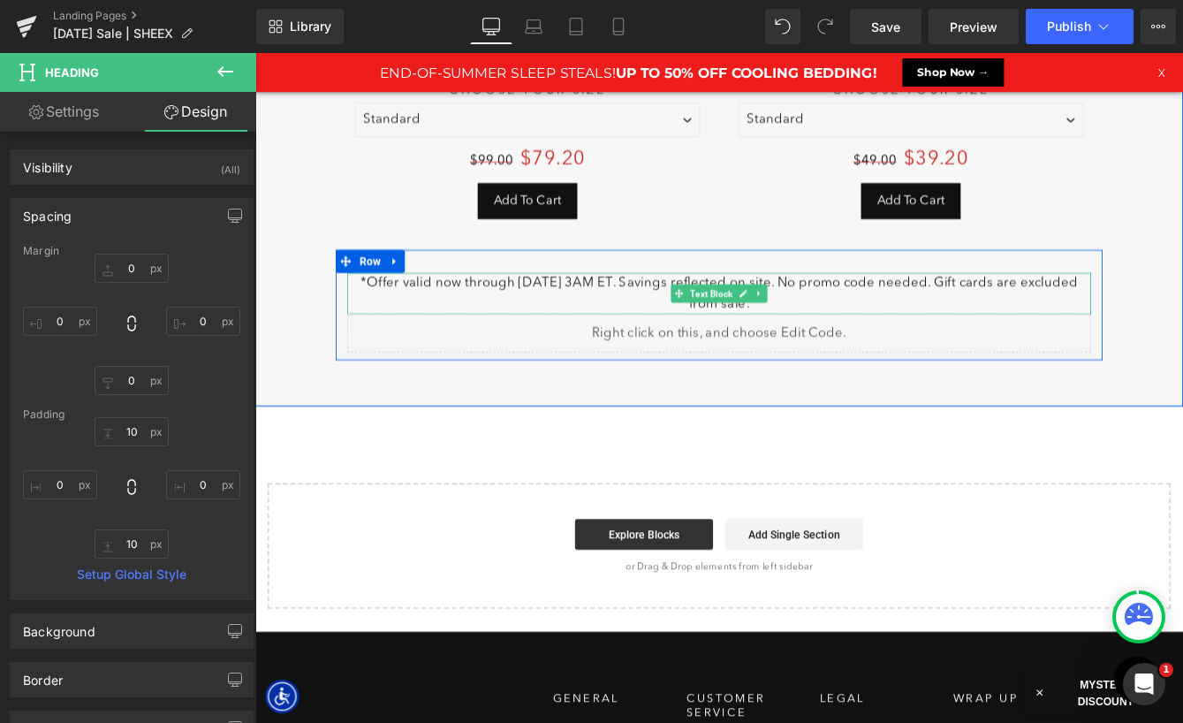
click at [565, 306] on p "*Offer valid now through [DATE] 3AM ET. Savings reflected on site. No promo cod…" at bounding box center [789, 330] width 857 height 48
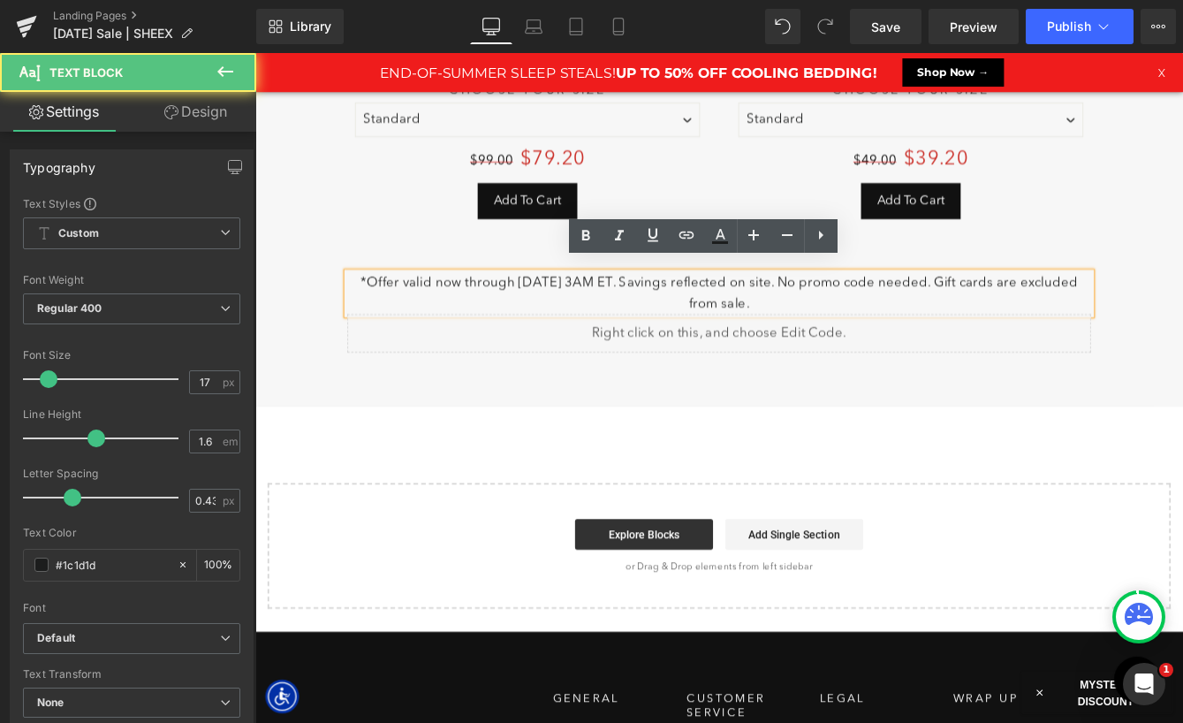
click at [572, 307] on p "*Offer valid now through [DATE] 3AM ET. Savings reflected on site. No promo cod…" at bounding box center [789, 330] width 857 height 48
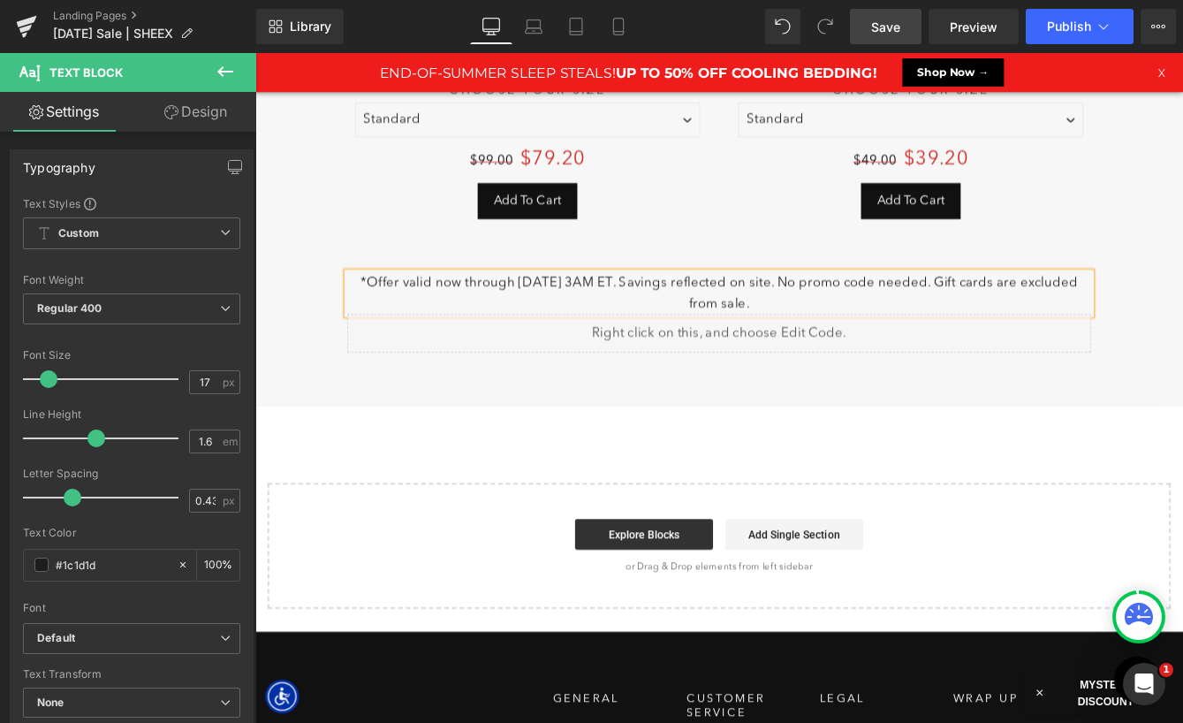
click at [891, 31] on span "Save" at bounding box center [885, 27] width 29 height 19
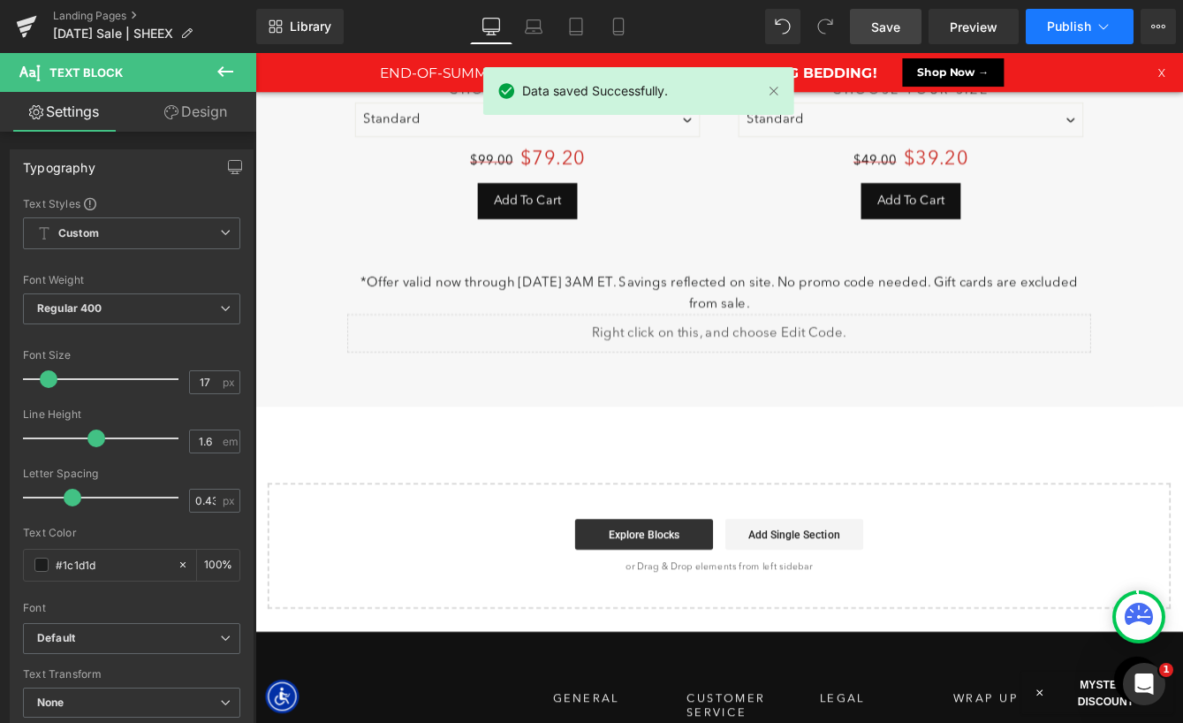
click at [1061, 30] on span "Publish" at bounding box center [1069, 26] width 44 height 14
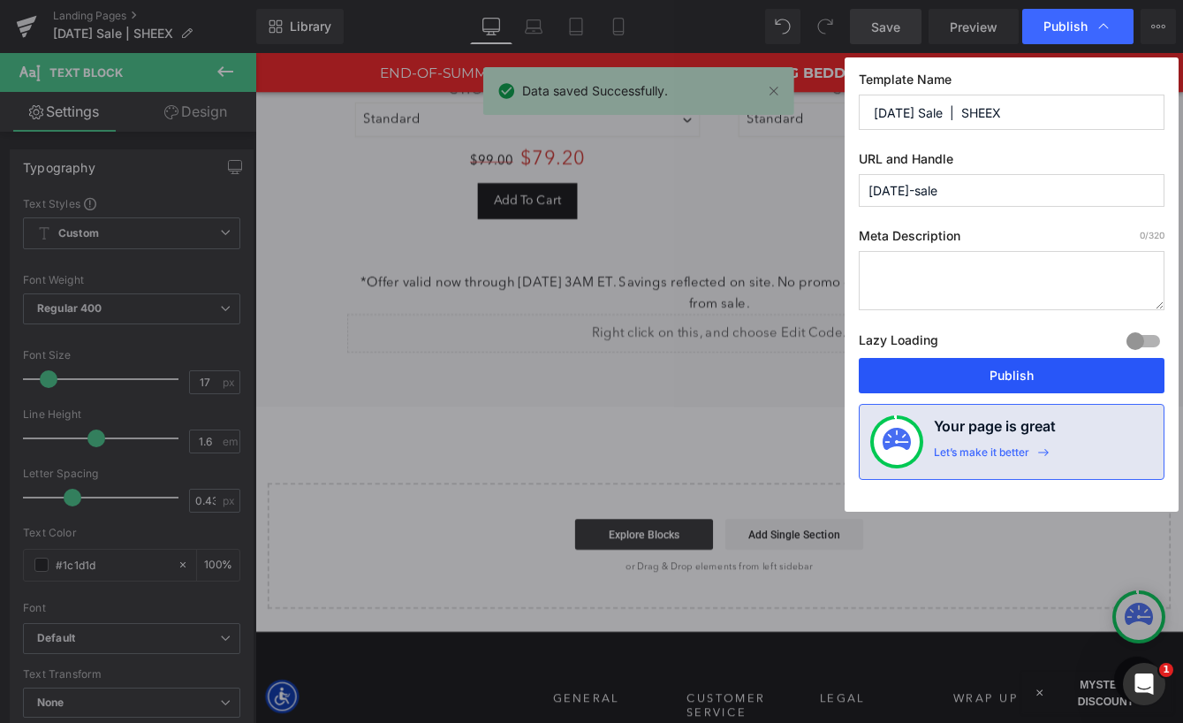
click at [982, 379] on button "Publish" at bounding box center [1012, 375] width 306 height 35
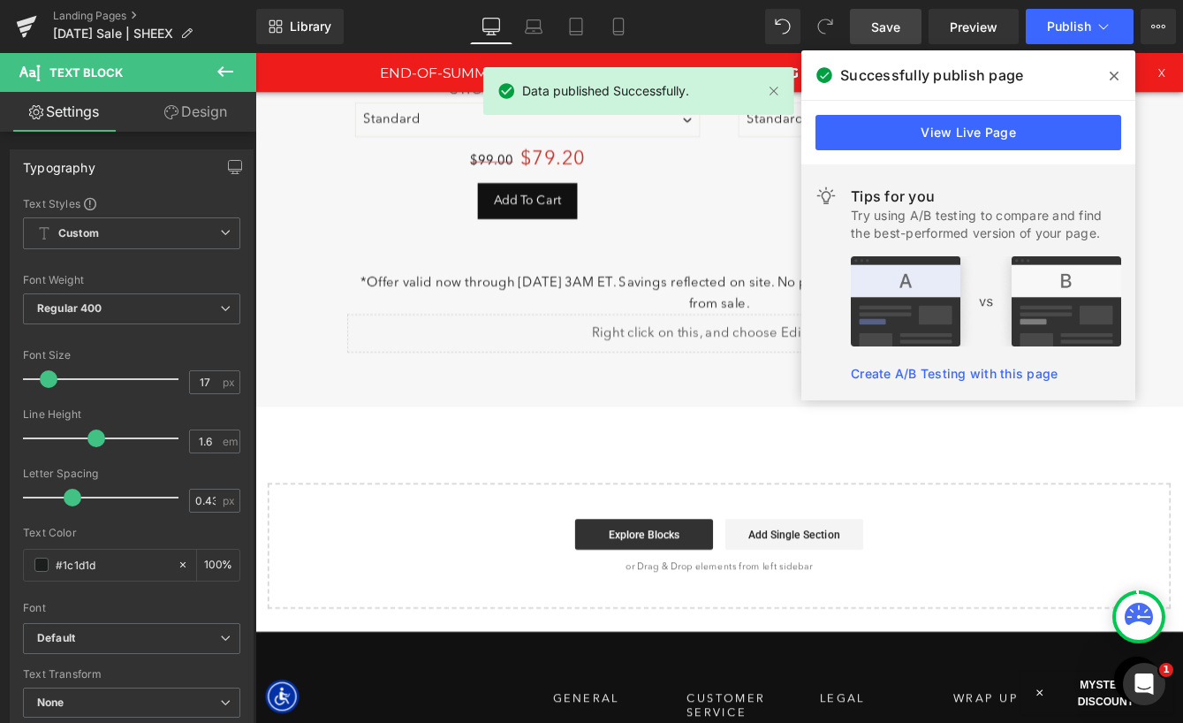
click at [1112, 76] on icon at bounding box center [1114, 76] width 9 height 9
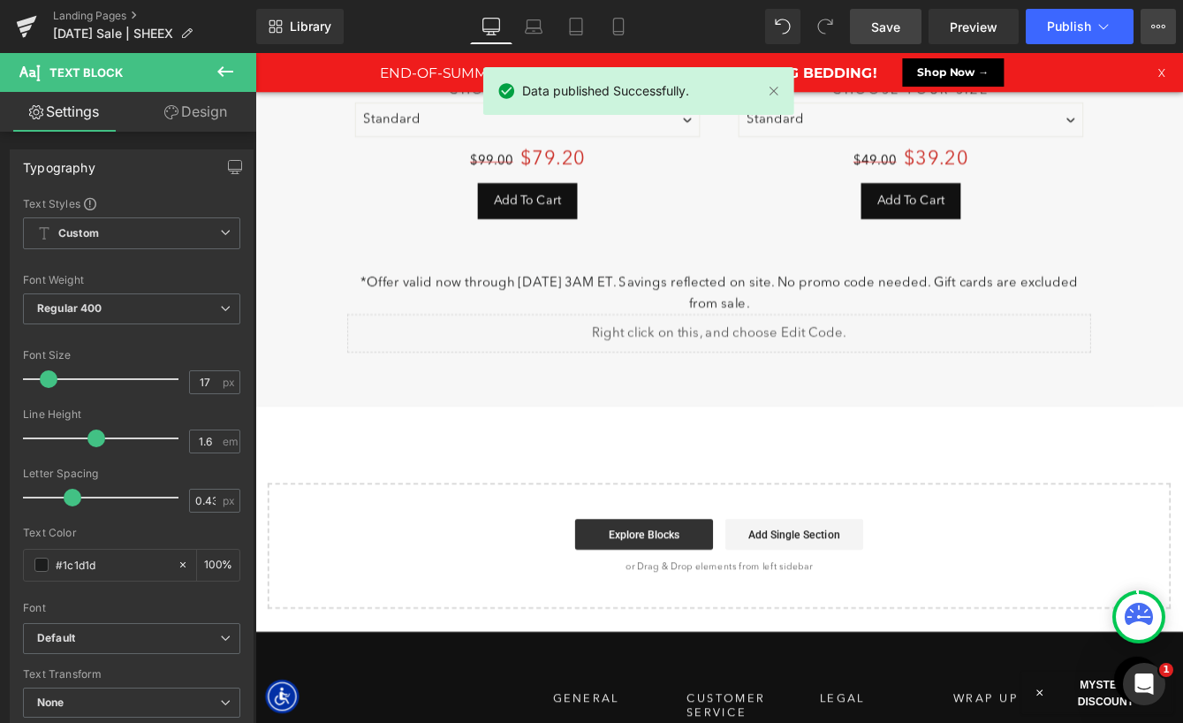
click at [1155, 32] on icon at bounding box center [1158, 26] width 14 height 14
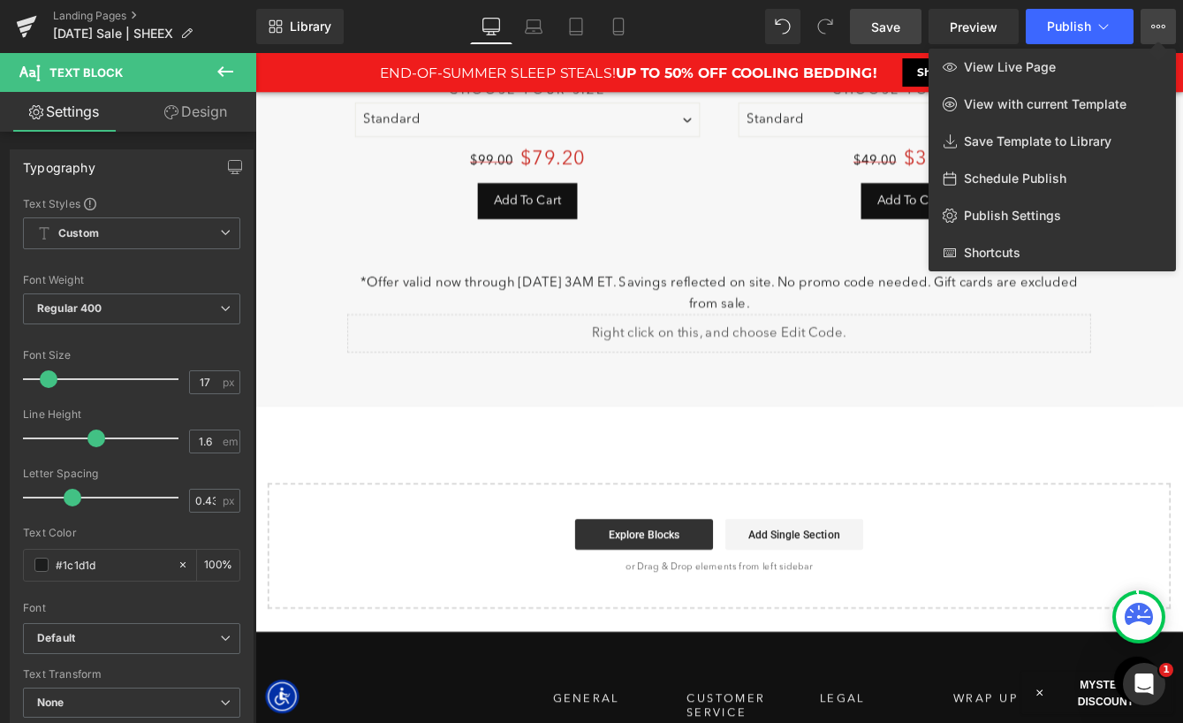
click at [1032, 180] on span "Schedule Publish" at bounding box center [1015, 178] width 102 height 16
select select
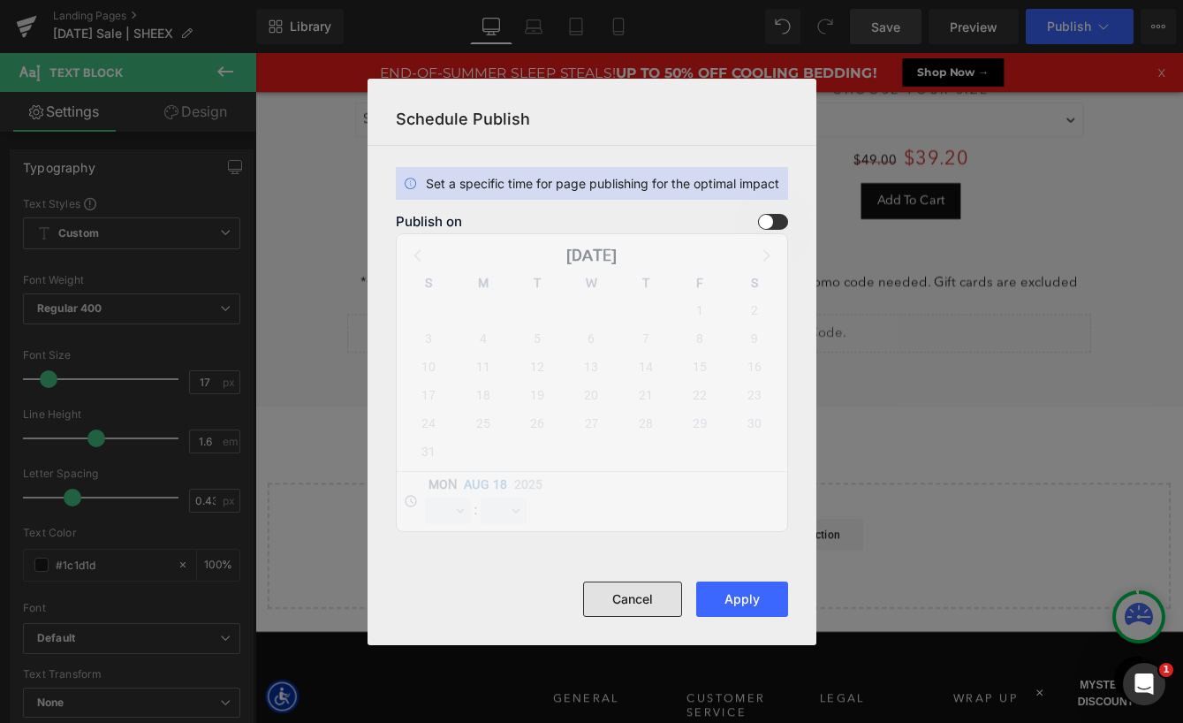
click at [640, 601] on button "Cancel" at bounding box center [632, 598] width 99 height 35
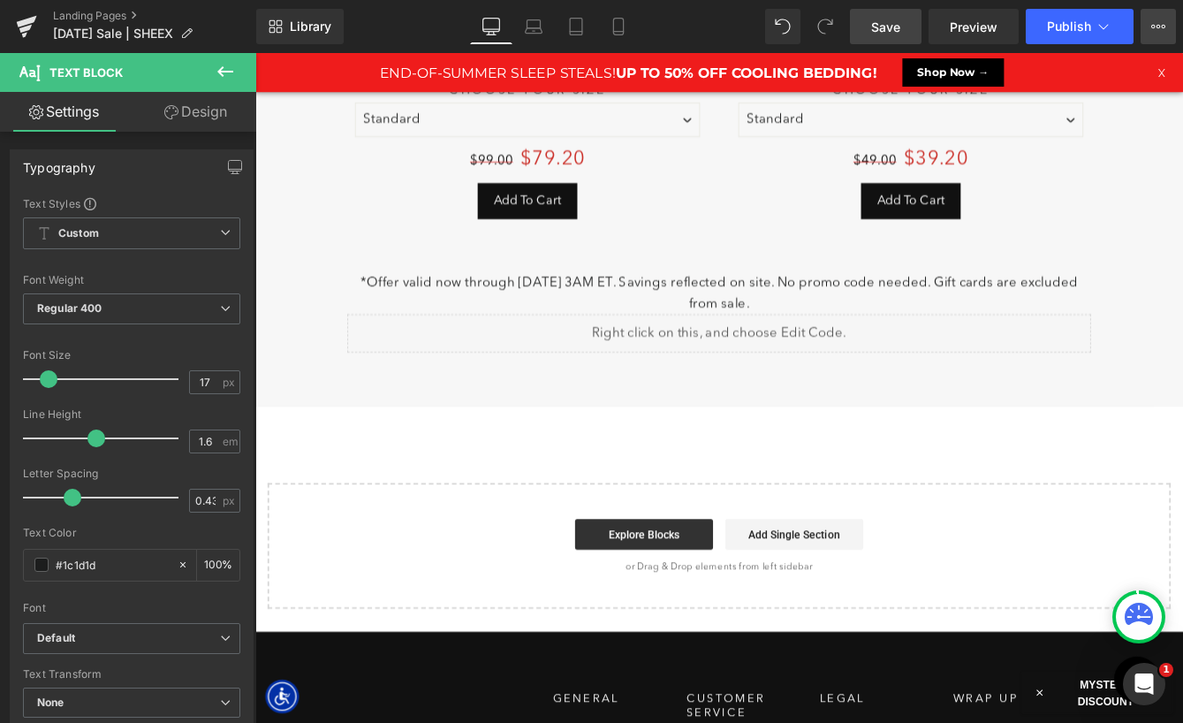
click at [1163, 36] on button "View Live Page View with current Template Save Template to Library Schedule Pub…" at bounding box center [1157, 26] width 35 height 35
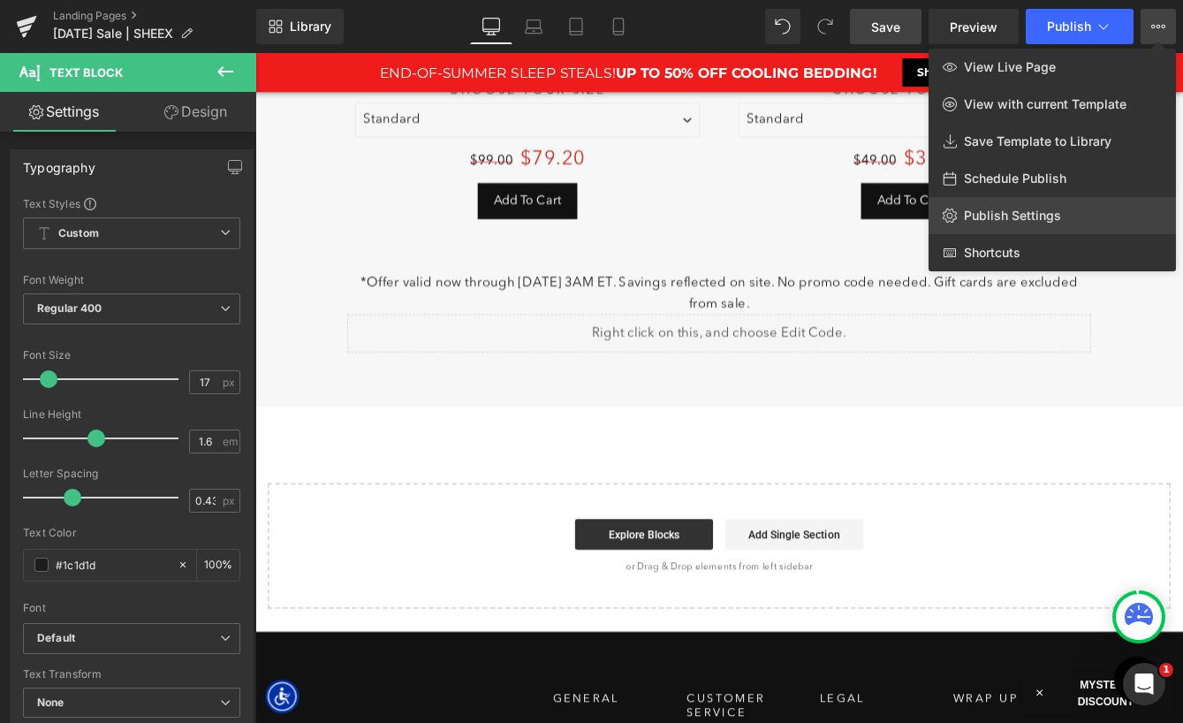
click at [1049, 208] on span "Publish Settings" at bounding box center [1012, 216] width 97 height 16
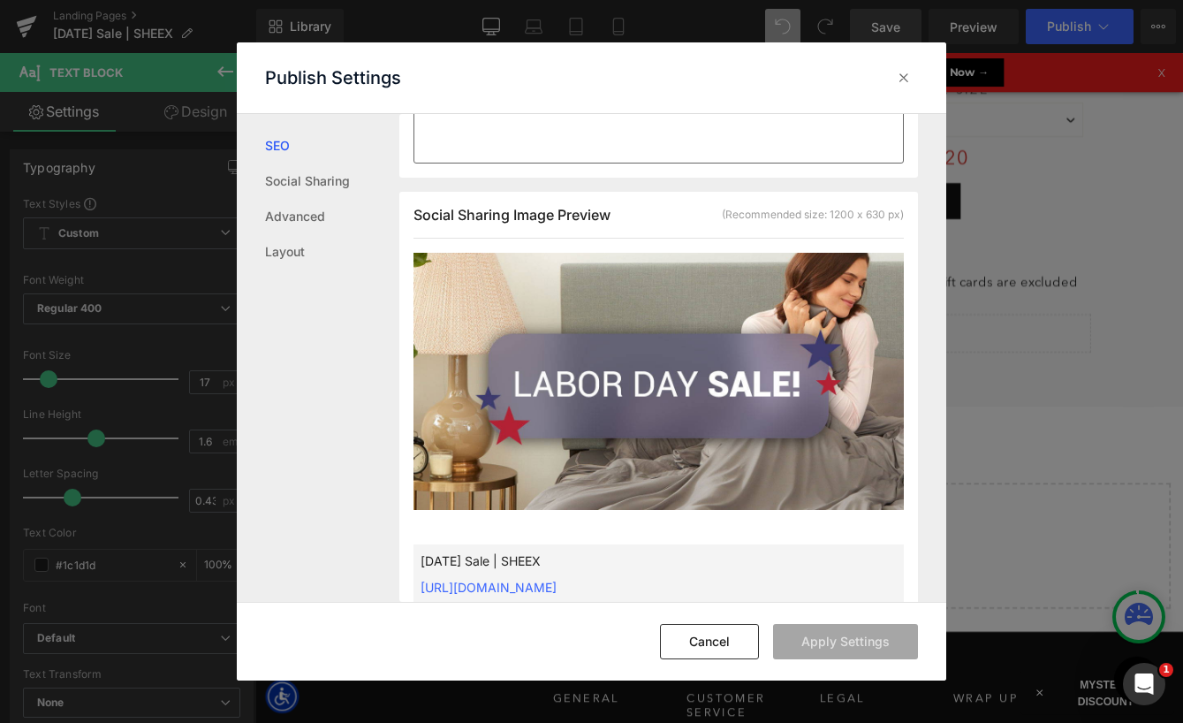
scroll to position [459, 0]
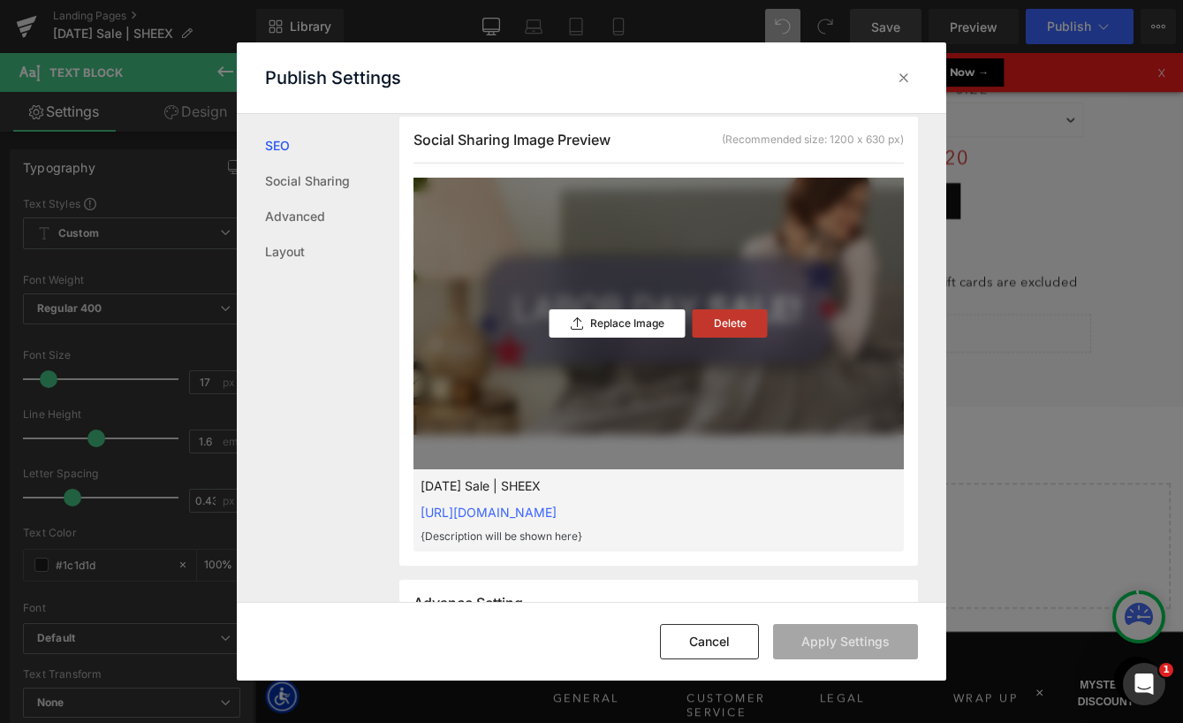
click at [729, 321] on p "Delete" at bounding box center [730, 323] width 33 height 12
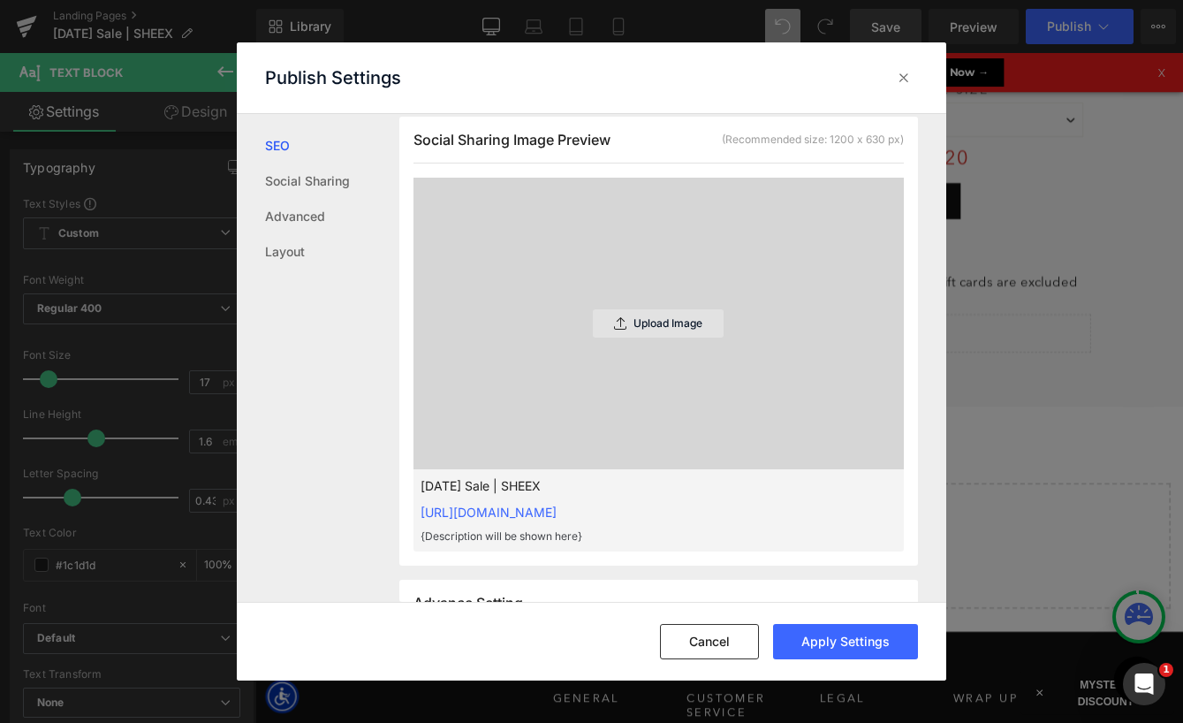
click at [669, 317] on p "Upload Image" at bounding box center [667, 323] width 69 height 12
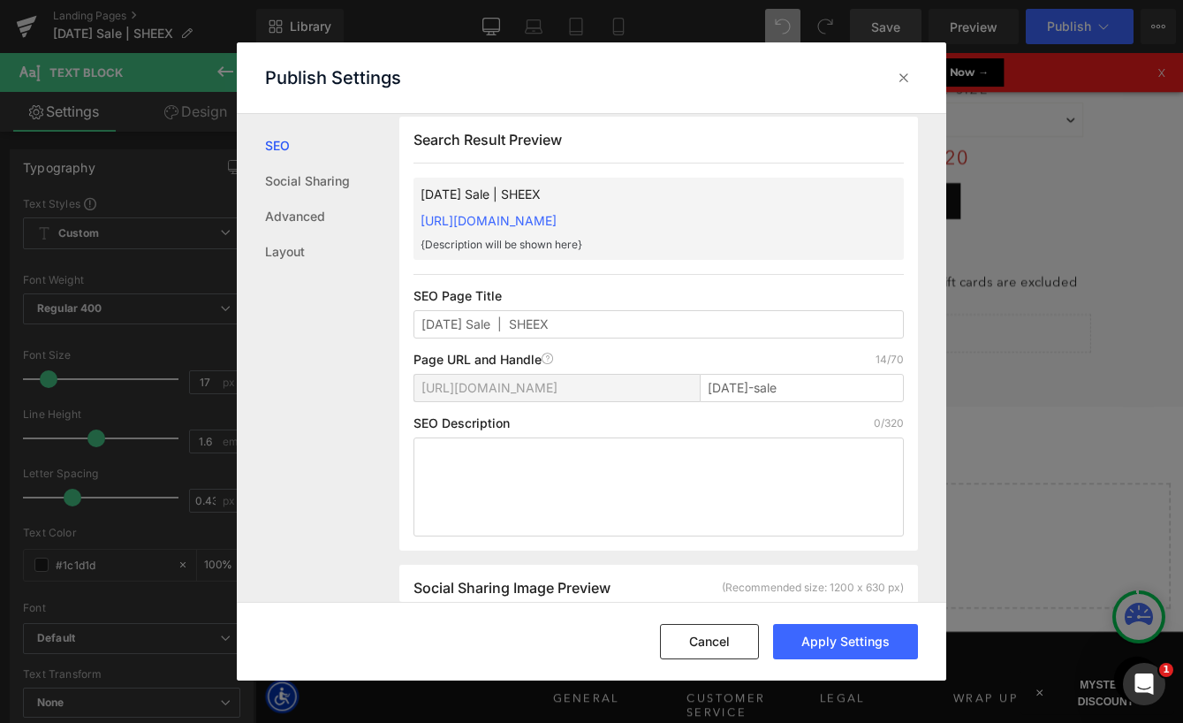
scroll to position [0, 0]
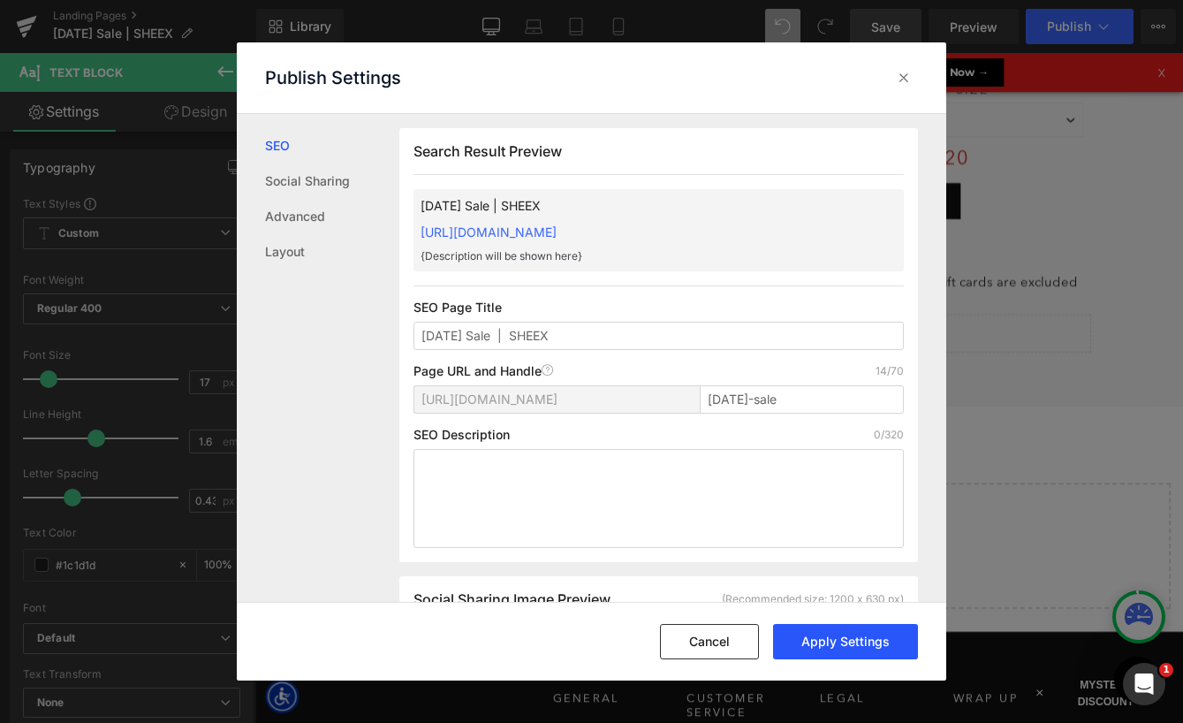
click at [832, 636] on button "Apply Settings" at bounding box center [845, 641] width 145 height 35
click at [907, 81] on icon at bounding box center [904, 78] width 18 height 18
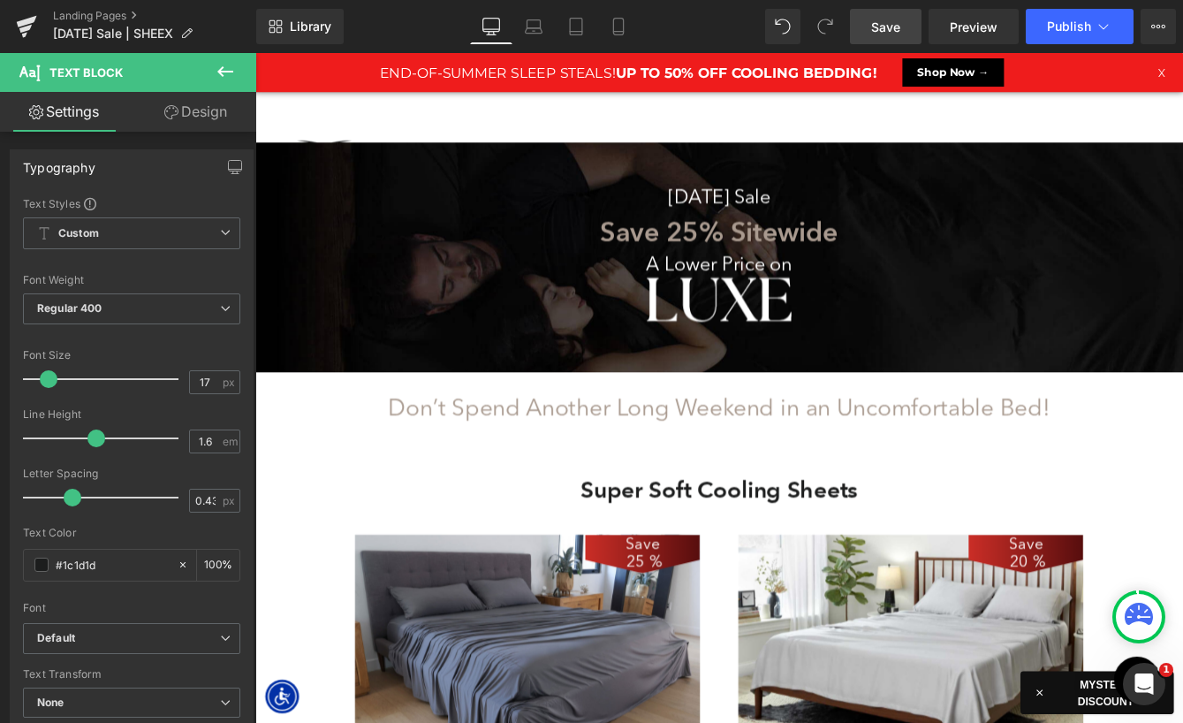
scroll to position [10287, 1069]
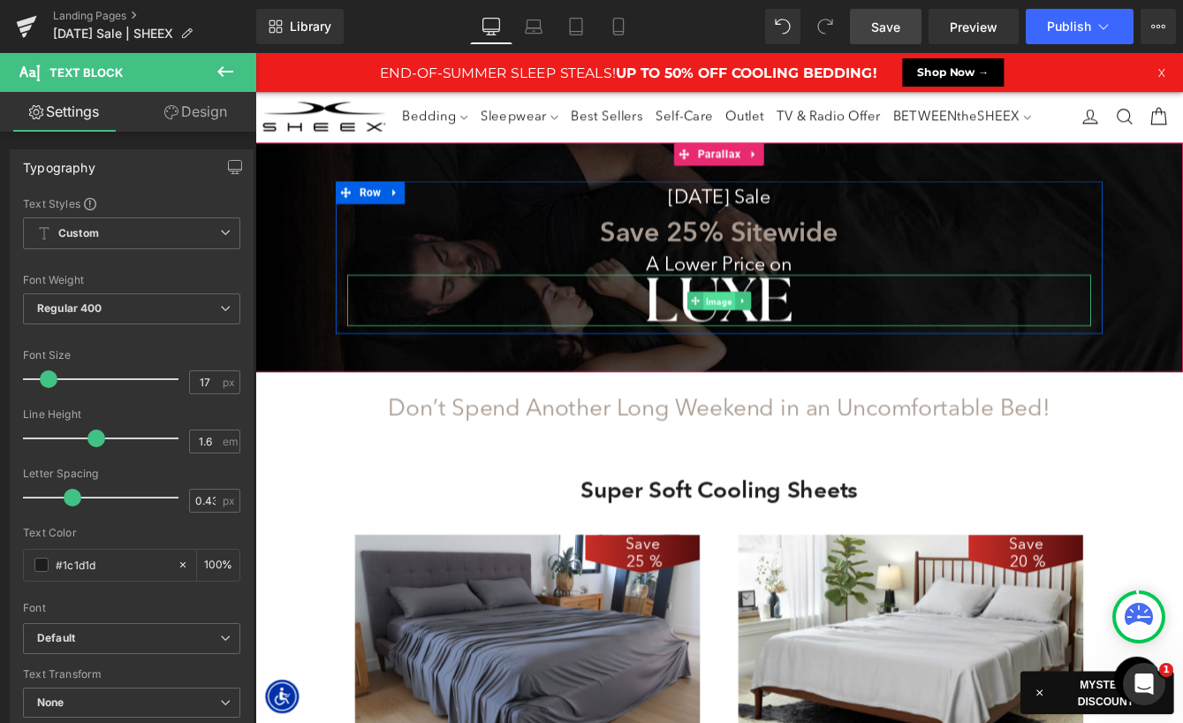
click at [773, 332] on span "Image" at bounding box center [789, 338] width 36 height 21
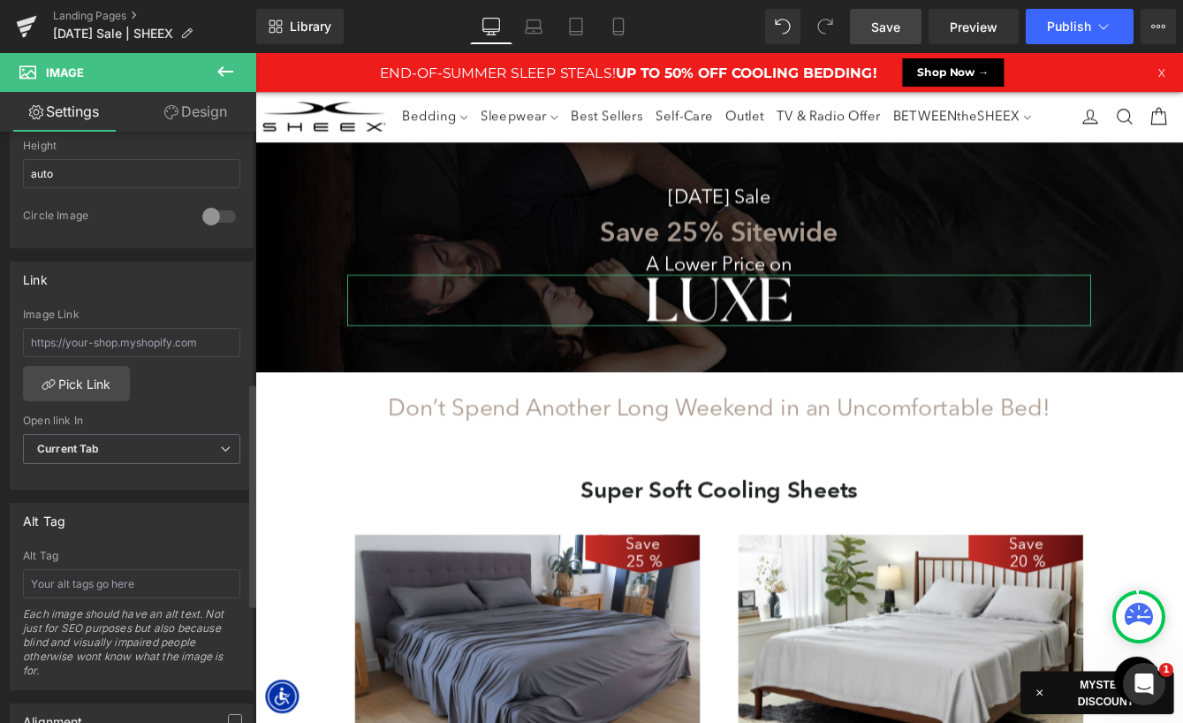
scroll to position [662, 0]
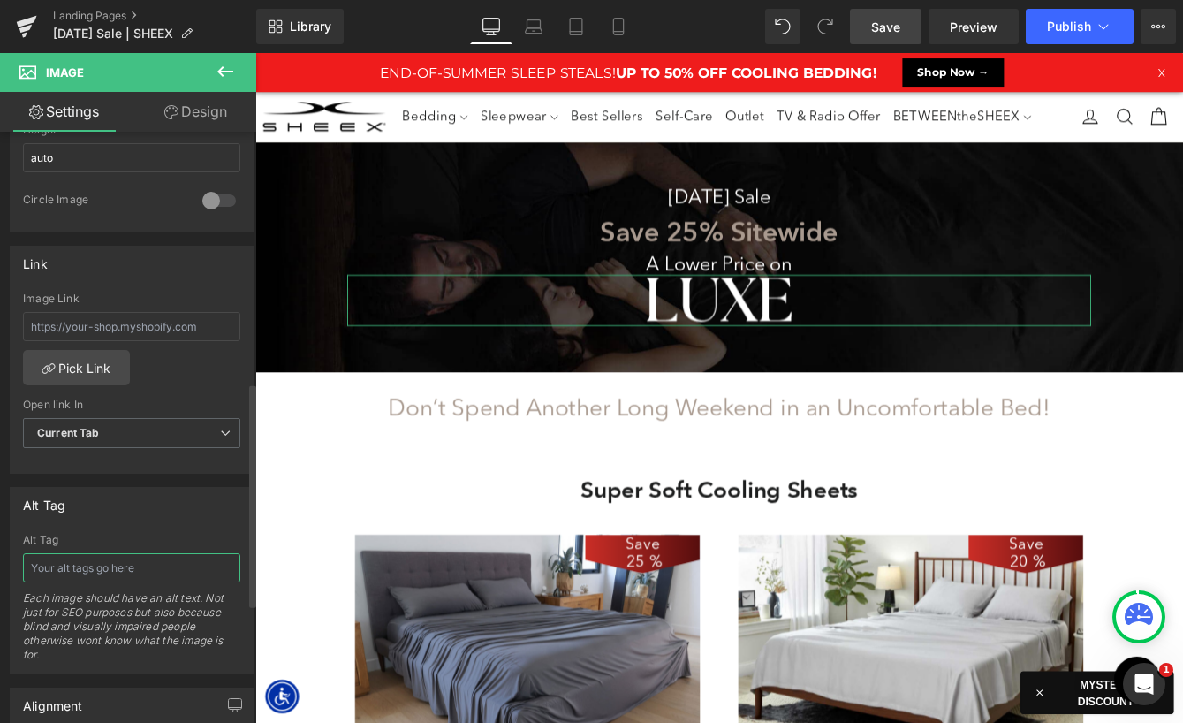
click at [86, 563] on input "text" at bounding box center [131, 567] width 217 height 29
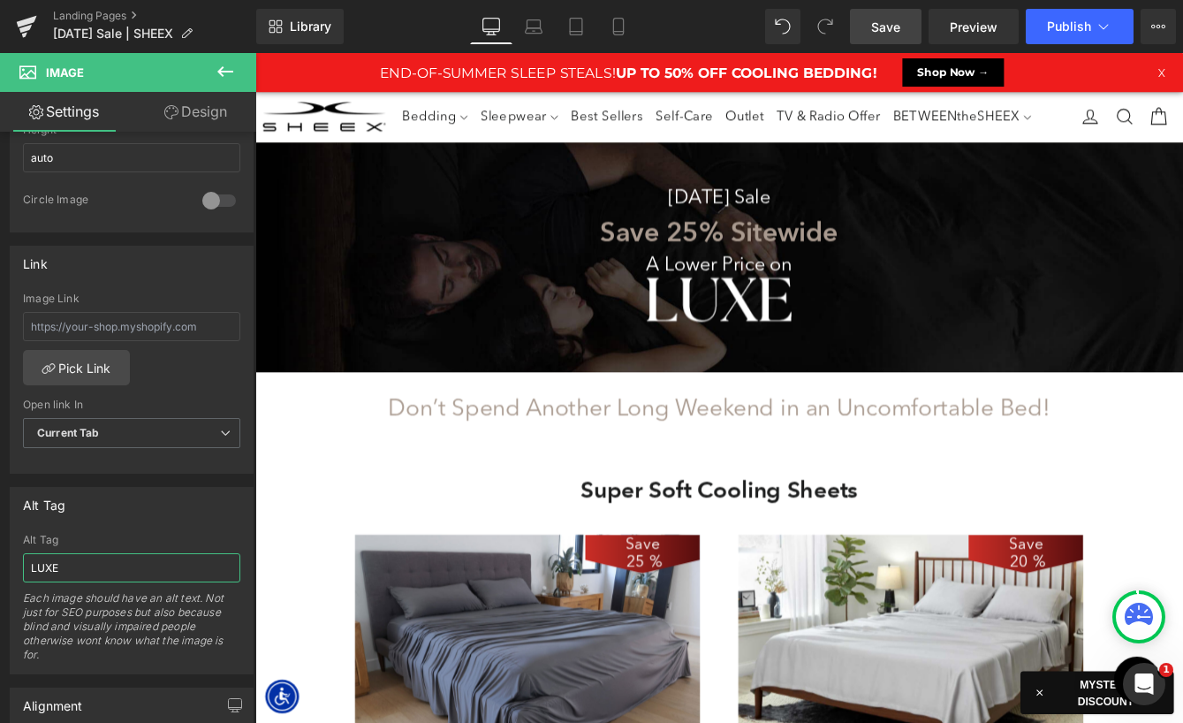
type input "LUXE"
click at [890, 19] on span "Save" at bounding box center [885, 27] width 29 height 19
click at [1056, 26] on span "Publish" at bounding box center [1069, 26] width 44 height 14
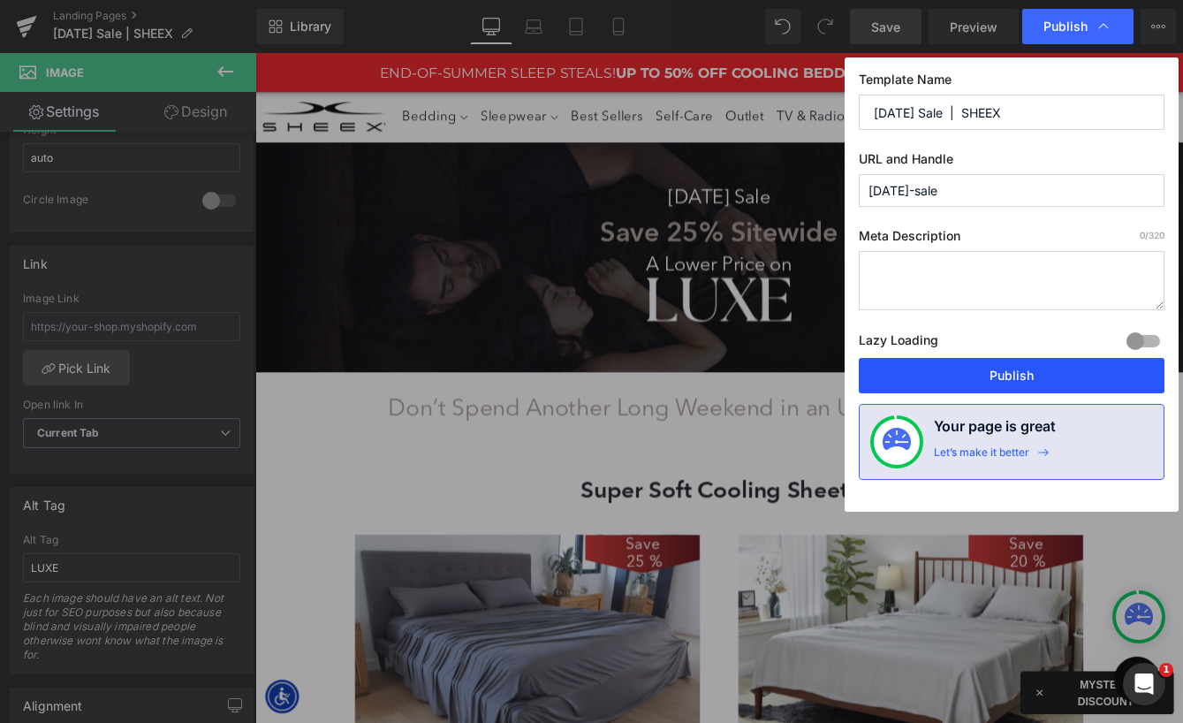
click at [977, 376] on button "Publish" at bounding box center [1012, 375] width 306 height 35
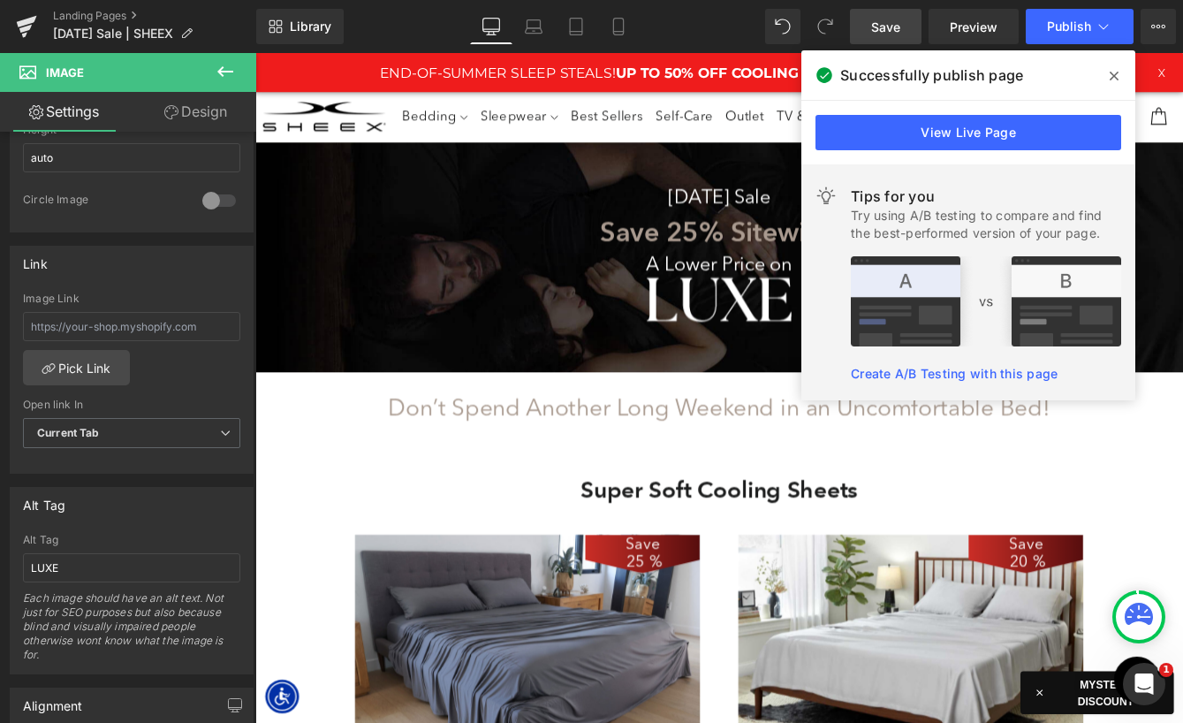
click at [1108, 72] on span at bounding box center [1114, 76] width 28 height 28
